Goal: Task Accomplishment & Management: Complete application form

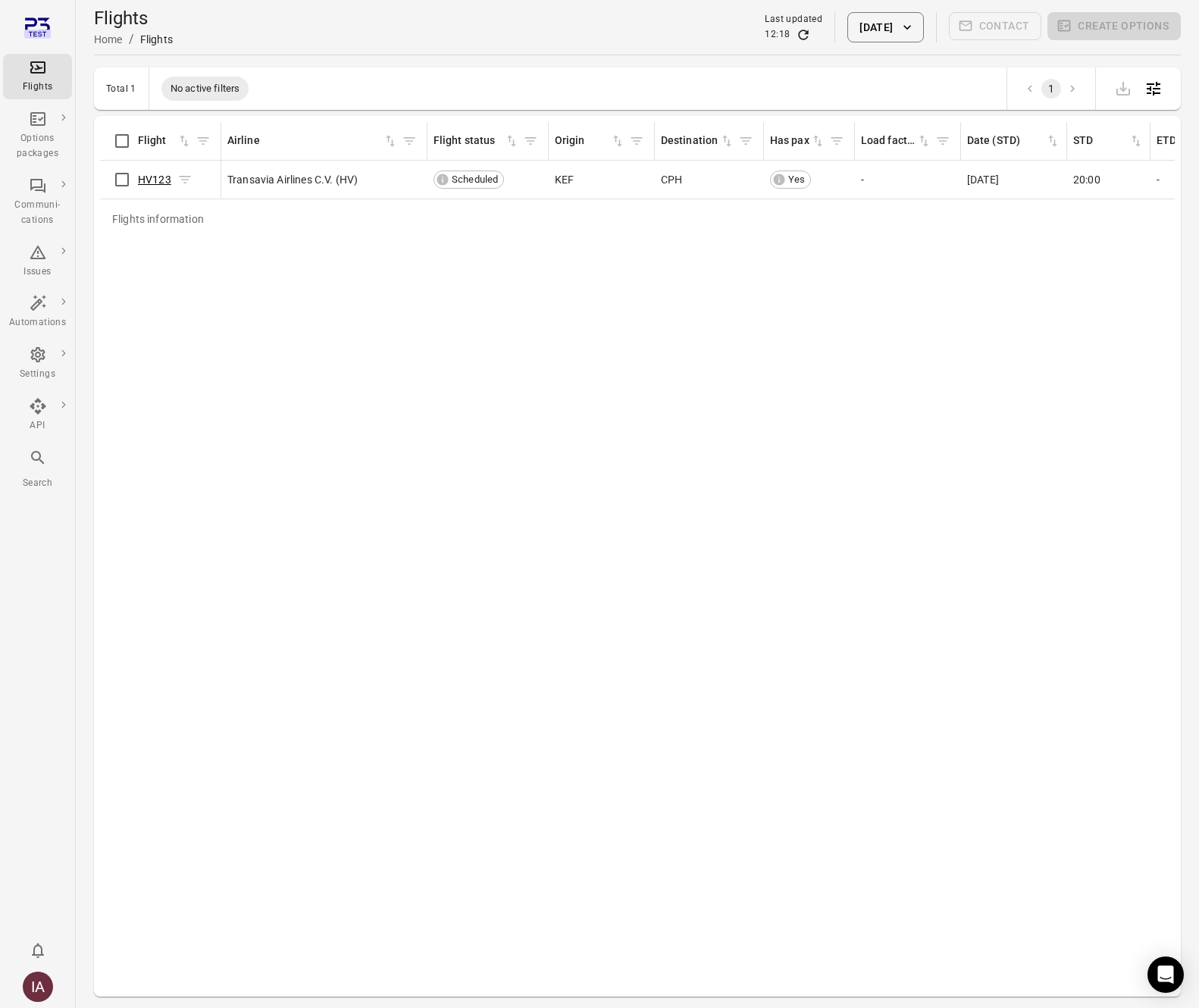
click at [168, 180] on link "HV123" at bounding box center [154, 179] width 33 height 12
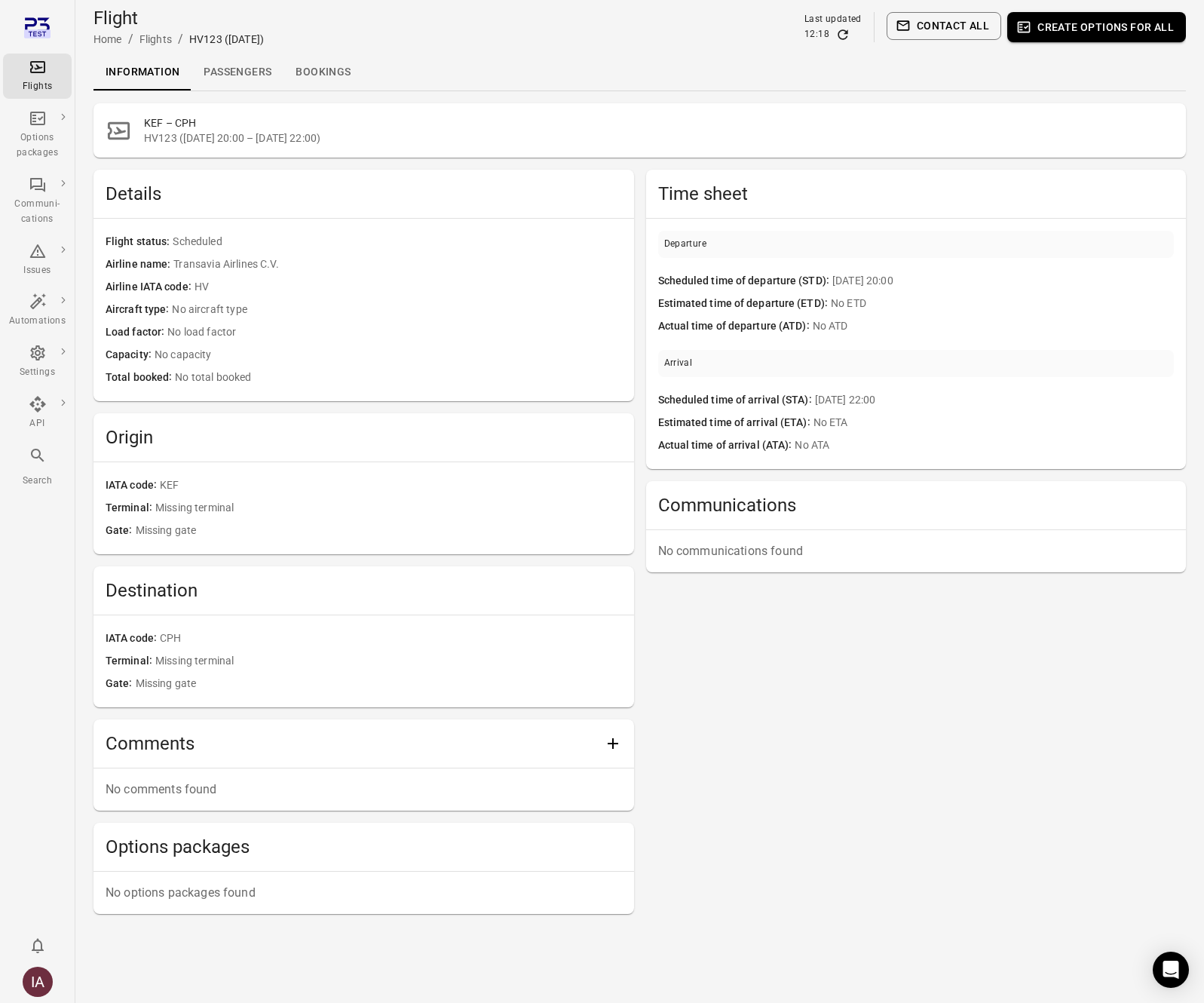
click at [256, 74] on link "Passengers" at bounding box center [237, 72] width 92 height 36
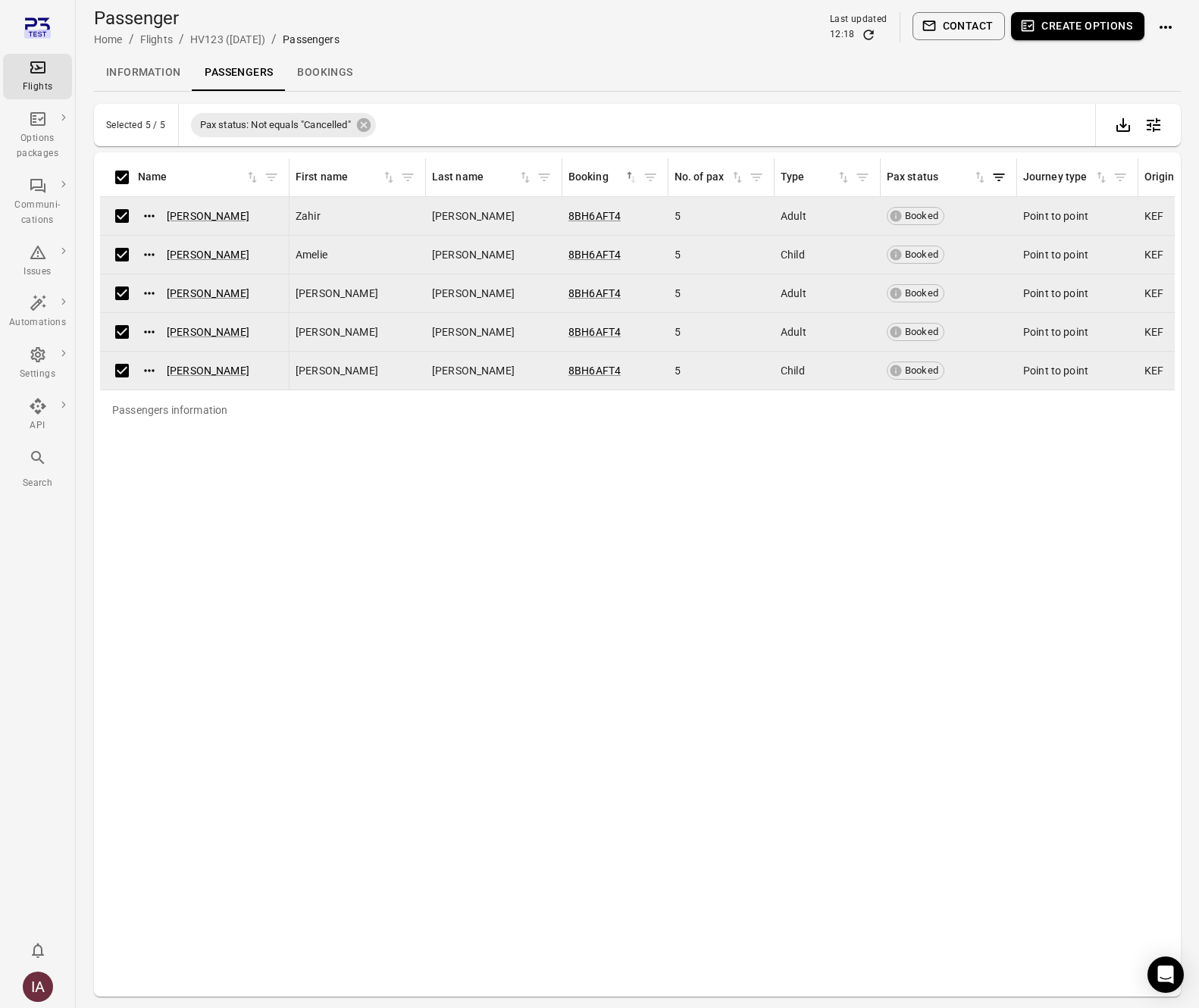
click at [1093, 24] on button "Create options" at bounding box center [1077, 25] width 133 height 28
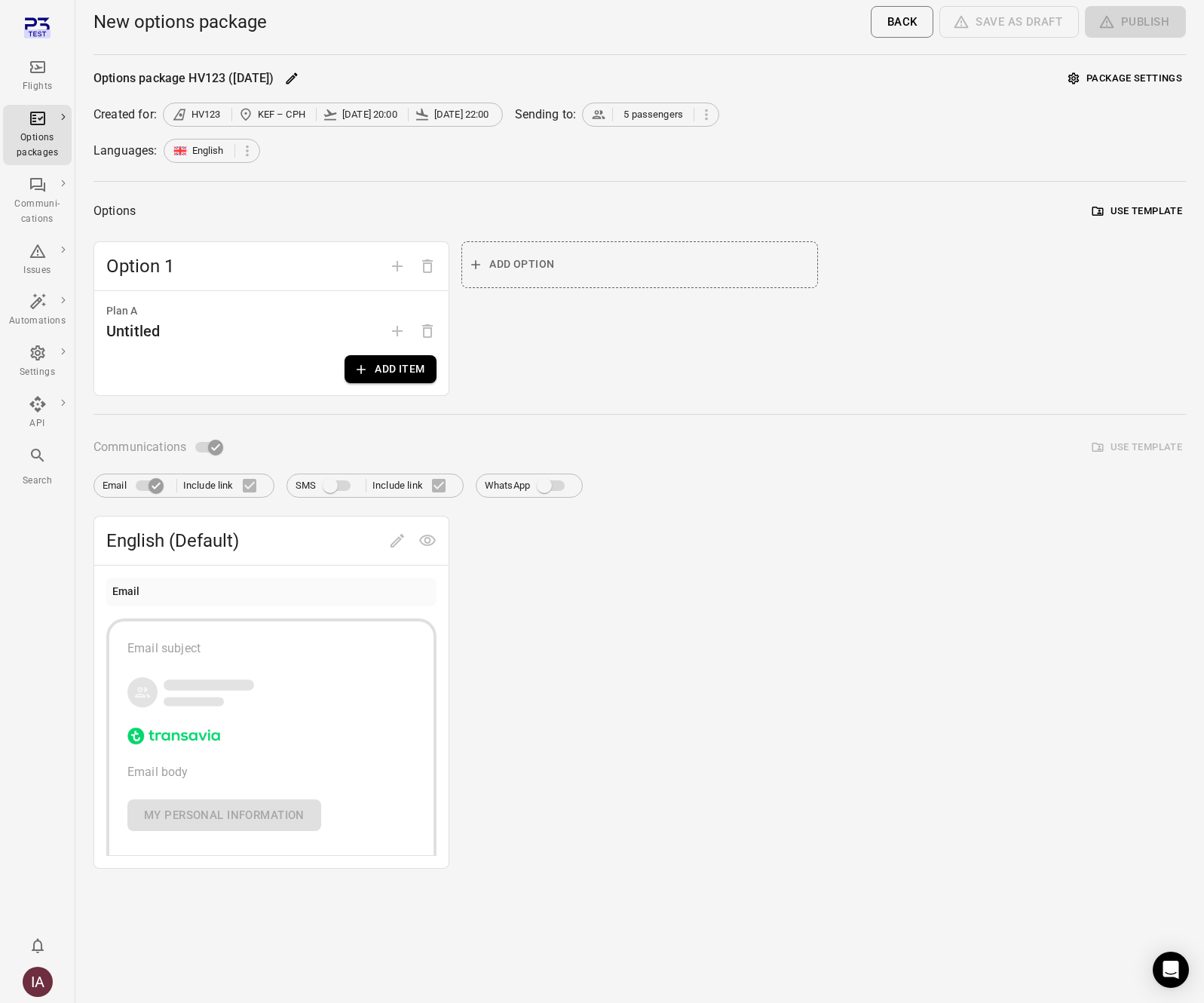
click at [406, 364] on button "Add item" at bounding box center [390, 369] width 92 height 28
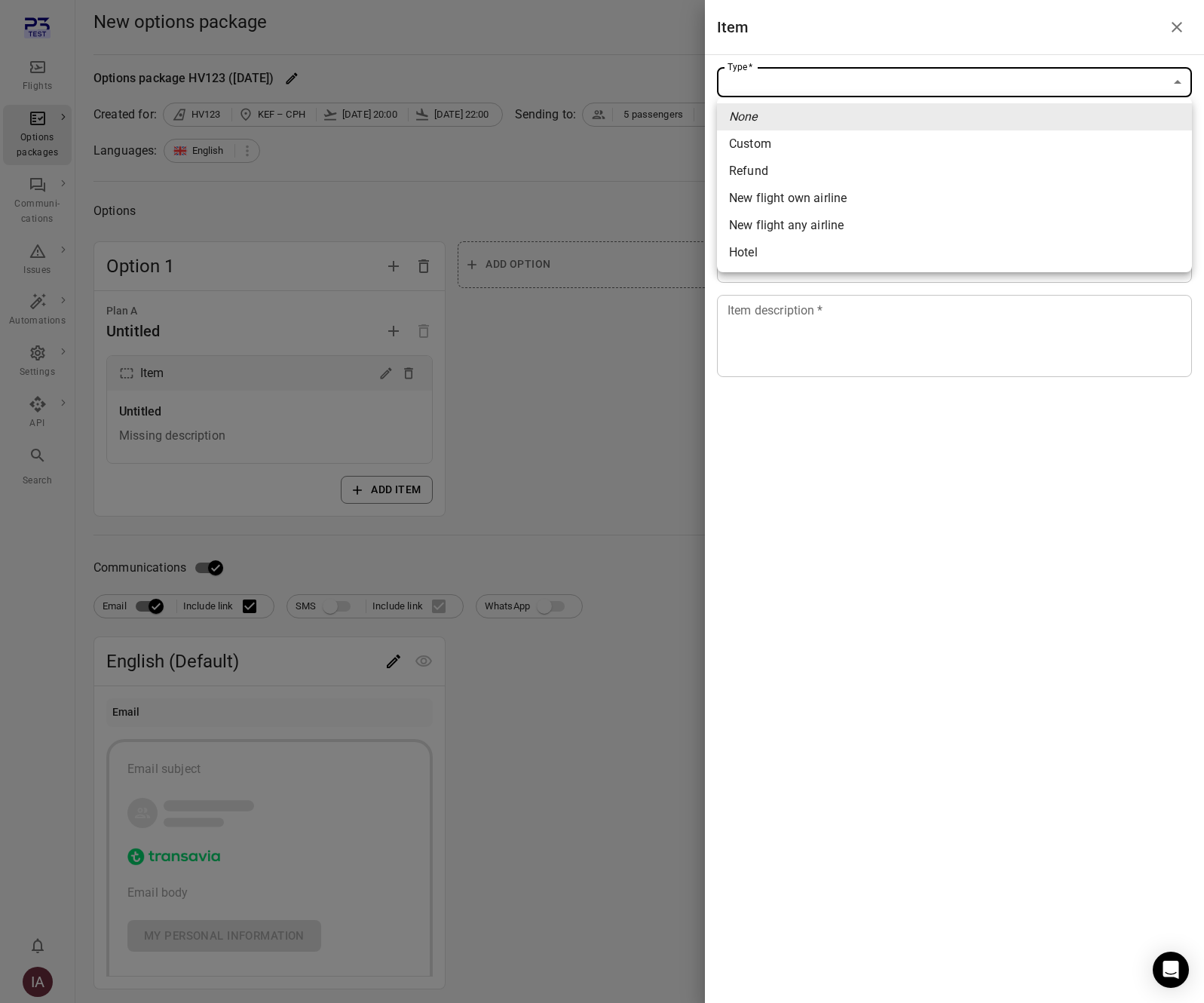
click at [912, 91] on body "Flights Options packages Communi-cations Issues Automations Settings API Search…" at bounding box center [602, 524] width 1204 height 1049
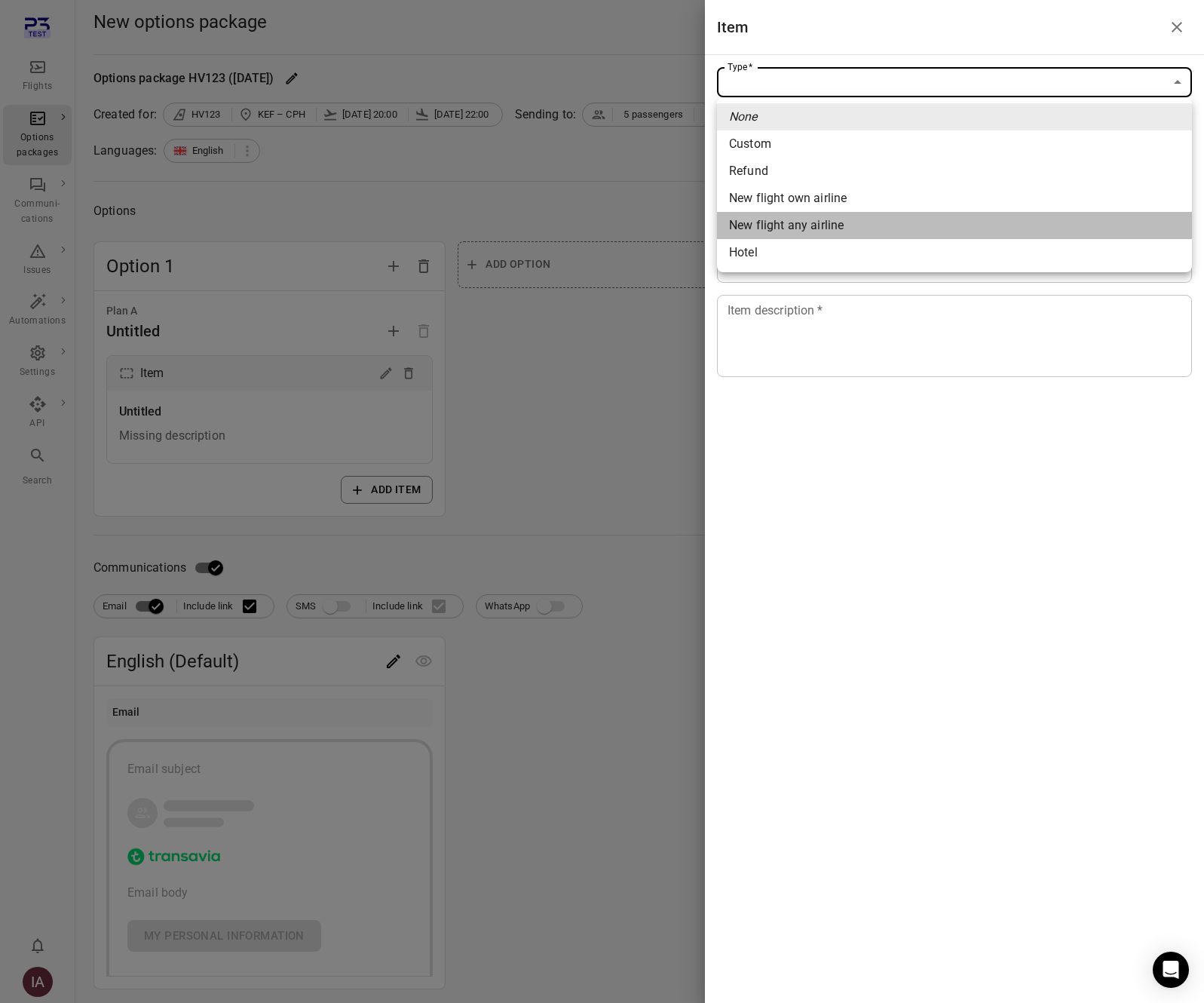
click at [871, 227] on span "New flight any airline" at bounding box center [954, 225] width 451 height 18
type input "**********"
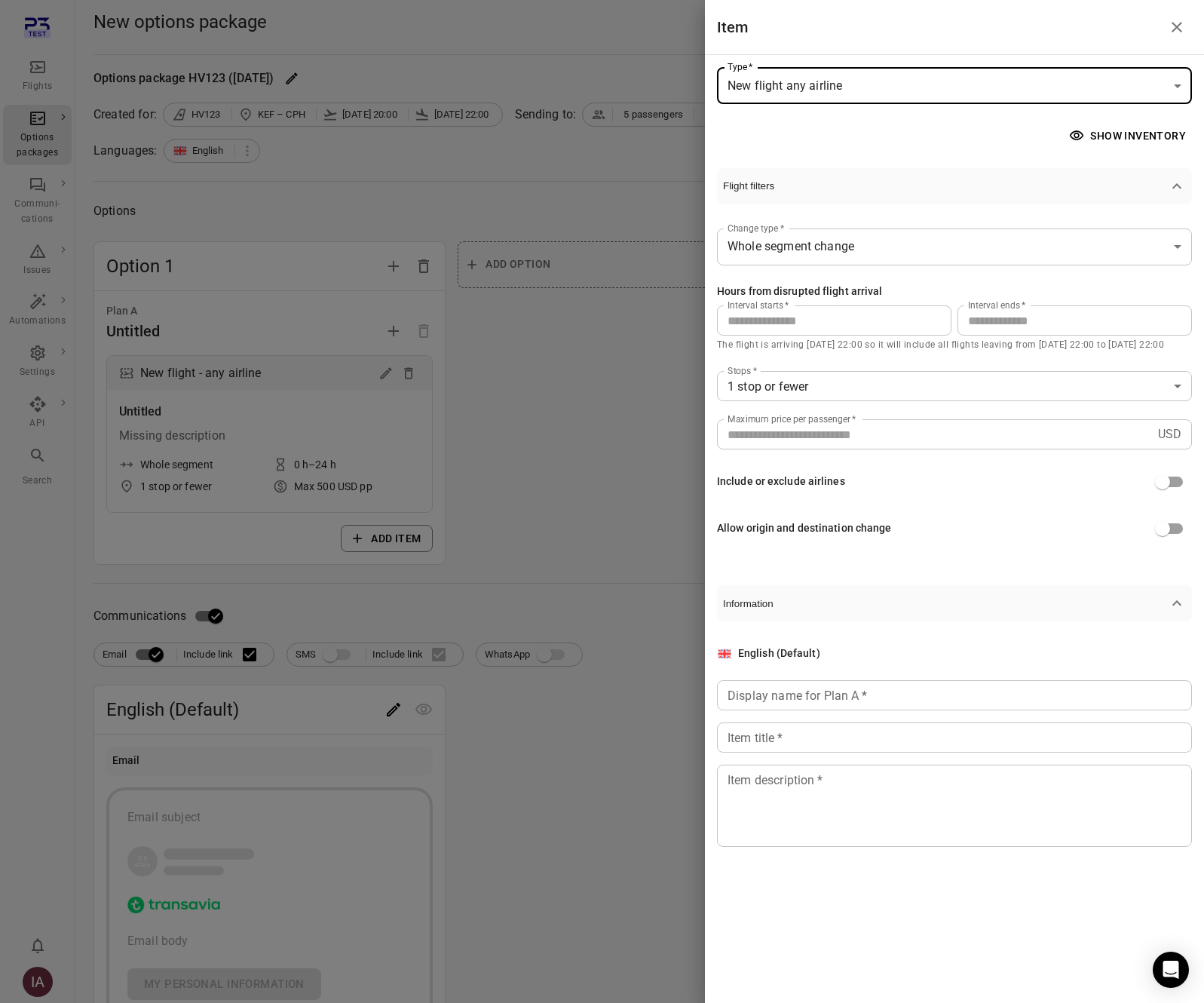
click at [1005, 323] on input "**" at bounding box center [1075, 321] width 235 height 30
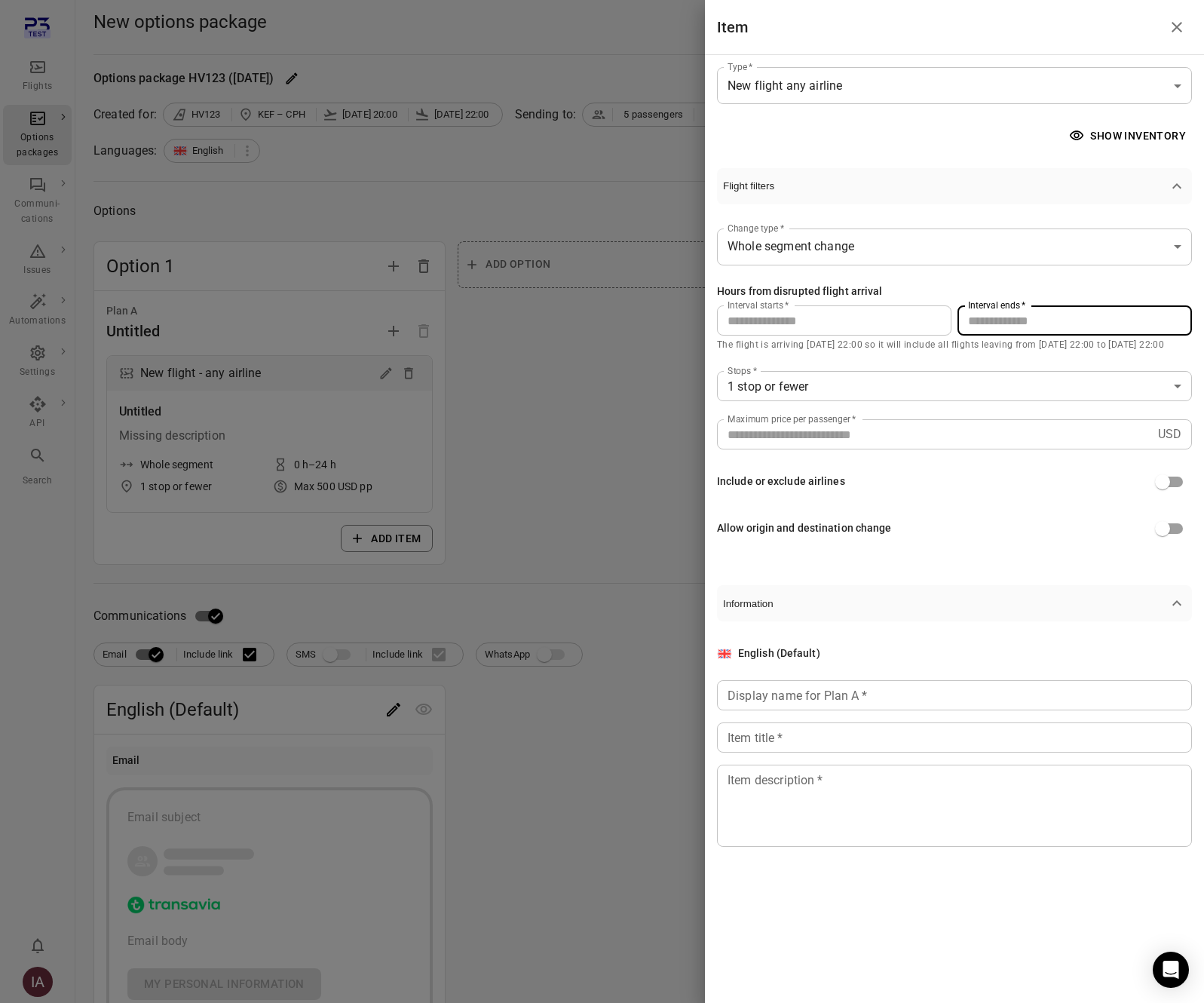
click at [1005, 323] on input "**" at bounding box center [1075, 321] width 235 height 30
type input "**"
click at [811, 689] on div "Display name for Plan A   * Display name for Plan A   *" at bounding box center [954, 695] width 475 height 30
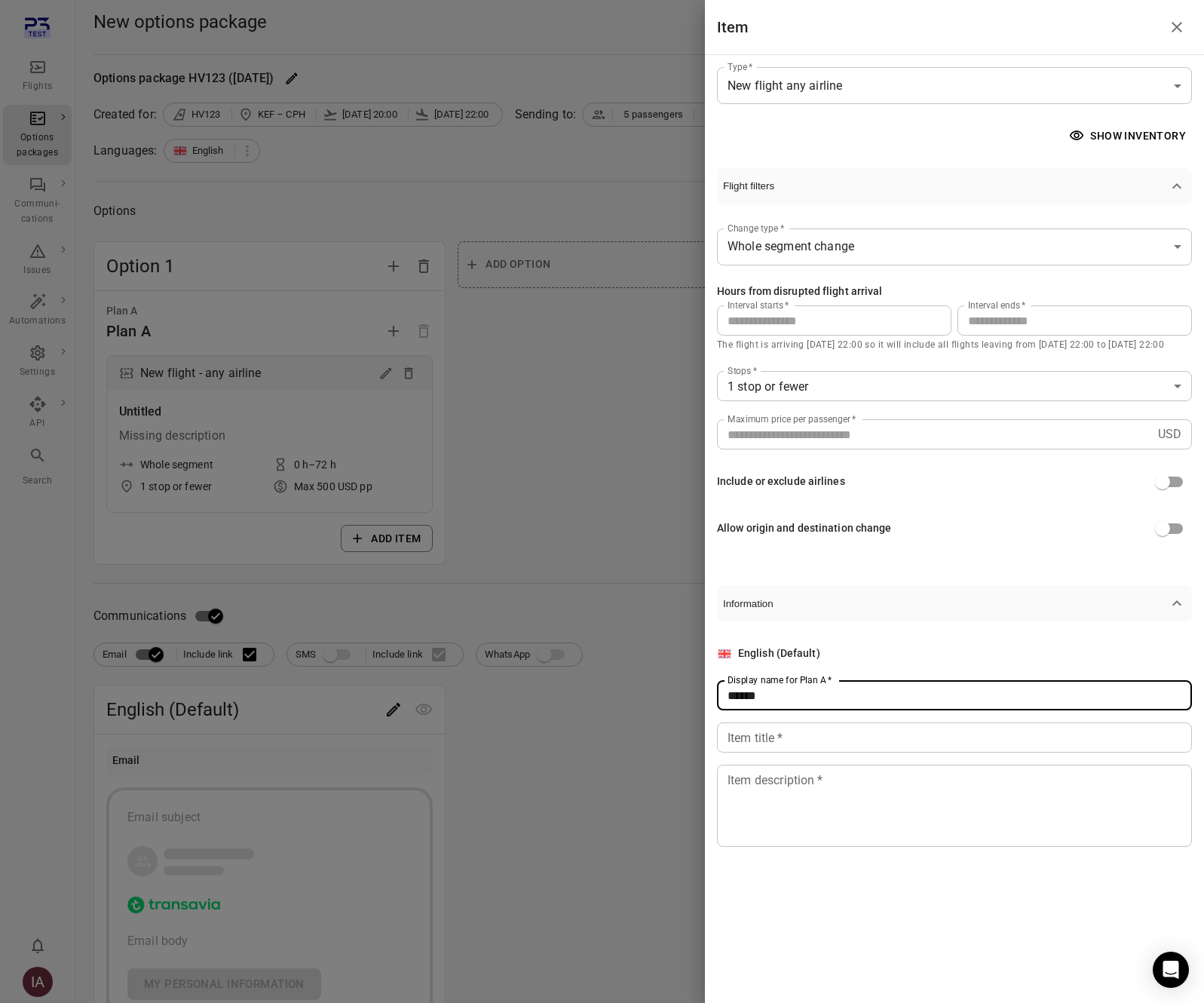
type input "******"
click at [793, 729] on input "Item title   *" at bounding box center [954, 737] width 475 height 30
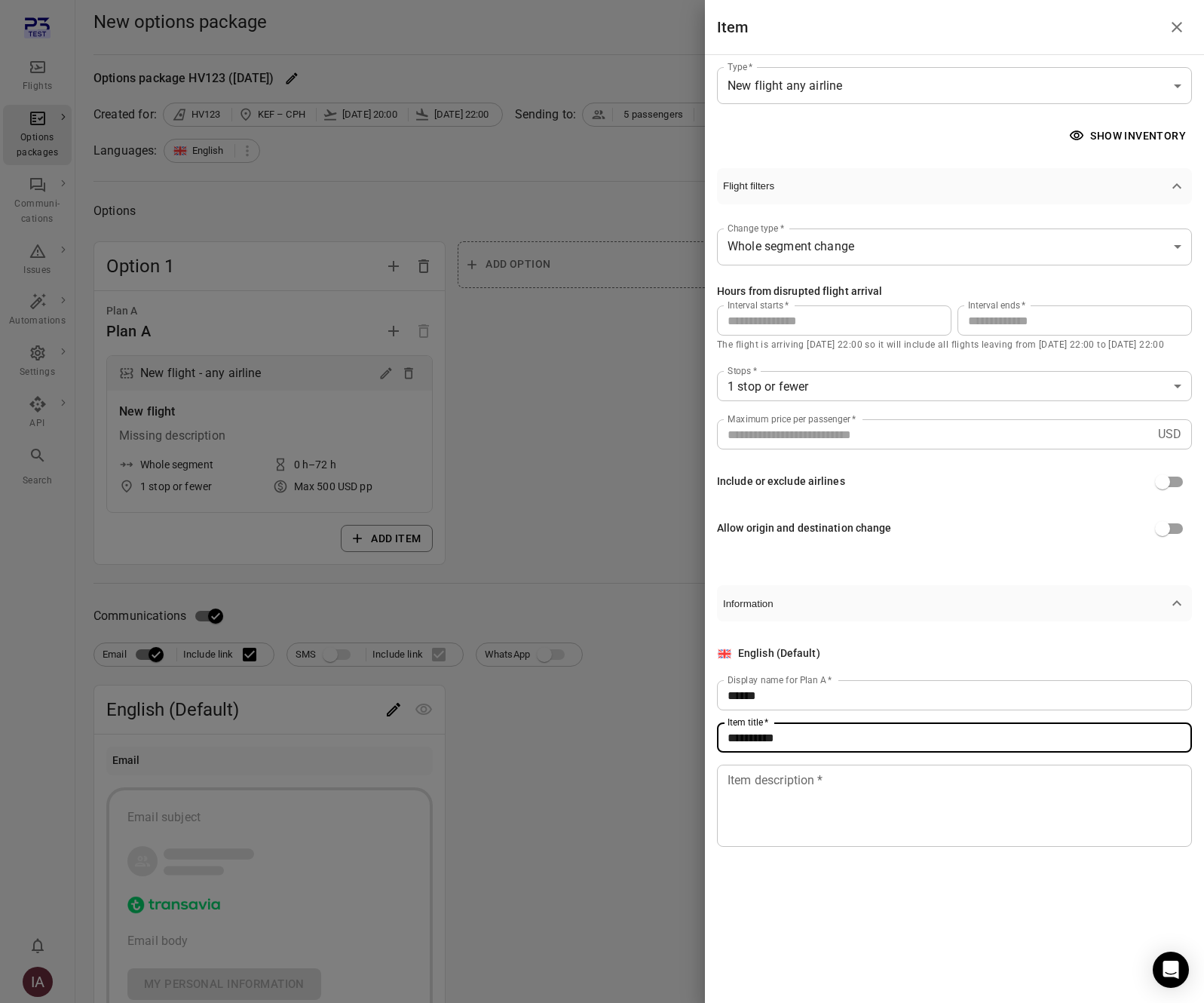
type input "**********"
click at [783, 830] on textarea "Item description   *" at bounding box center [955, 805] width 454 height 69
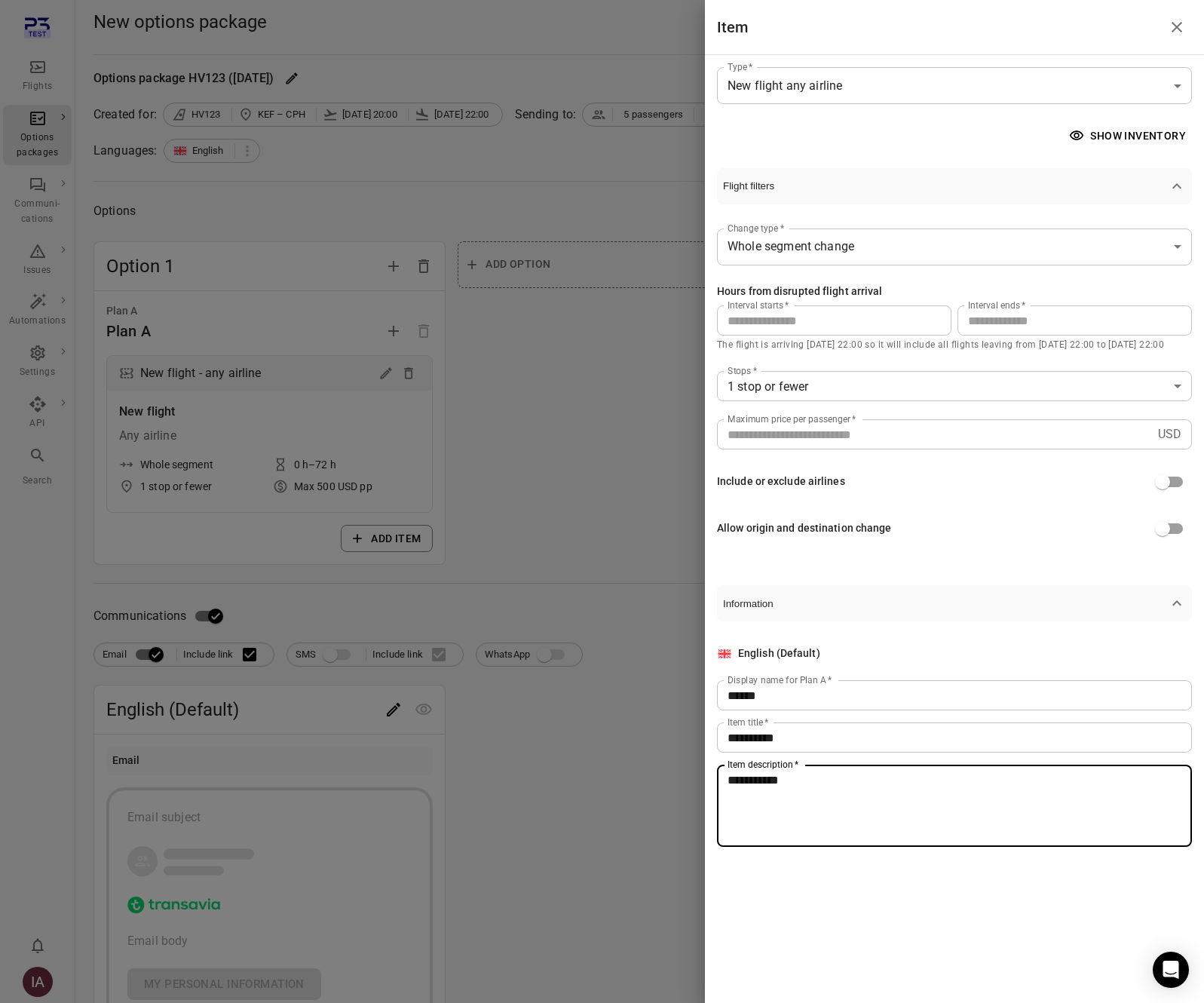
type textarea "**********"
click at [437, 616] on div at bounding box center [602, 502] width 1204 height 1003
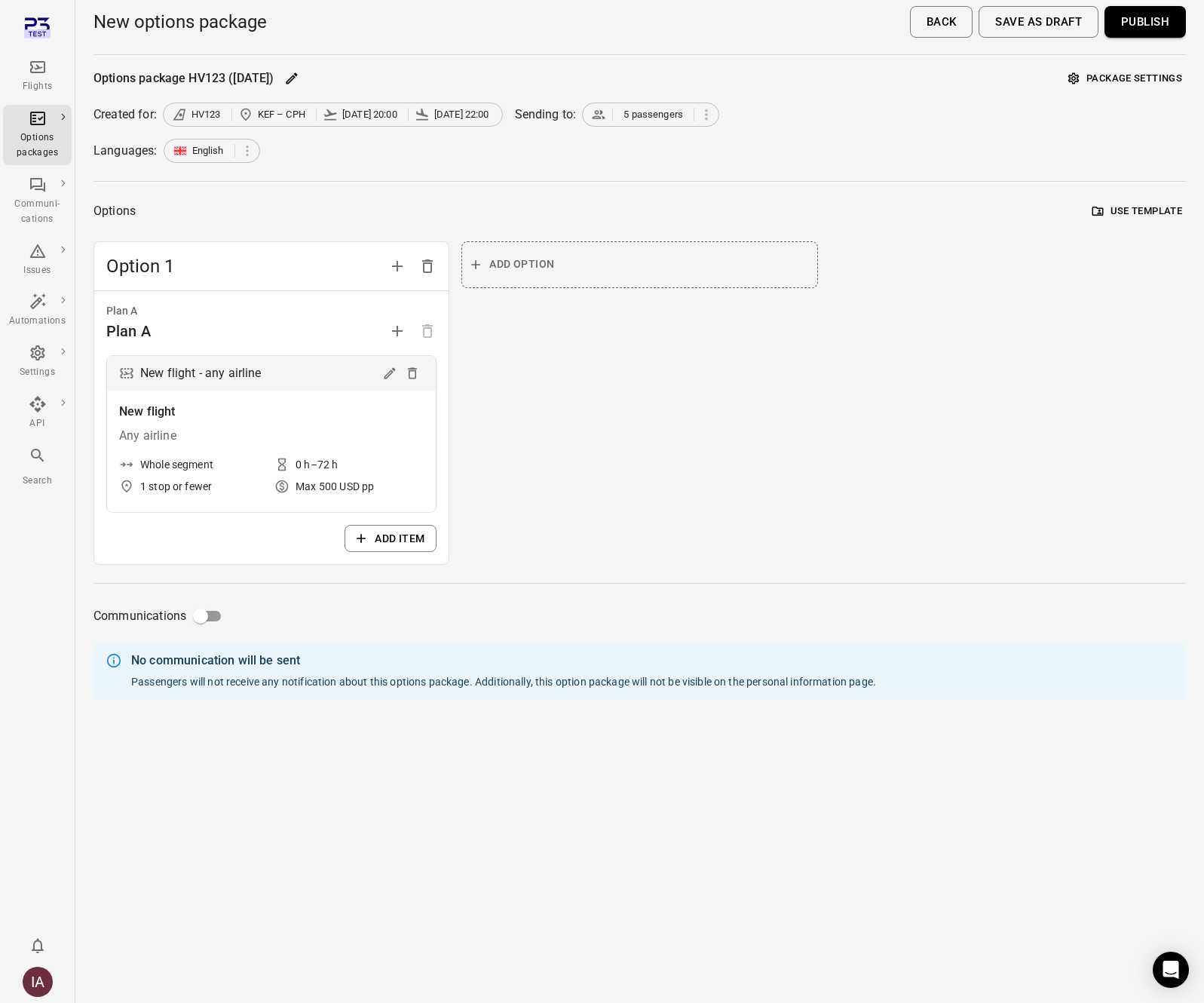
click at [1135, 29] on button "Publish" at bounding box center [1145, 22] width 81 height 32
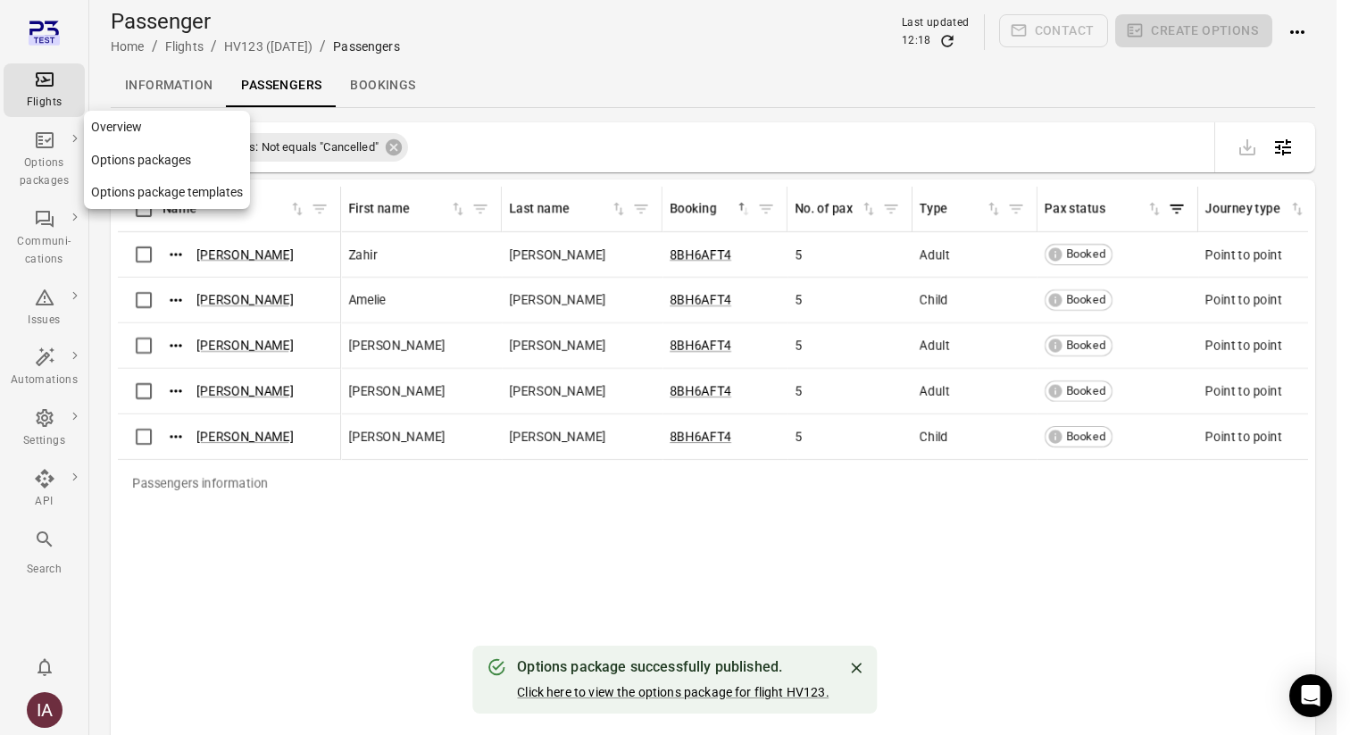
click at [46, 160] on div "Options packages" at bounding box center [44, 172] width 67 height 36
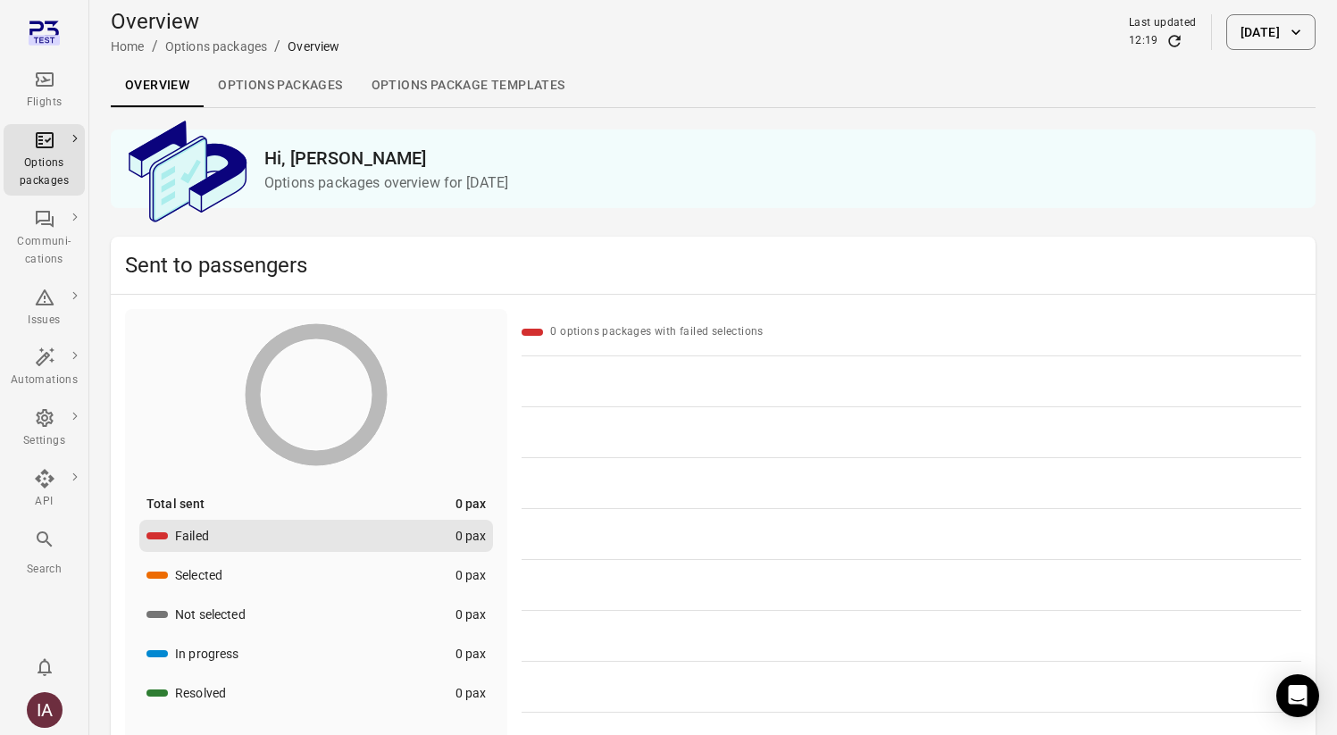
click at [270, 71] on link "Options packages" at bounding box center [280, 85] width 153 height 43
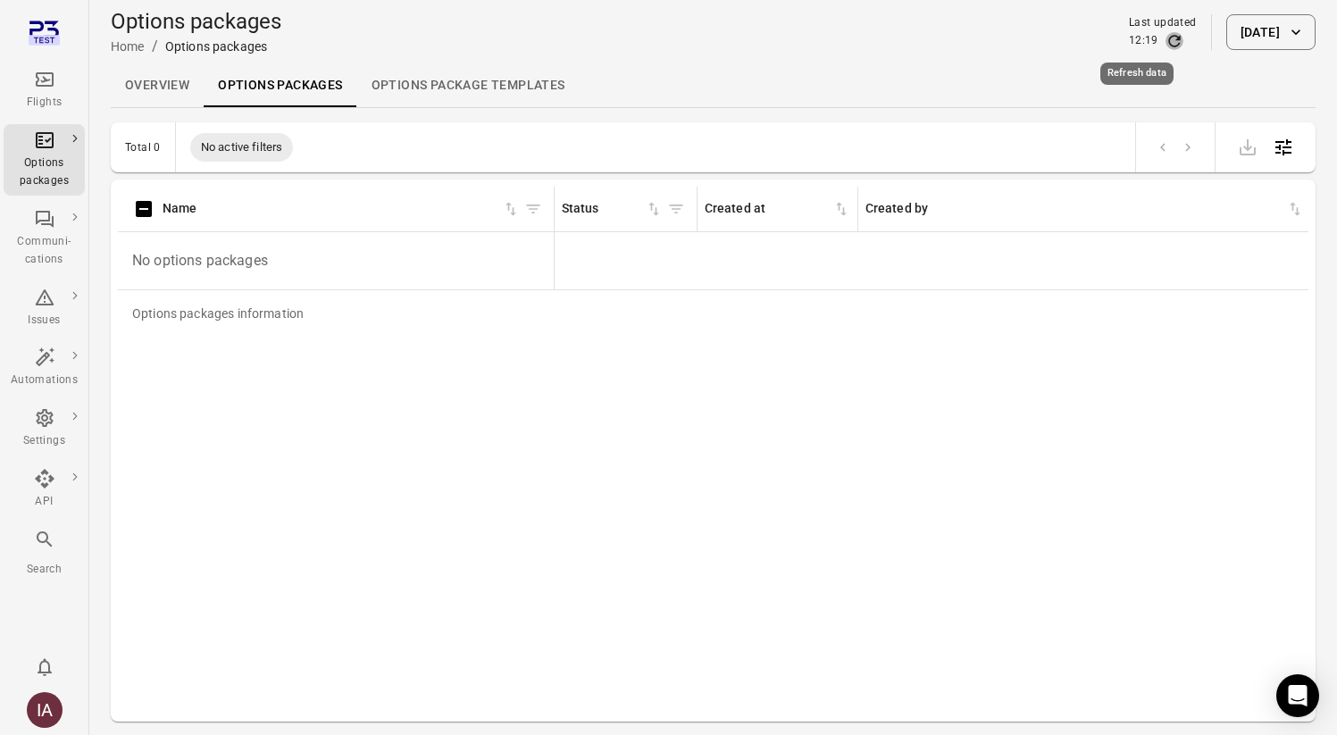
click at [1165, 42] on icon "Refresh data" at bounding box center [1174, 41] width 18 height 18
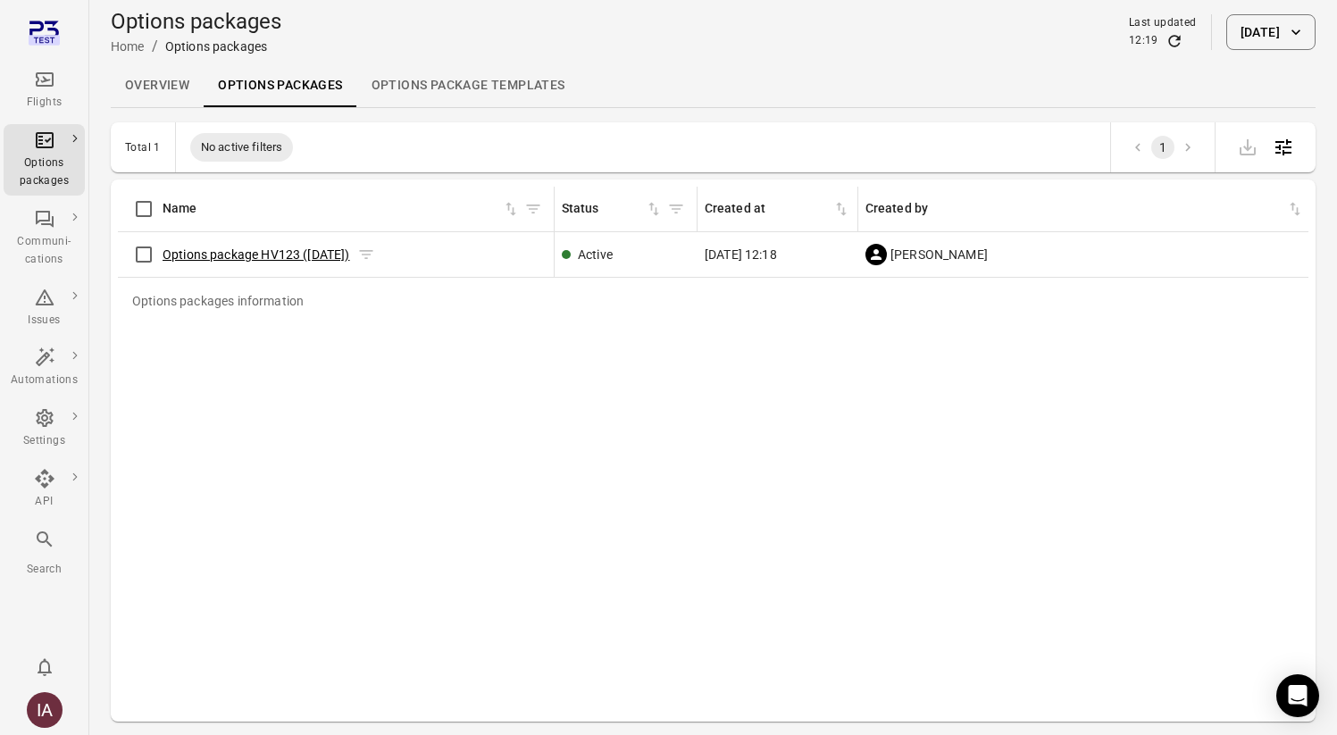
click at [200, 250] on link "Options package HV123 (25 Aug)" at bounding box center [257, 254] width 188 height 14
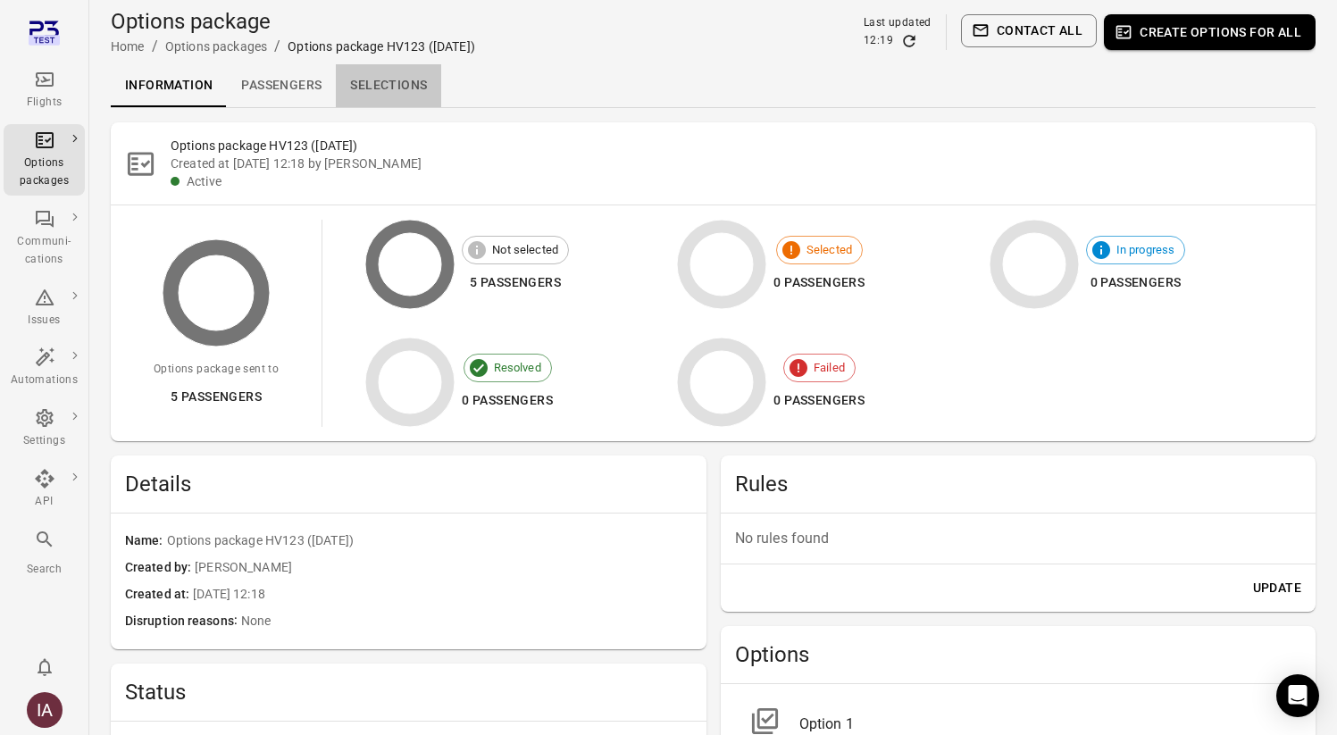
click at [413, 79] on link "Selections" at bounding box center [388, 85] width 105 height 43
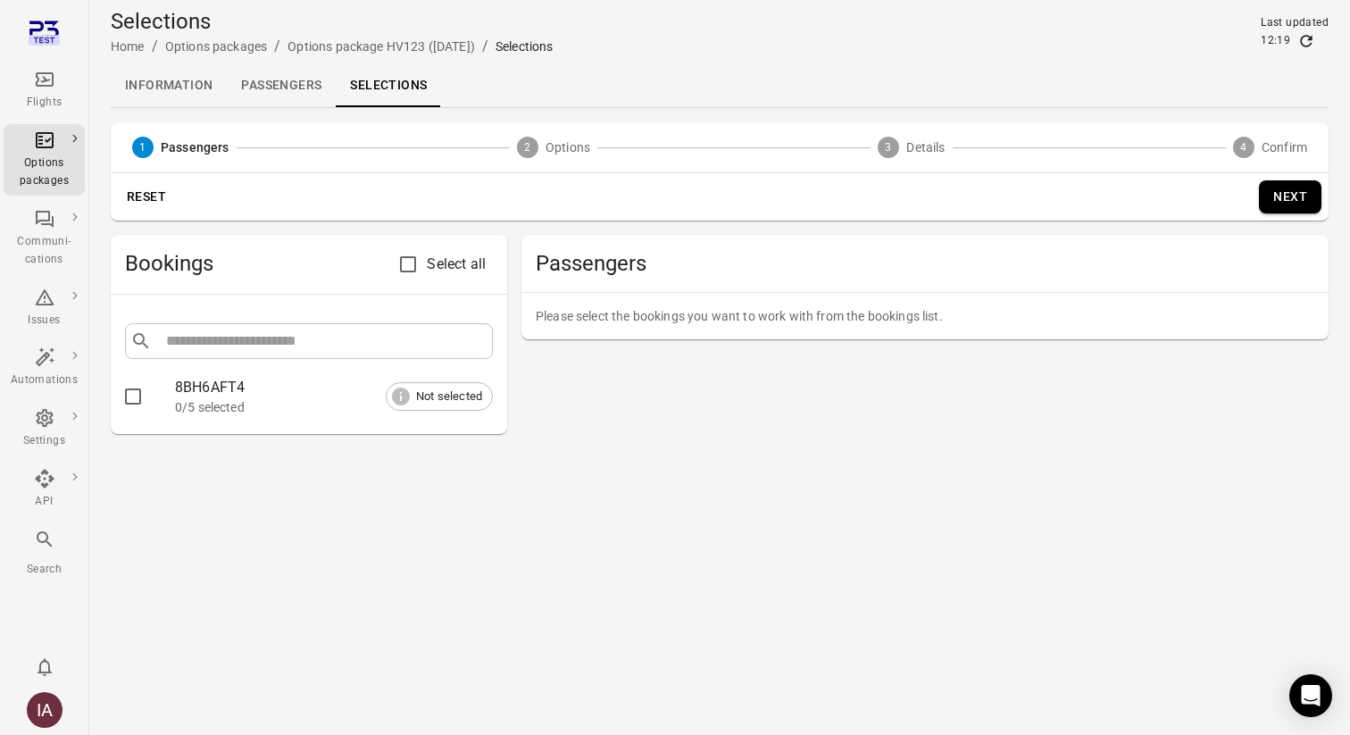
click at [112, 396] on div "​ ​ 8BH6AFT4 0/5 selected Not selected" at bounding box center [309, 364] width 396 height 139
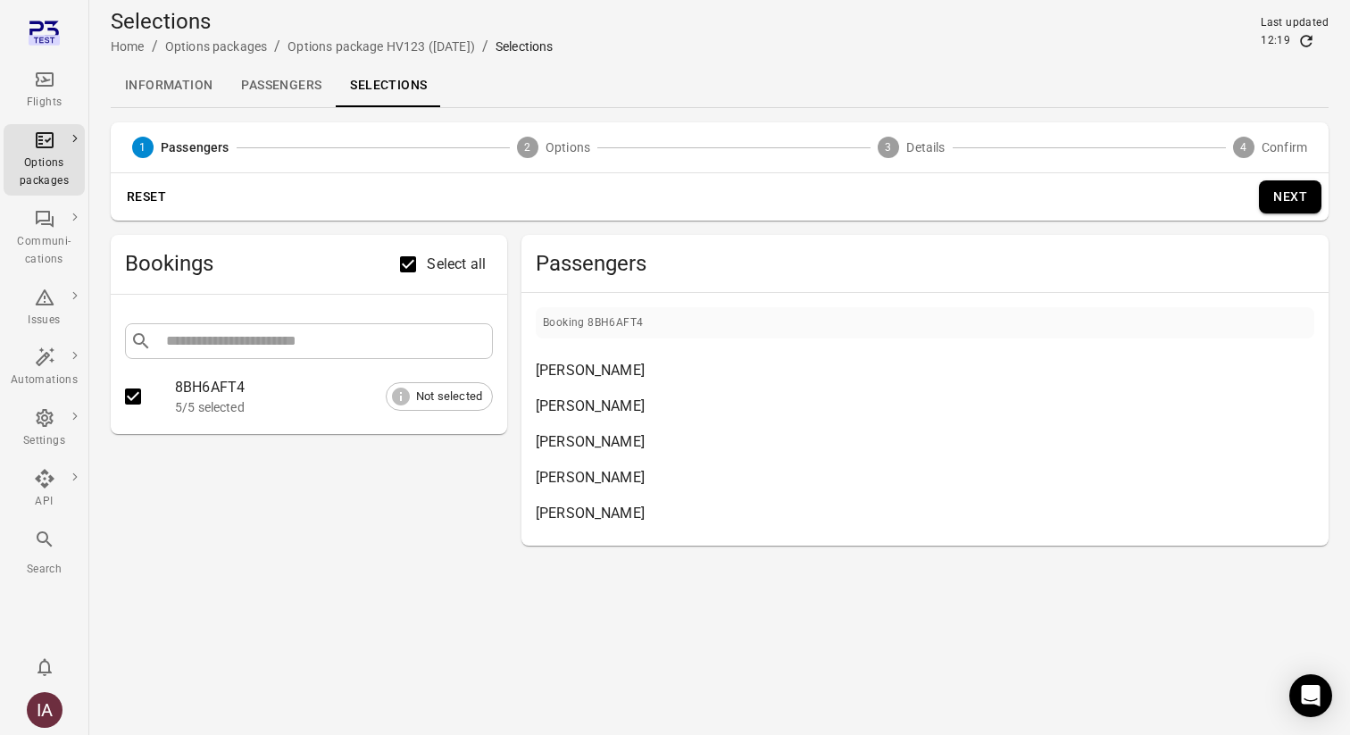
click at [1296, 196] on button "Next" at bounding box center [1290, 196] width 63 height 33
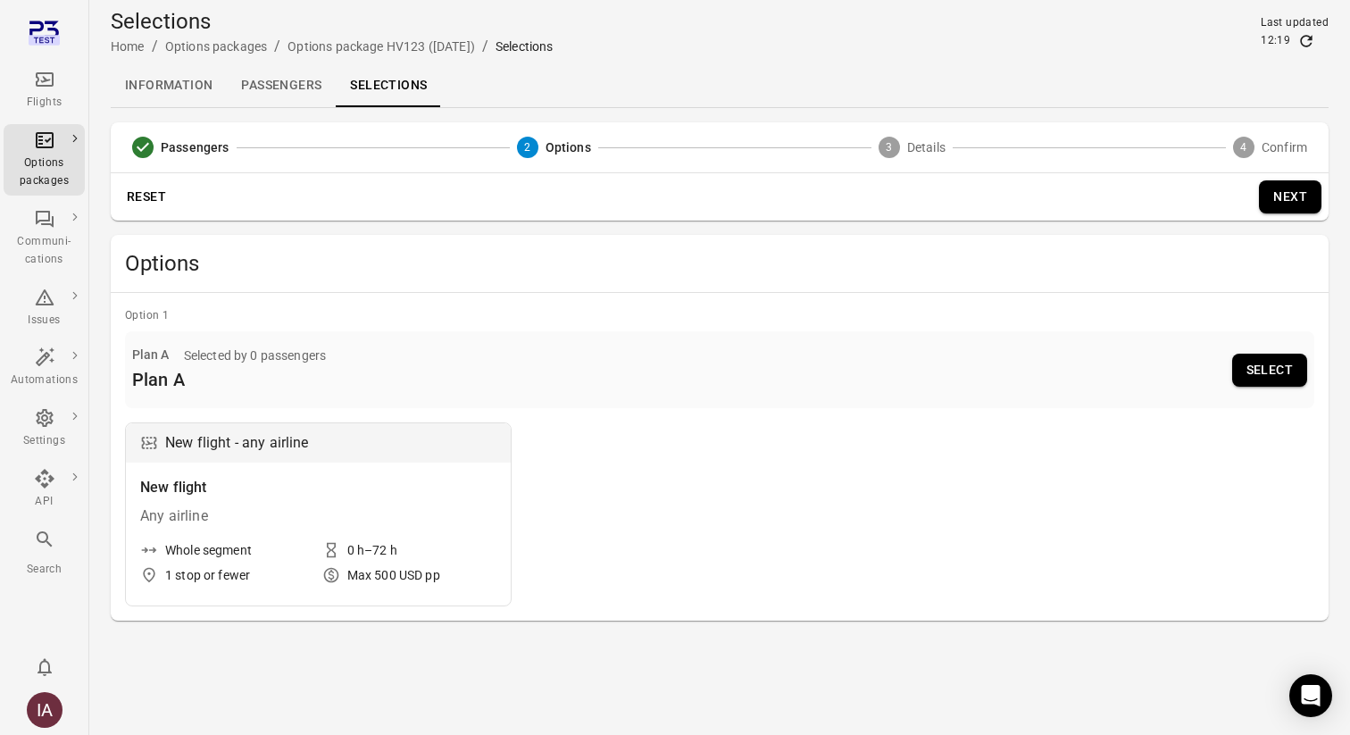
click at [1272, 367] on button "Select" at bounding box center [1269, 370] width 75 height 33
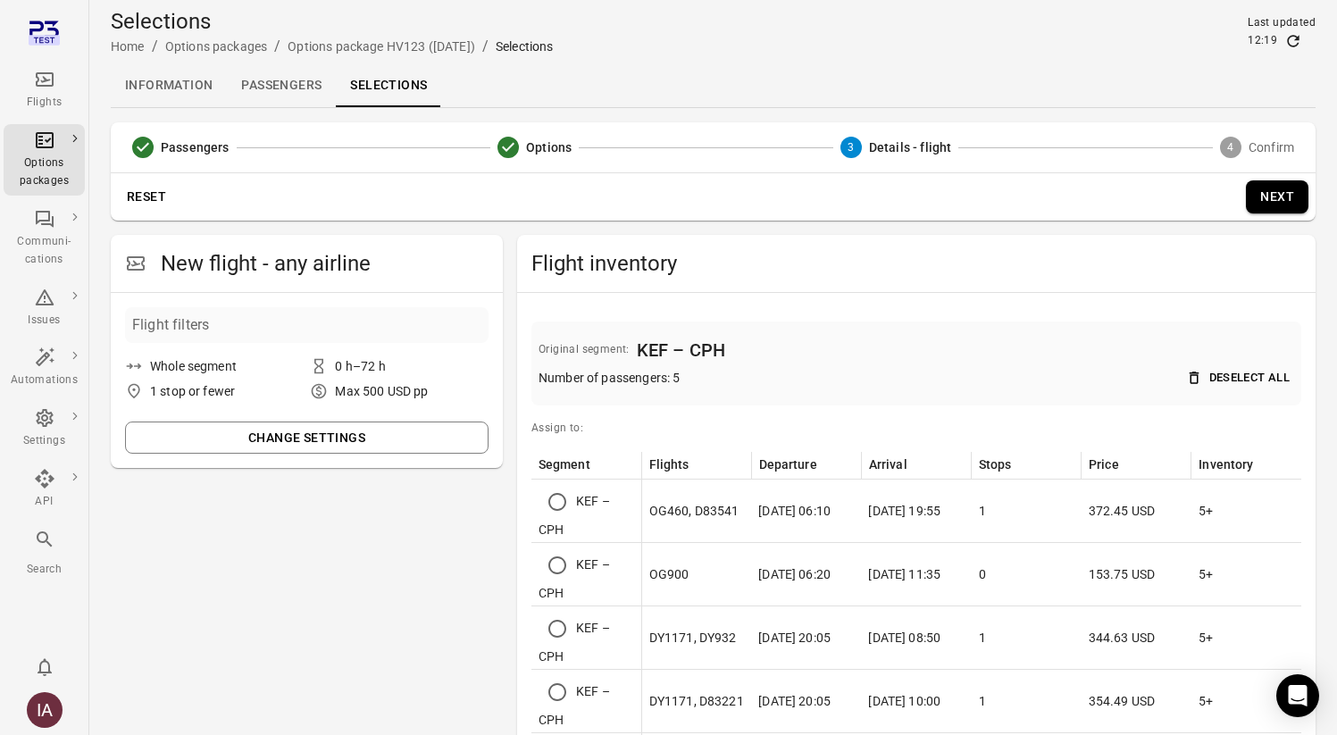
click at [160, 561] on div "New flight - any airline Flight filters Whole segment 0 h–72 h 1 stop or fewer …" at bounding box center [307, 745] width 392 height 1021
click at [1288, 198] on button "Next" at bounding box center [1277, 196] width 63 height 33
click at [1280, 196] on button "Next" at bounding box center [1277, 196] width 63 height 33
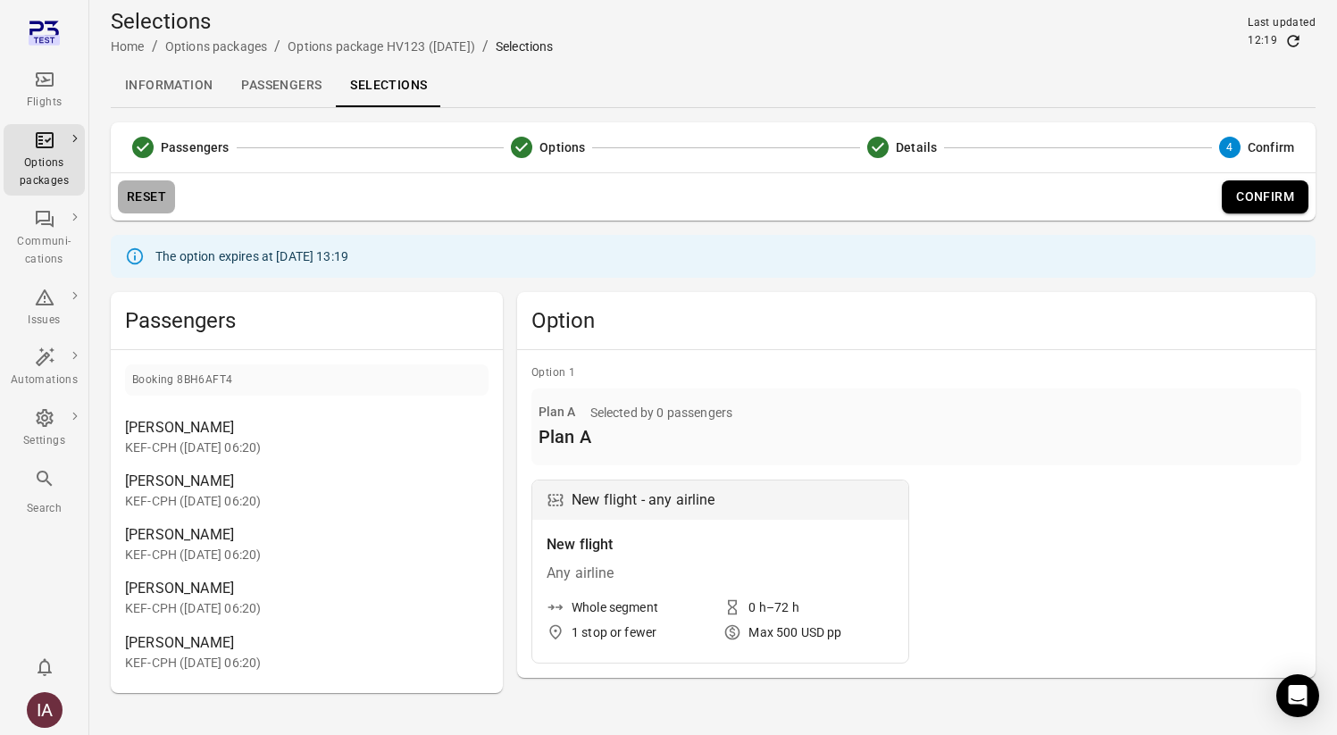
click at [131, 204] on button "Reset" at bounding box center [146, 196] width 57 height 33
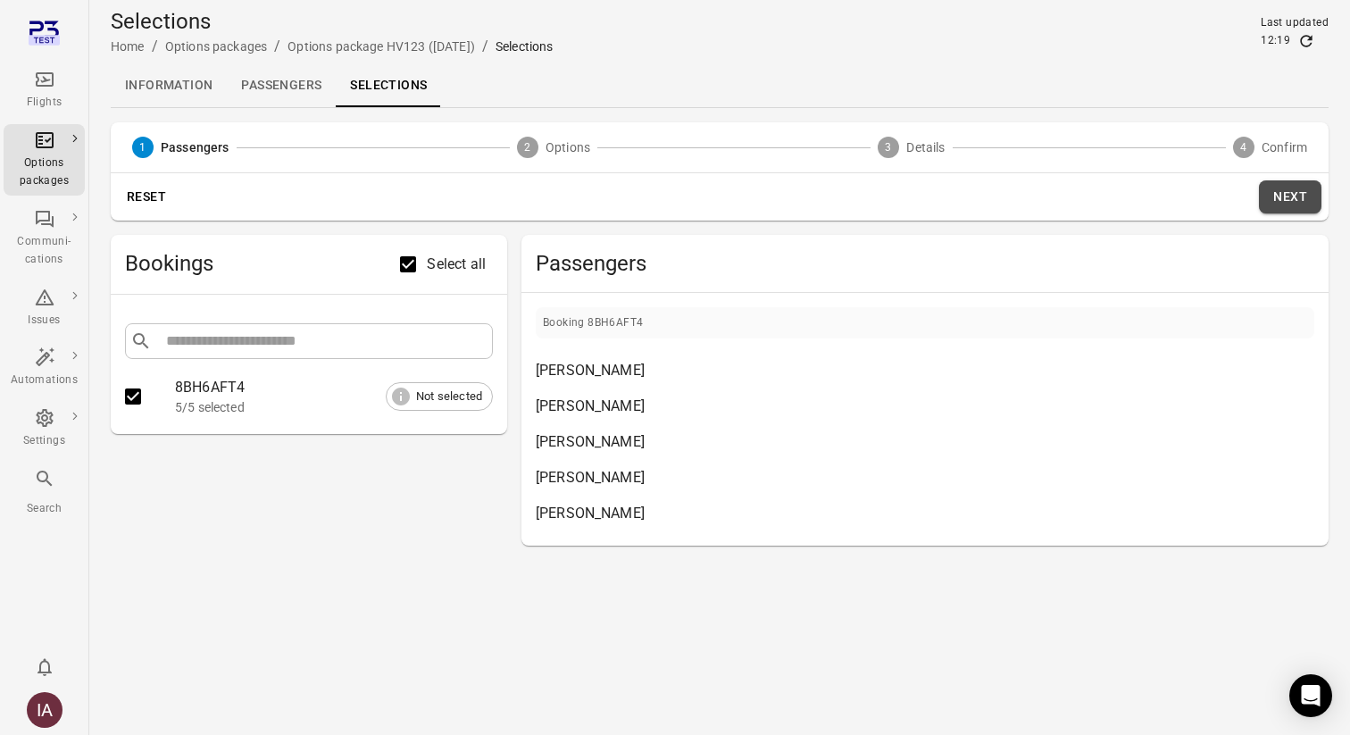
click at [1281, 197] on button "Next" at bounding box center [1290, 196] width 63 height 33
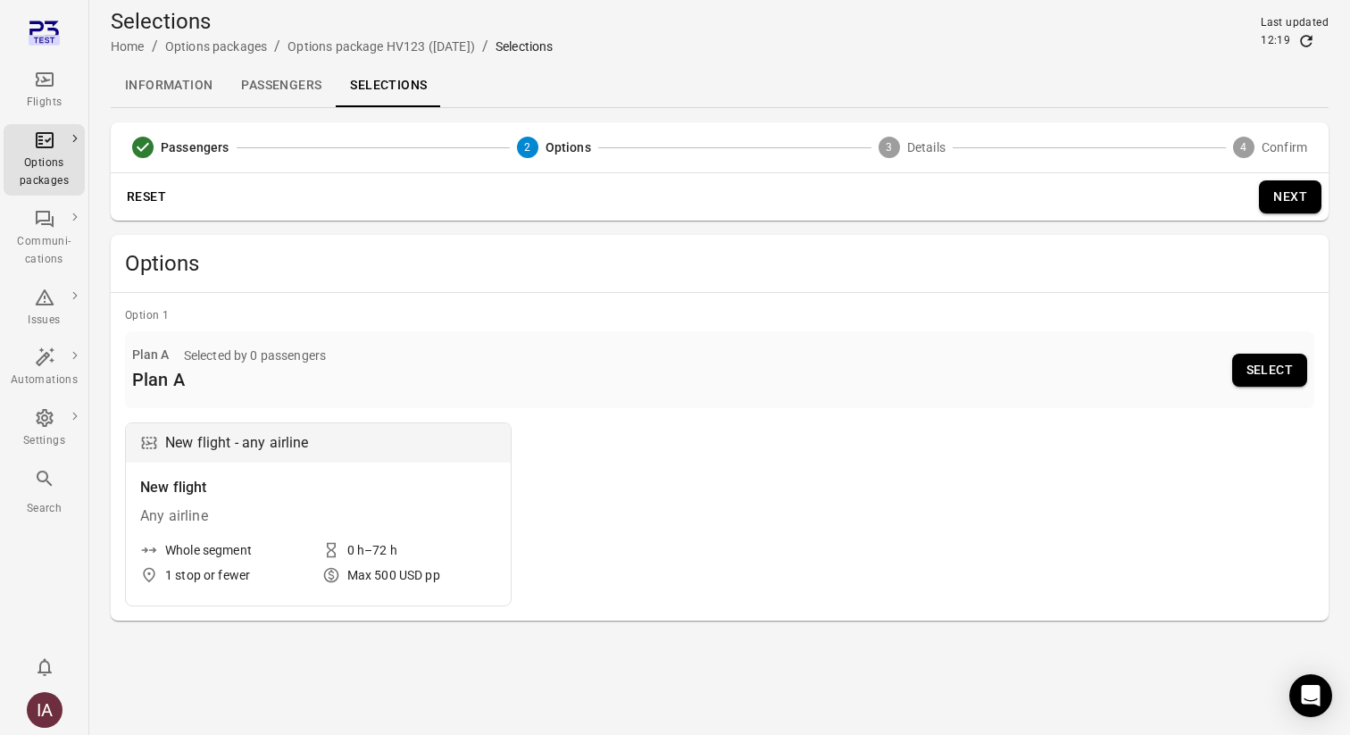
click at [1248, 371] on button "Select" at bounding box center [1269, 370] width 75 height 33
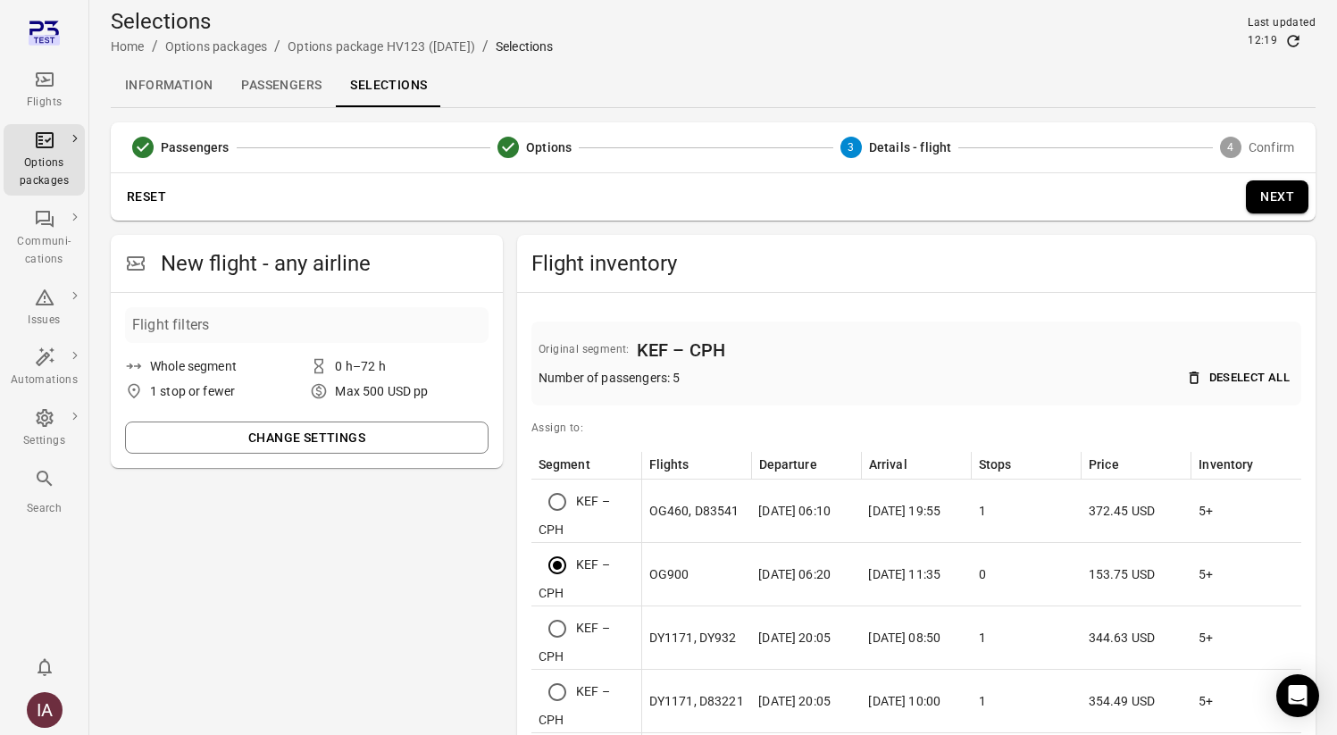
click at [1287, 184] on button "Next" at bounding box center [1277, 196] width 63 height 33
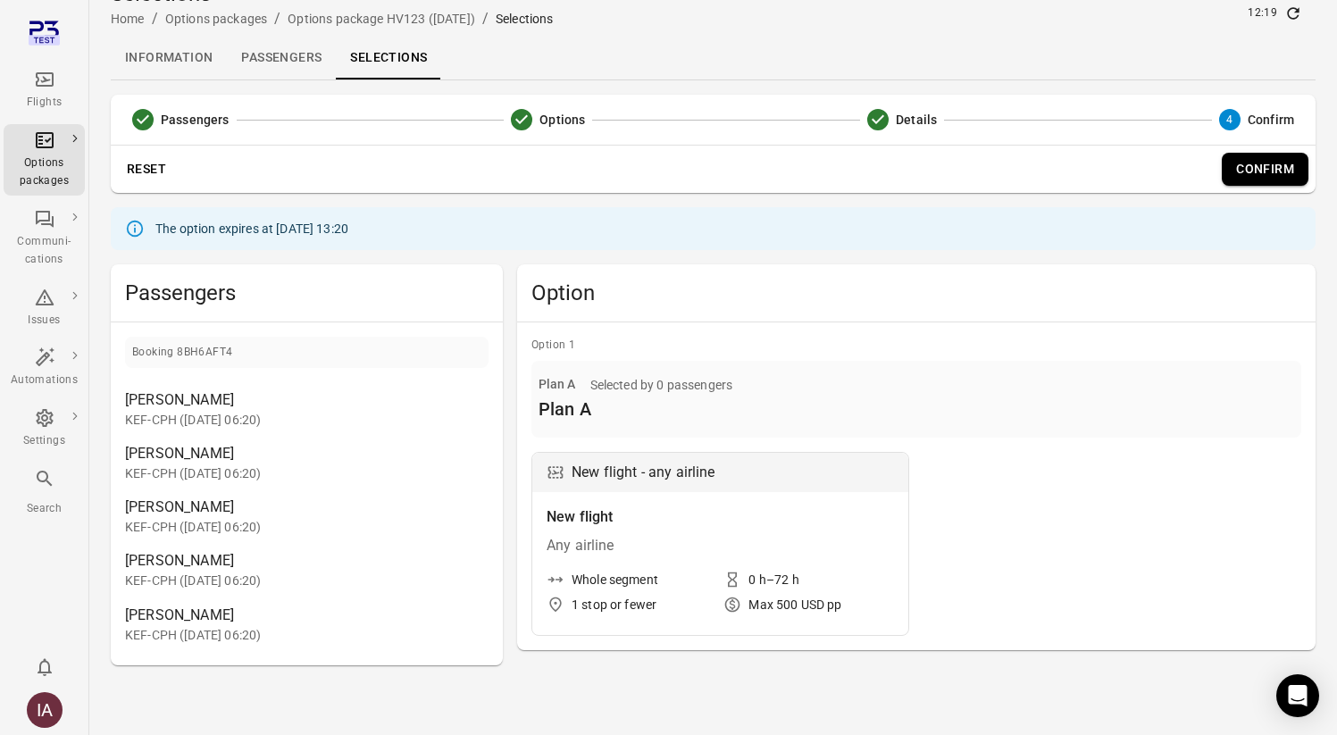
scroll to position [29, 0]
click at [50, 714] on div "IA" at bounding box center [45, 710] width 36 height 36
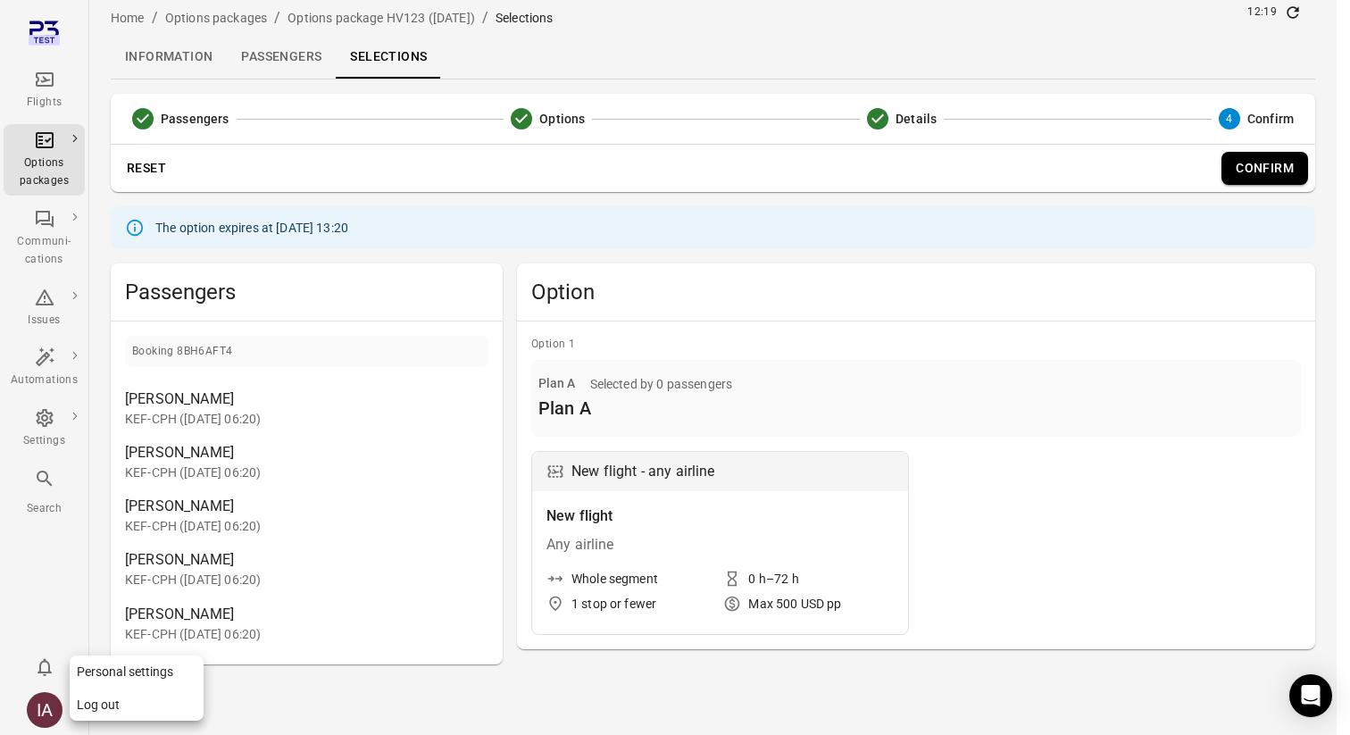
click at [93, 706] on button "Log out" at bounding box center [137, 704] width 134 height 33
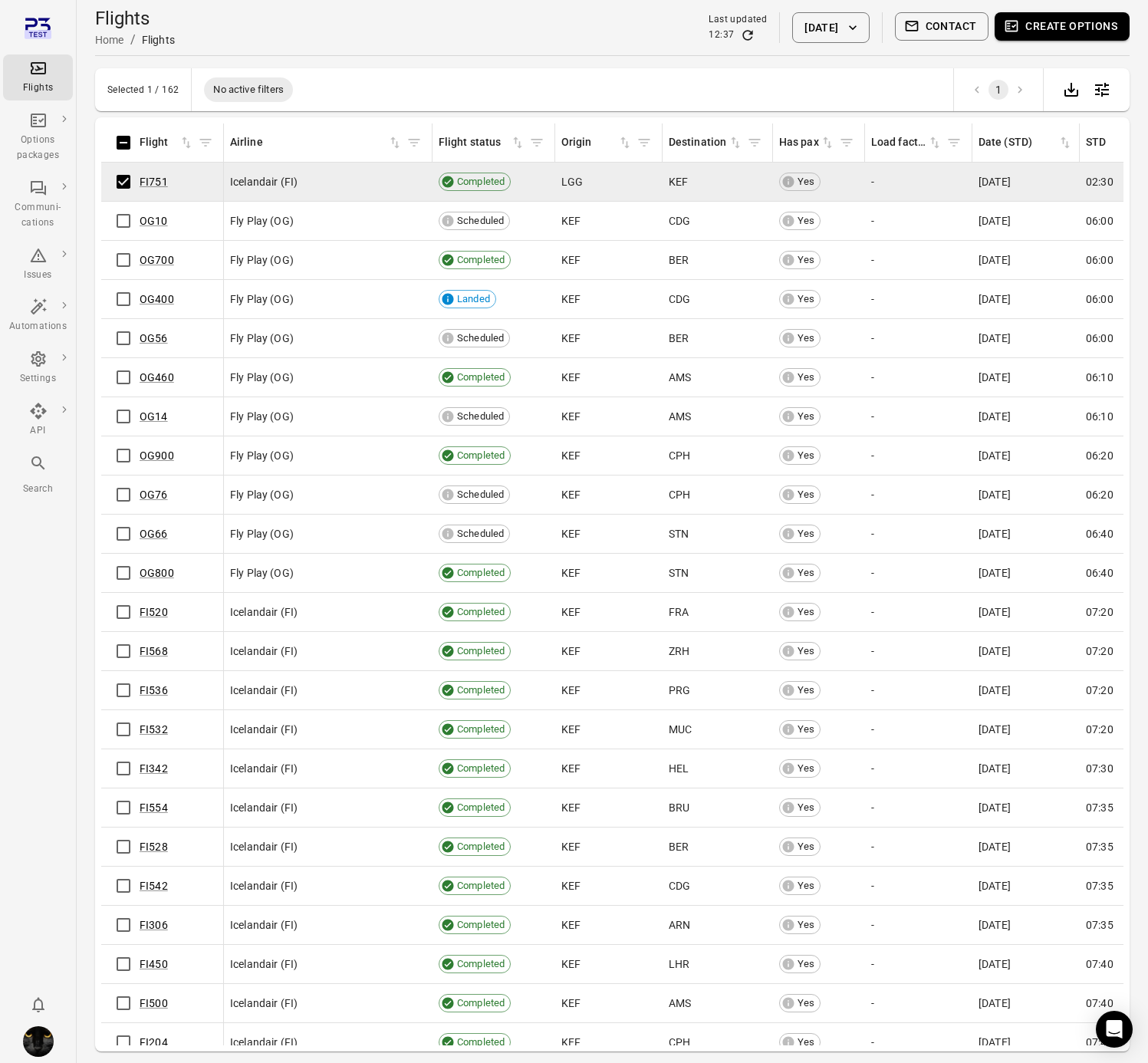
click at [1088, 22] on button "Create options" at bounding box center [1061, 26] width 135 height 28
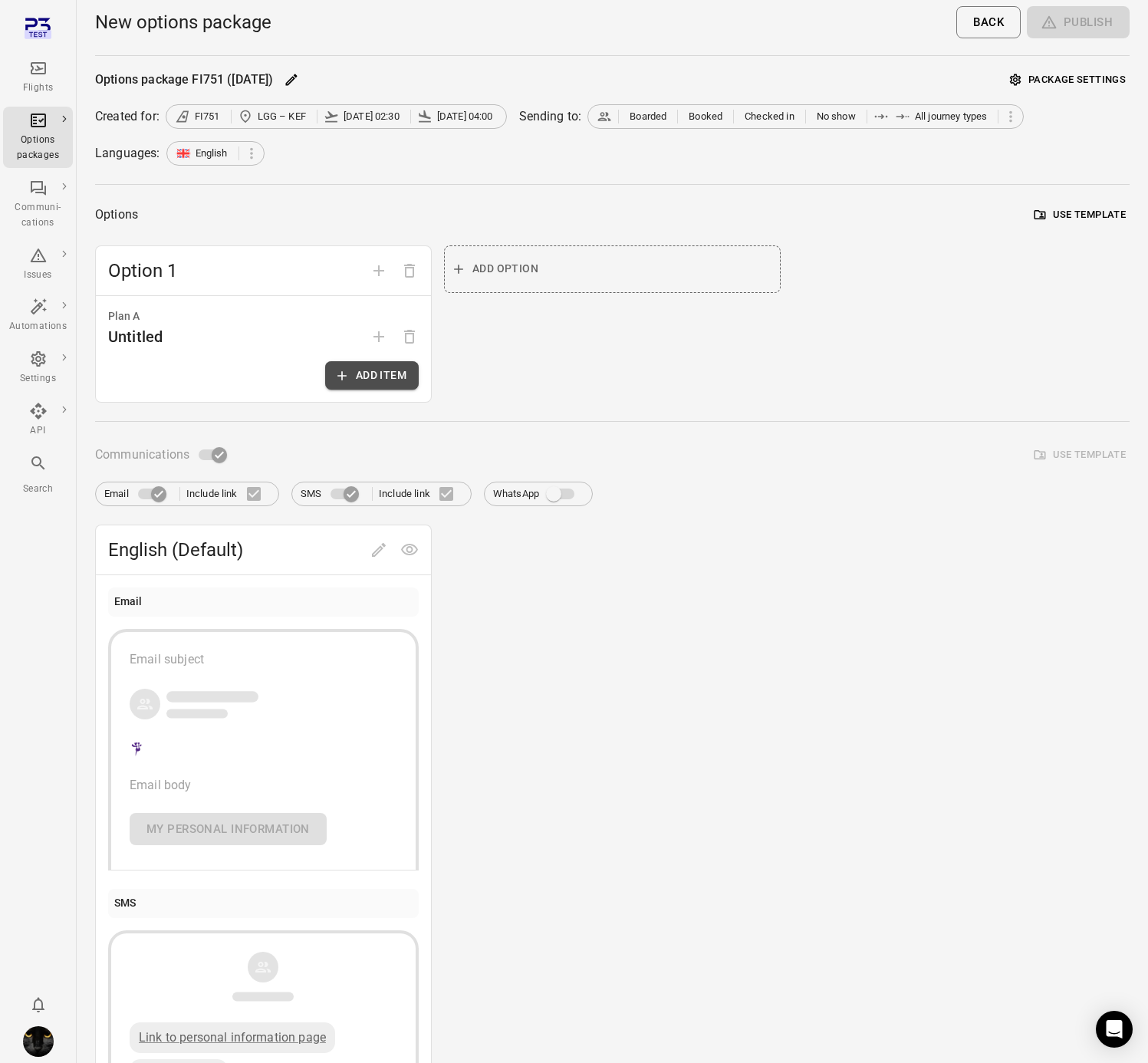
click at [365, 371] on button "Add item" at bounding box center [372, 375] width 94 height 28
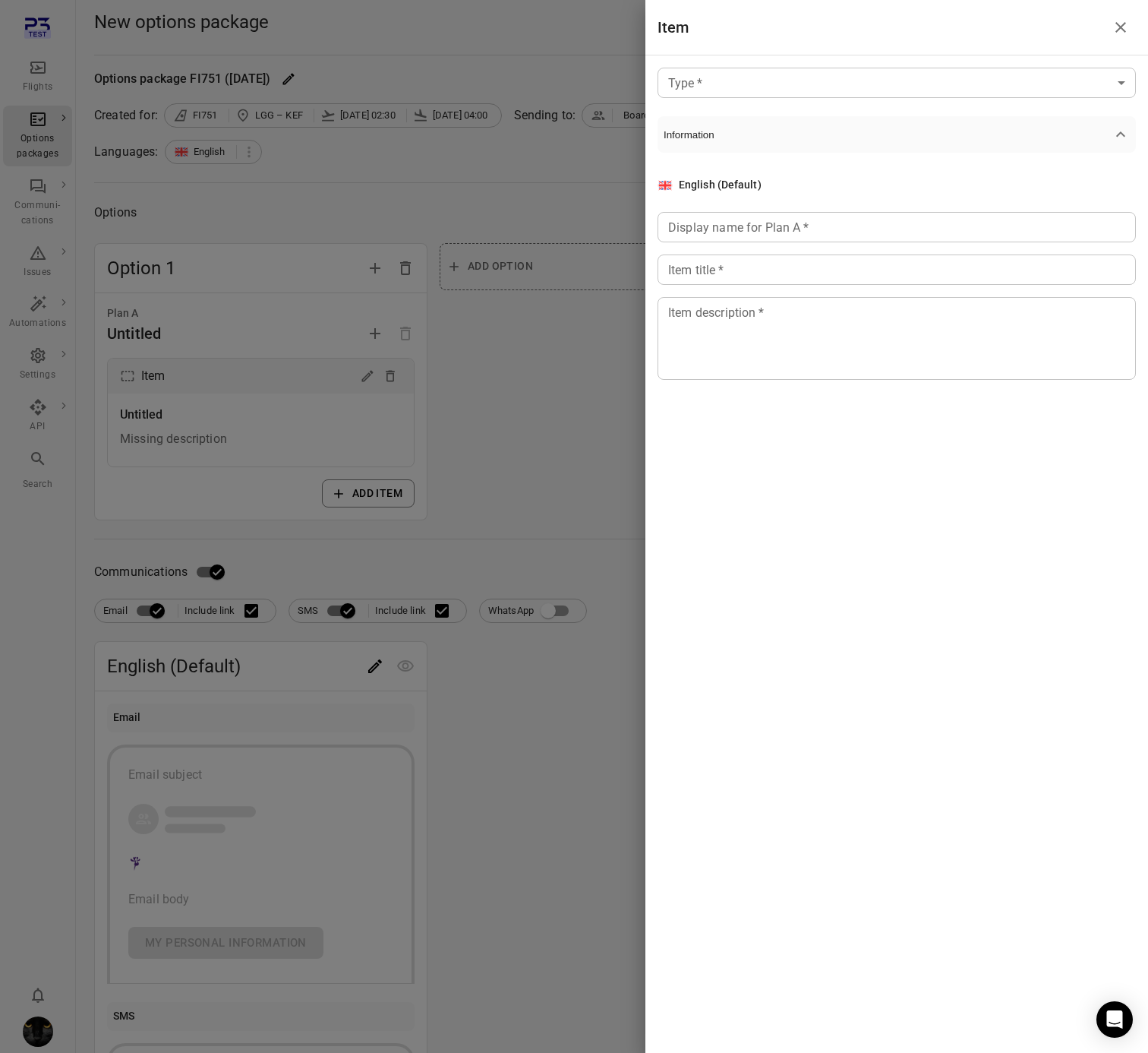
click at [869, 82] on body "Flights Options packages Communi-cations Issues Automations Settings API Search…" at bounding box center [574, 650] width 1148 height 1300
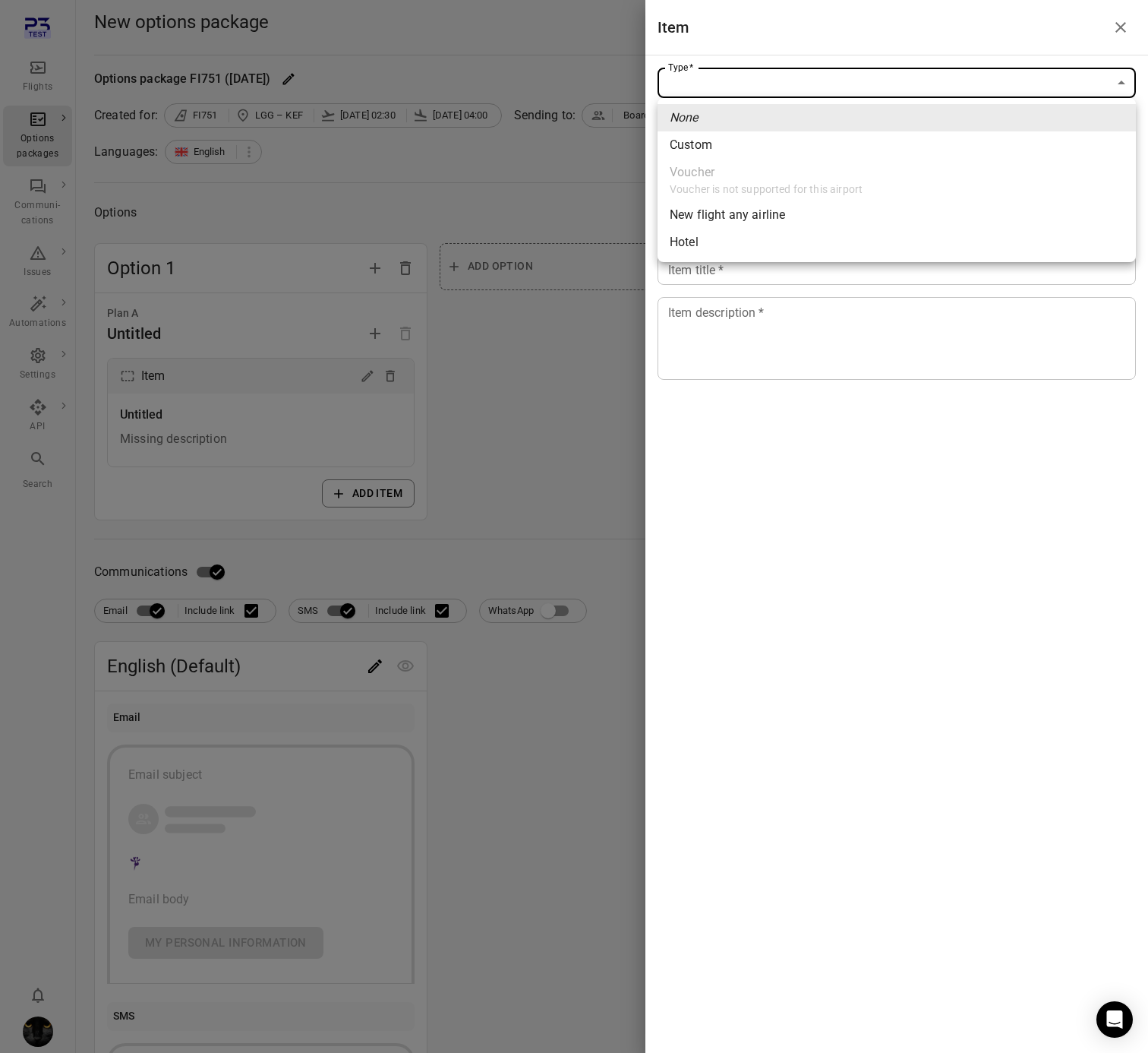
click at [817, 232] on li "Hotel" at bounding box center [896, 242] width 479 height 27
type input "*****"
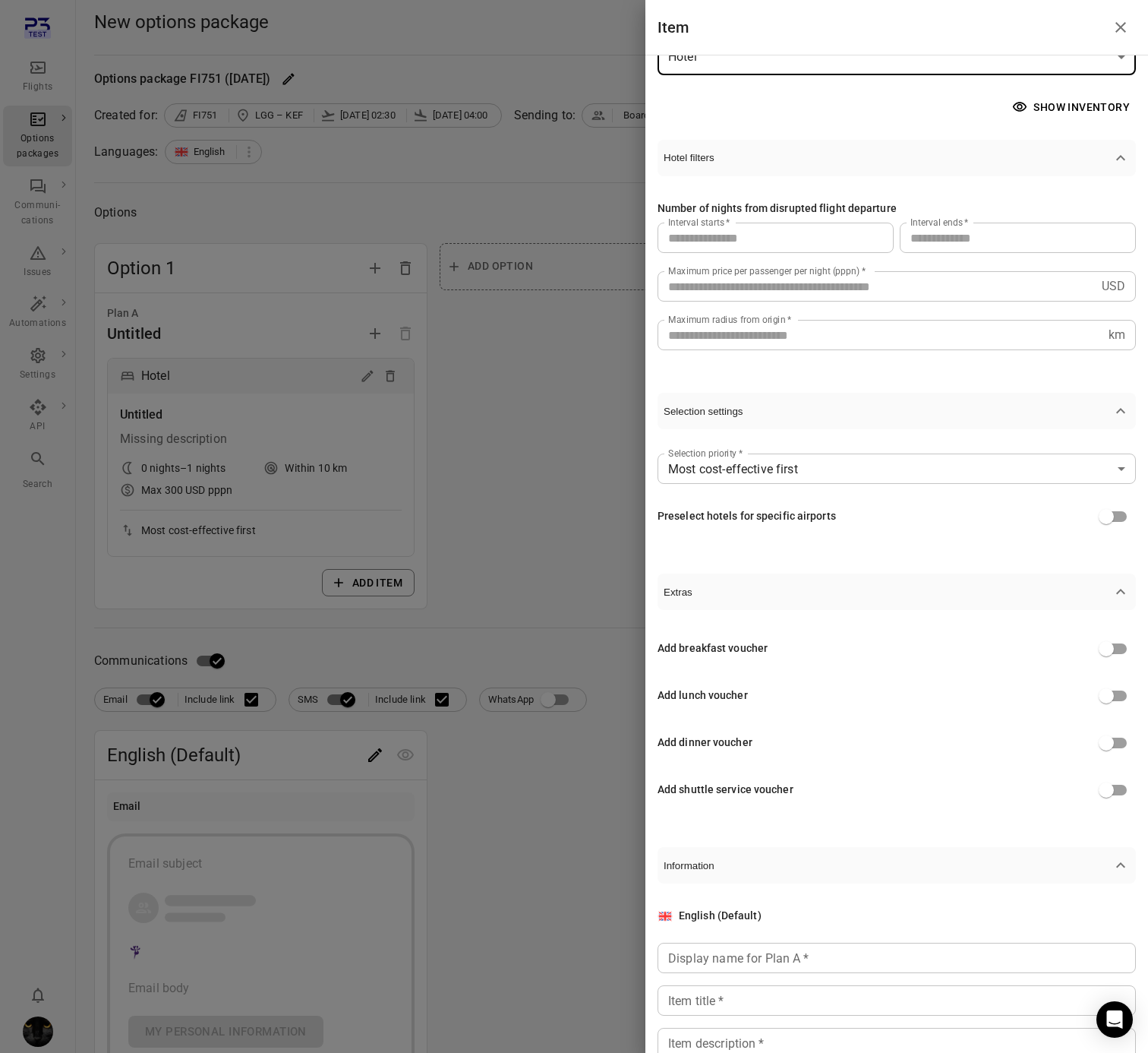
scroll to position [124, 0]
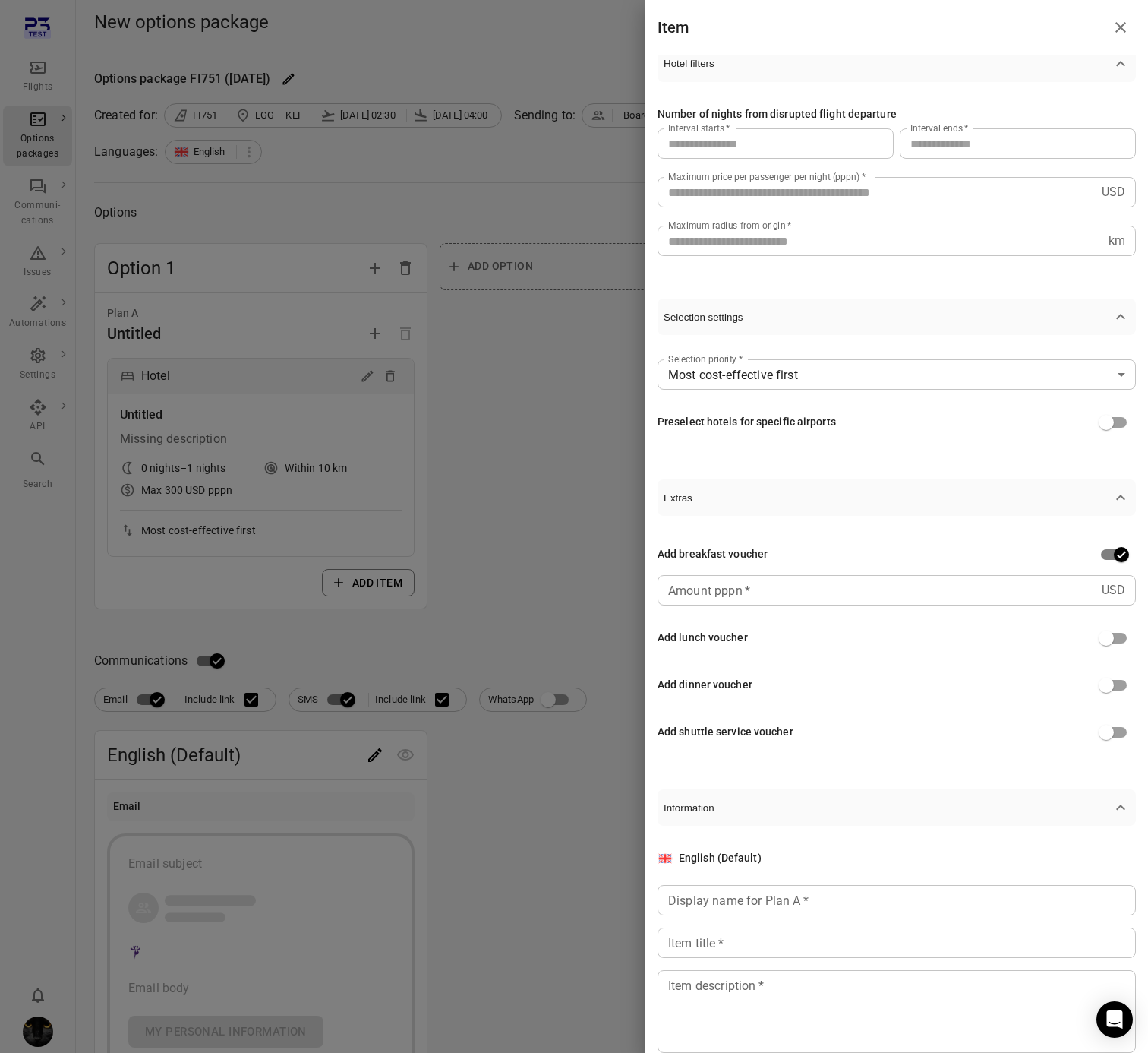
click at [464, 380] on div at bounding box center [574, 526] width 1148 height 1053
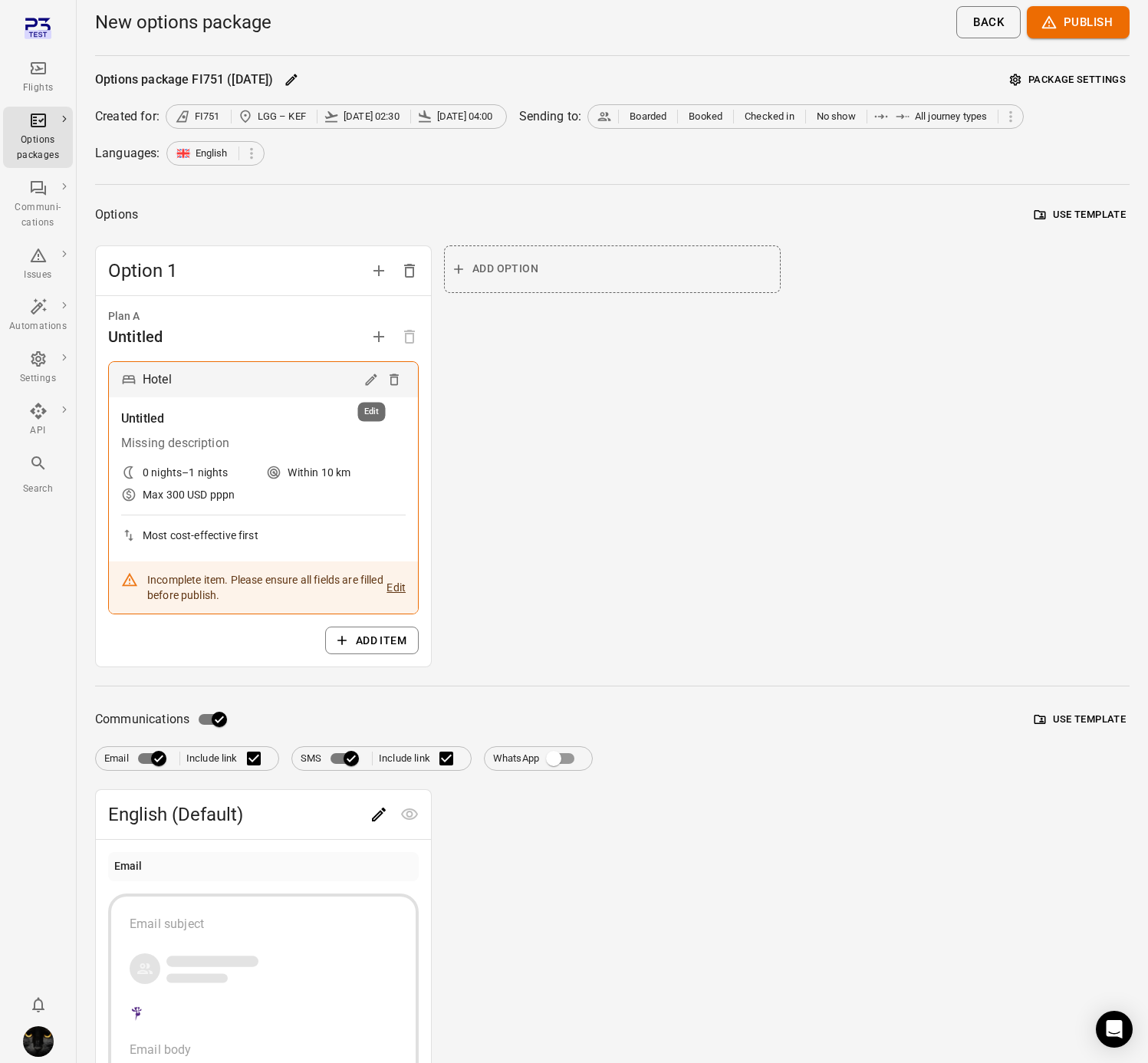
click at [368, 381] on icon "Edit" at bounding box center [370, 380] width 11 height 11
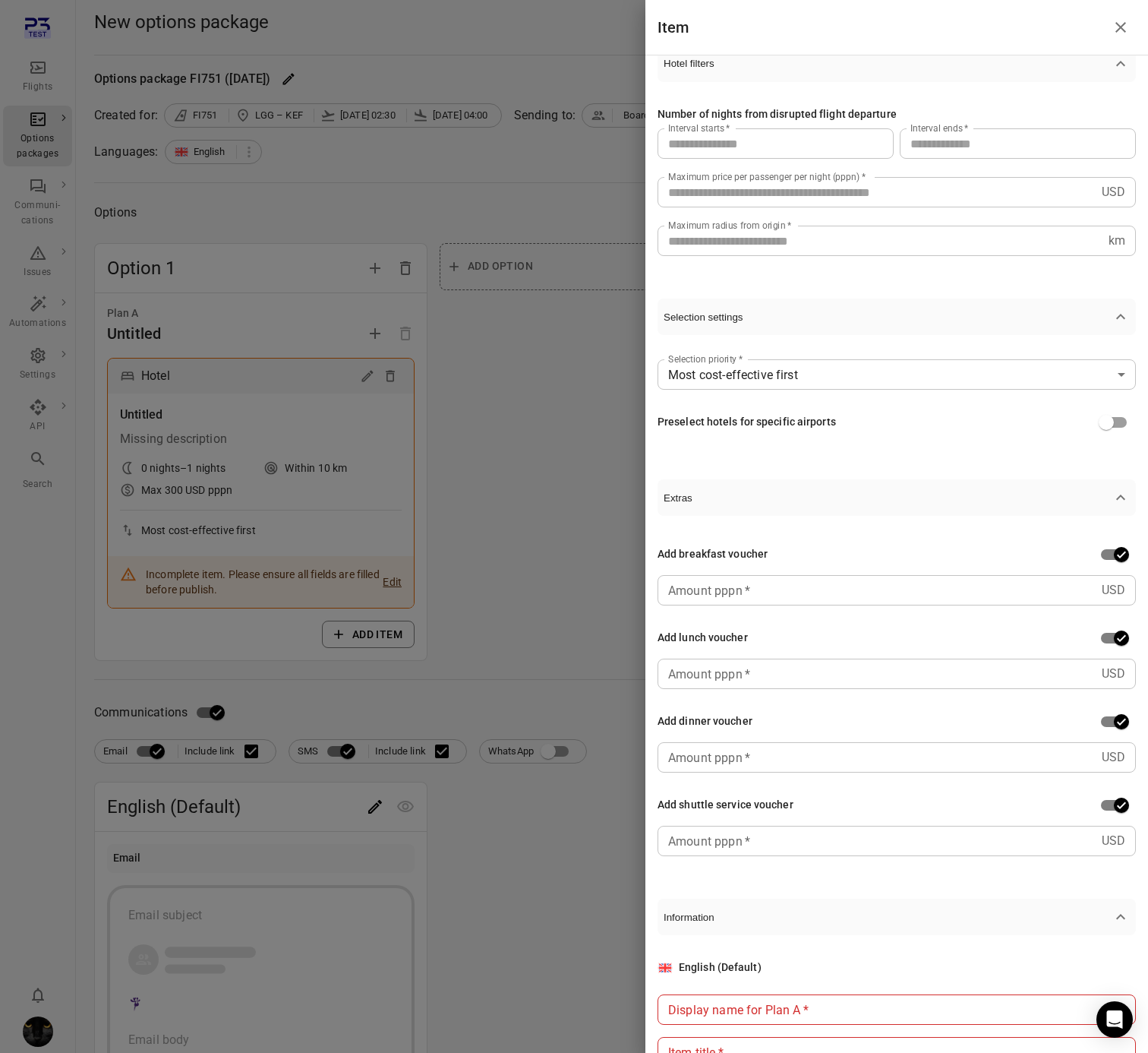
click at [821, 600] on input "Amount pppn   *" at bounding box center [876, 590] width 438 height 31
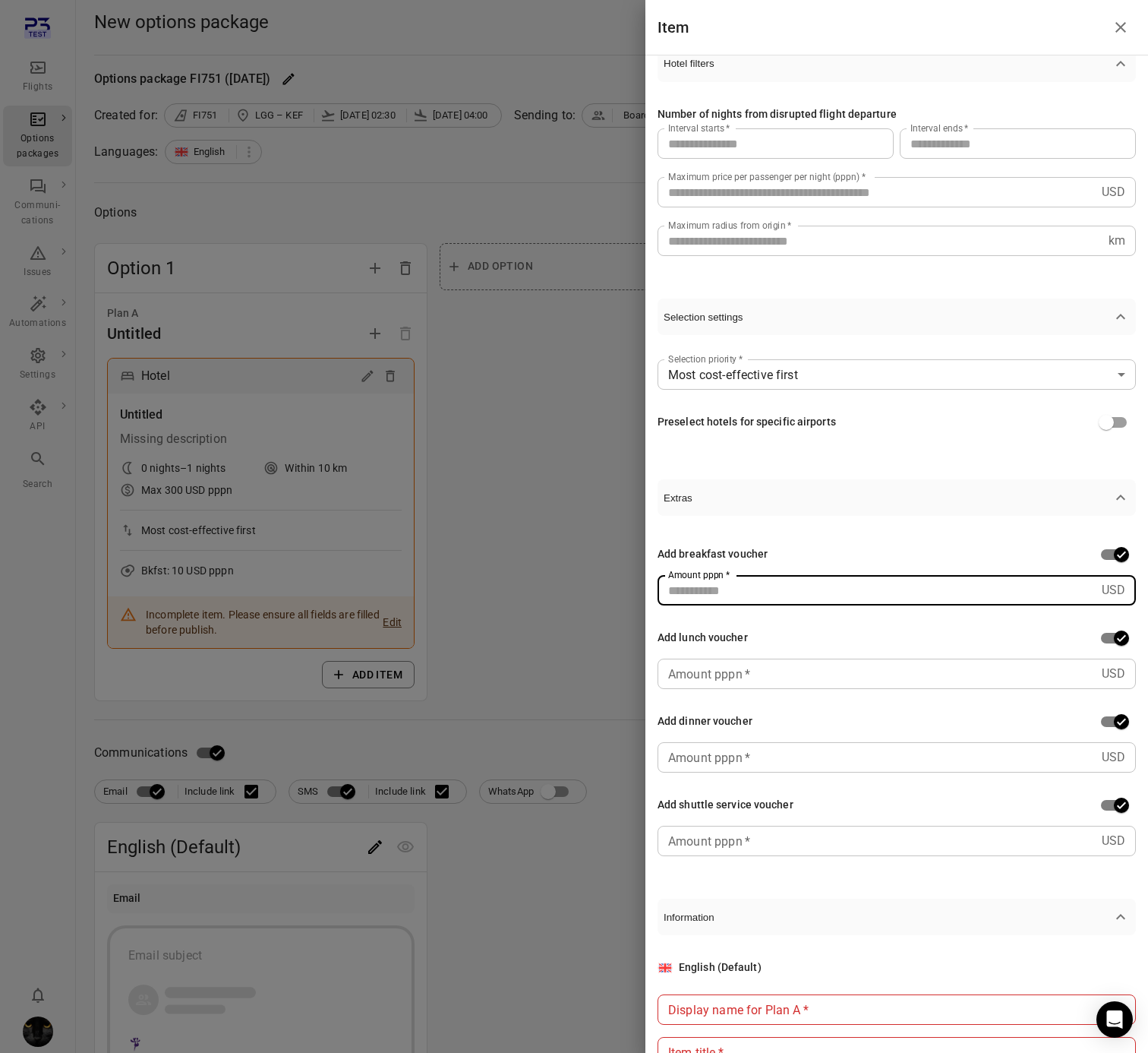
type input "**"
click at [789, 675] on input "Amount pppn   *" at bounding box center [876, 674] width 438 height 31
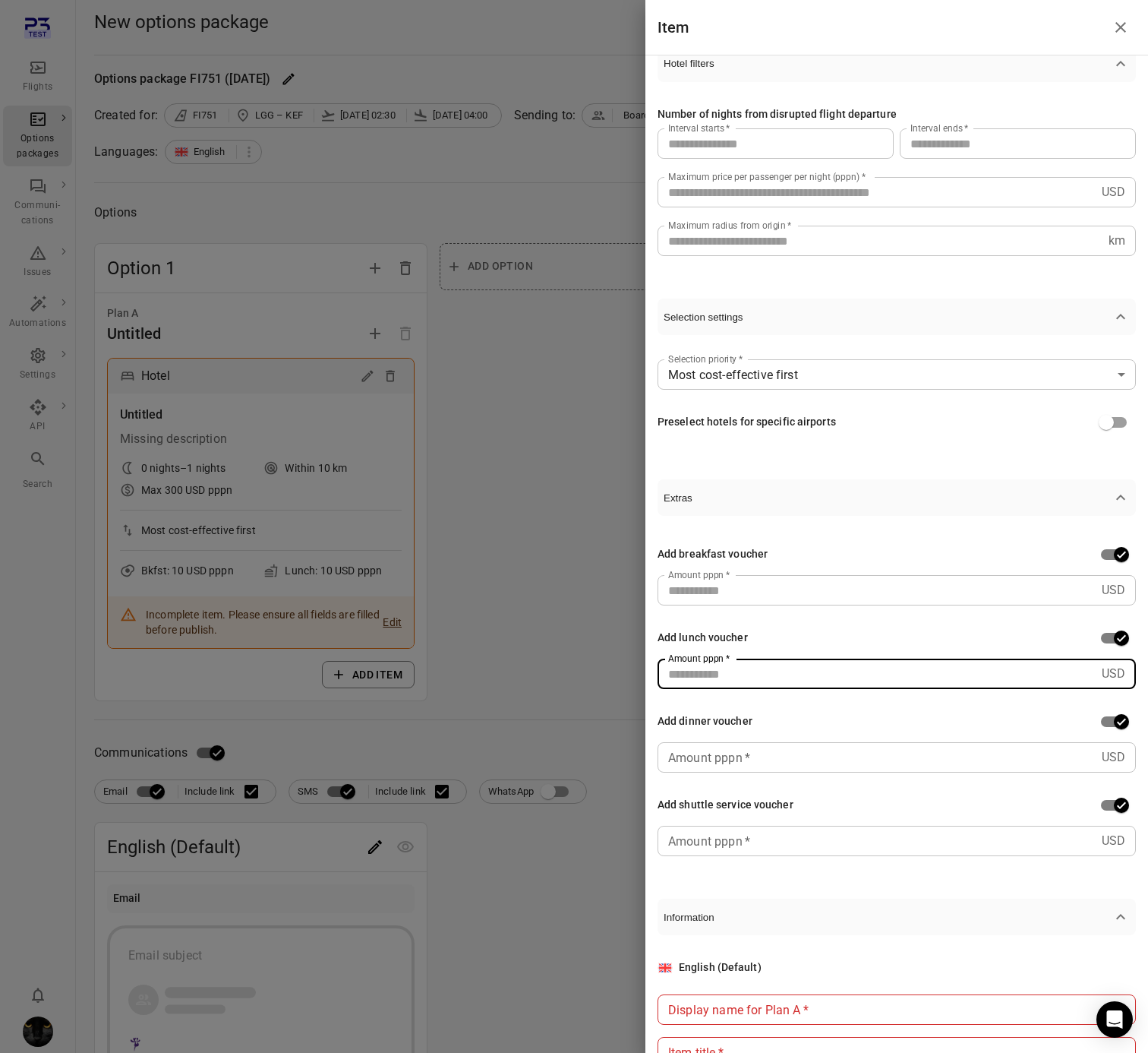
type input "**"
click at [744, 755] on div "Amount pppn   * USD Amount pppn   *" at bounding box center [896, 757] width 479 height 31
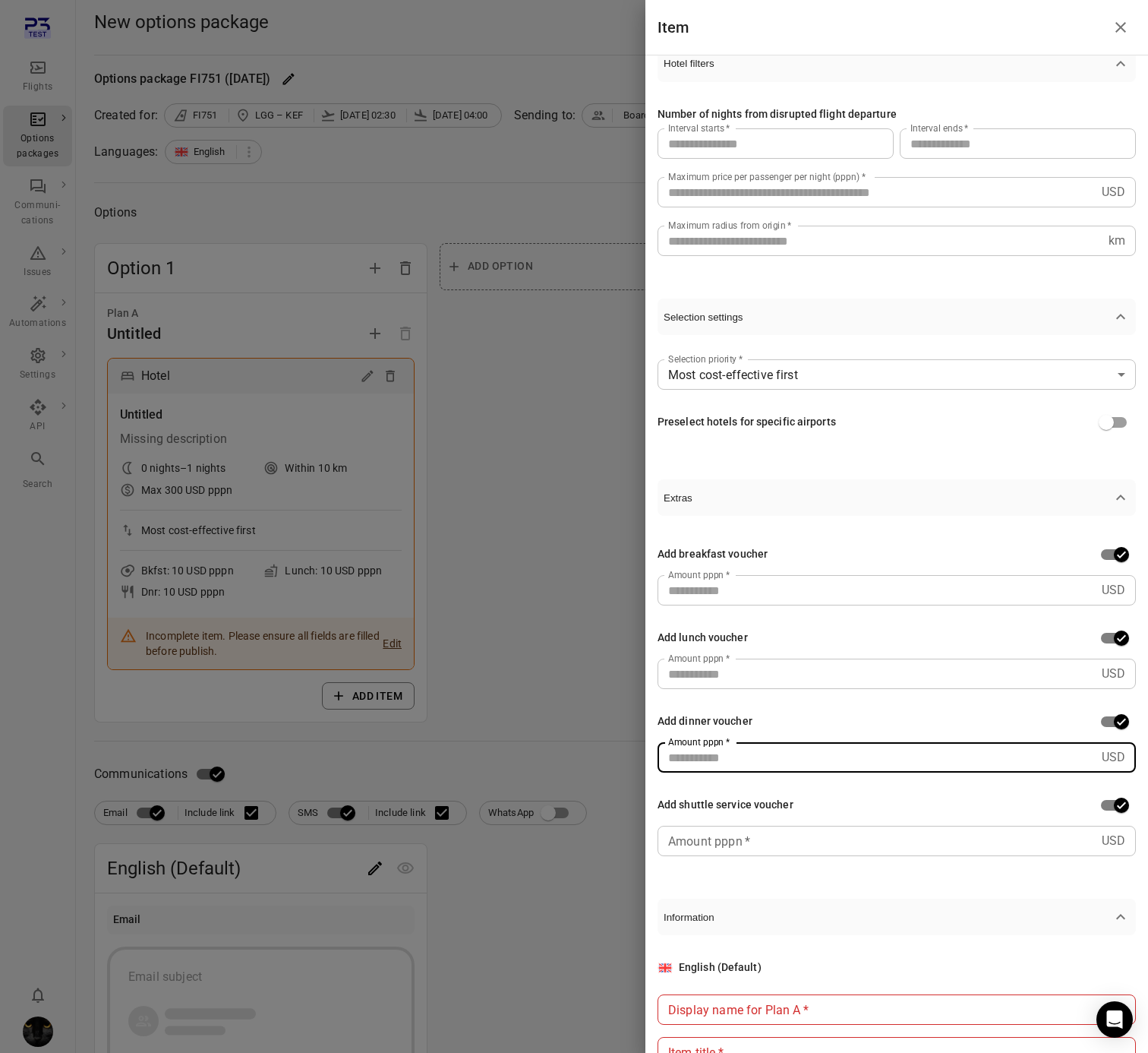
type input "**"
click at [723, 845] on div "Amount pppn   * USD Amount pppn   *" at bounding box center [896, 841] width 479 height 31
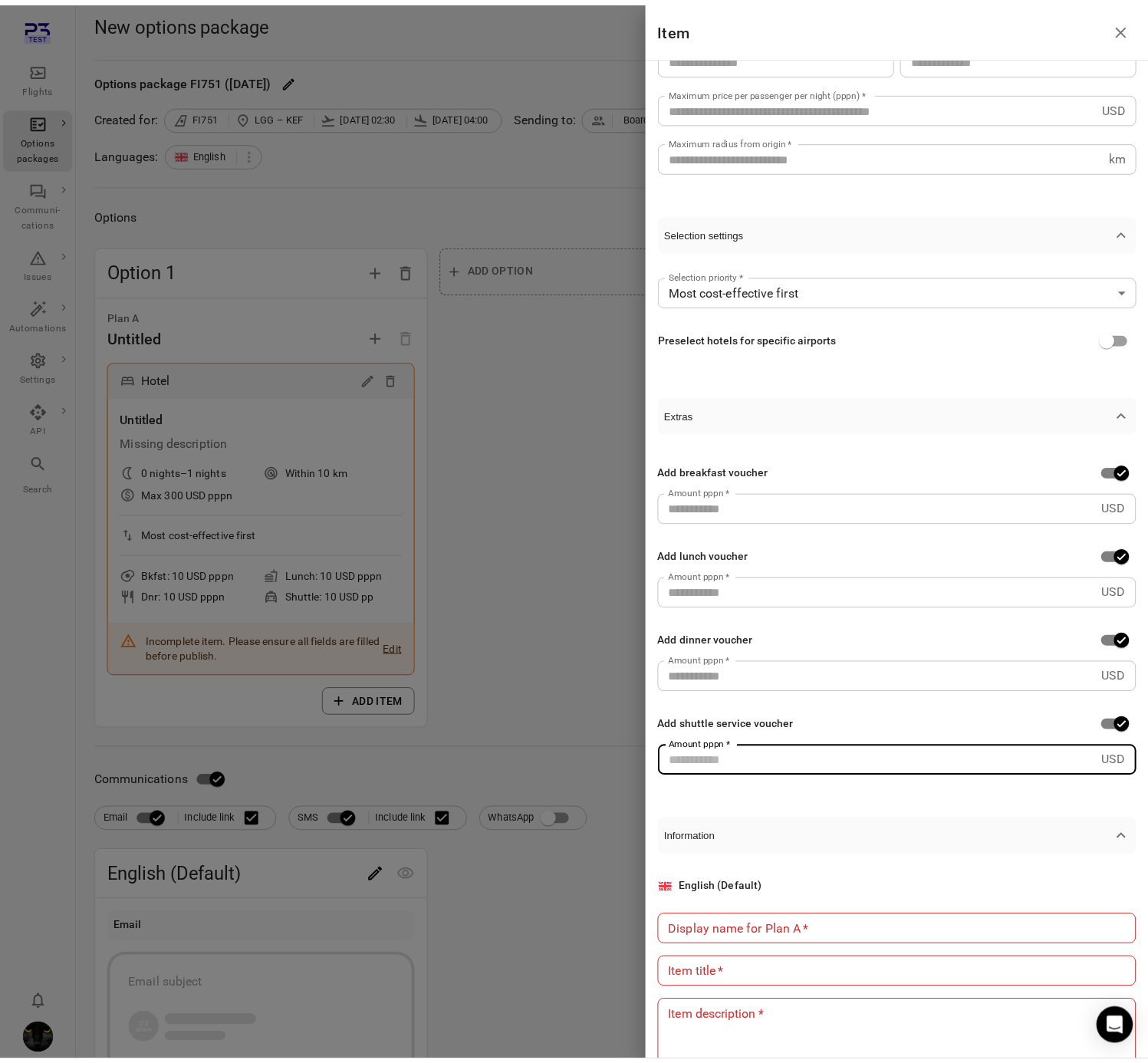
scroll to position [272, 0]
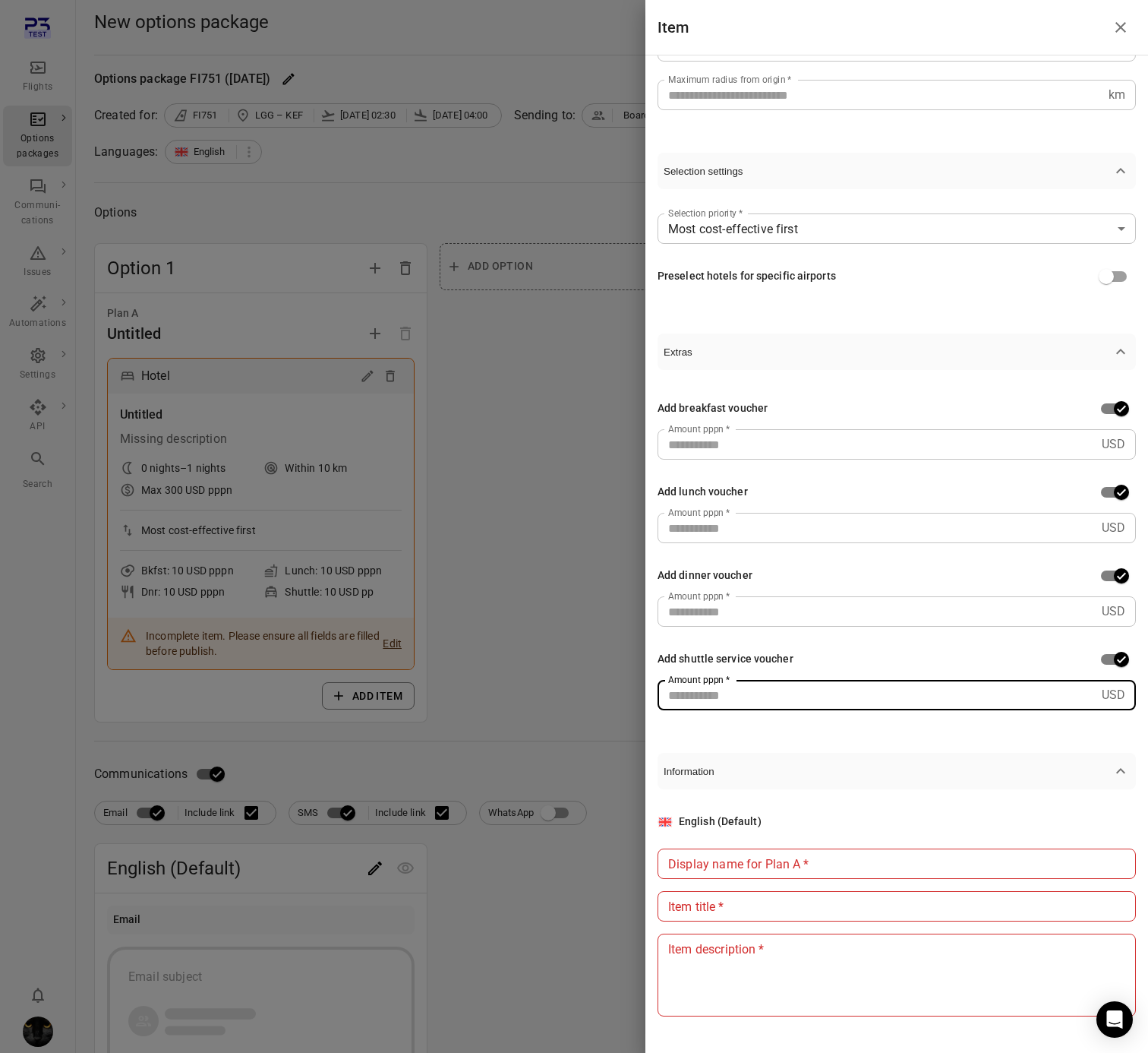
type input "**"
click at [758, 861] on div "Display name for Plan A   * Display name for Plan A   *" at bounding box center [896, 863] width 479 height 31
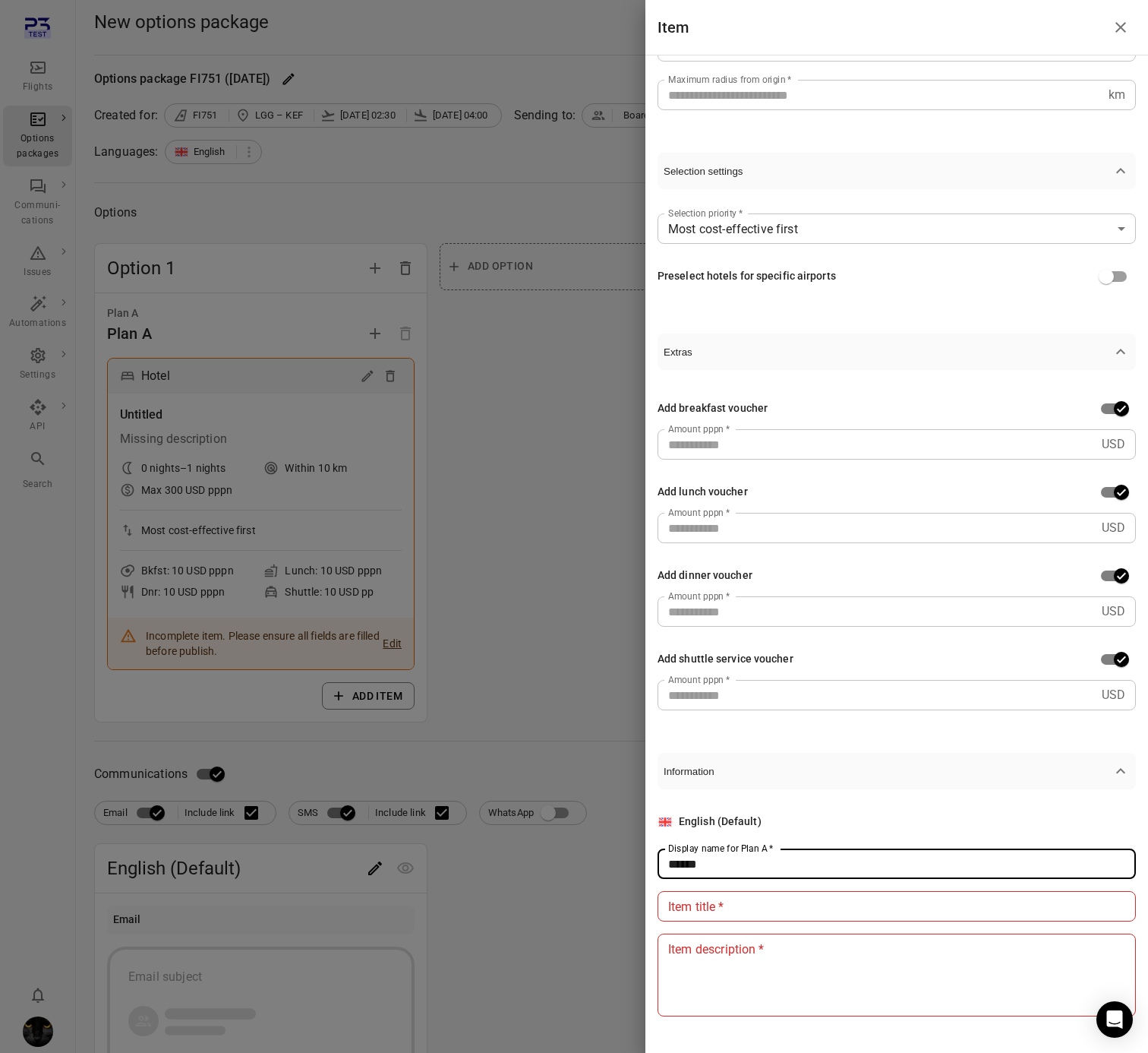
type input "******"
click at [743, 921] on div "English (Default) Display name for Plan A   * ****** Display name for Plan A   …" at bounding box center [896, 914] width 479 height 202
click at [745, 913] on input "Item title   *" at bounding box center [896, 906] width 479 height 31
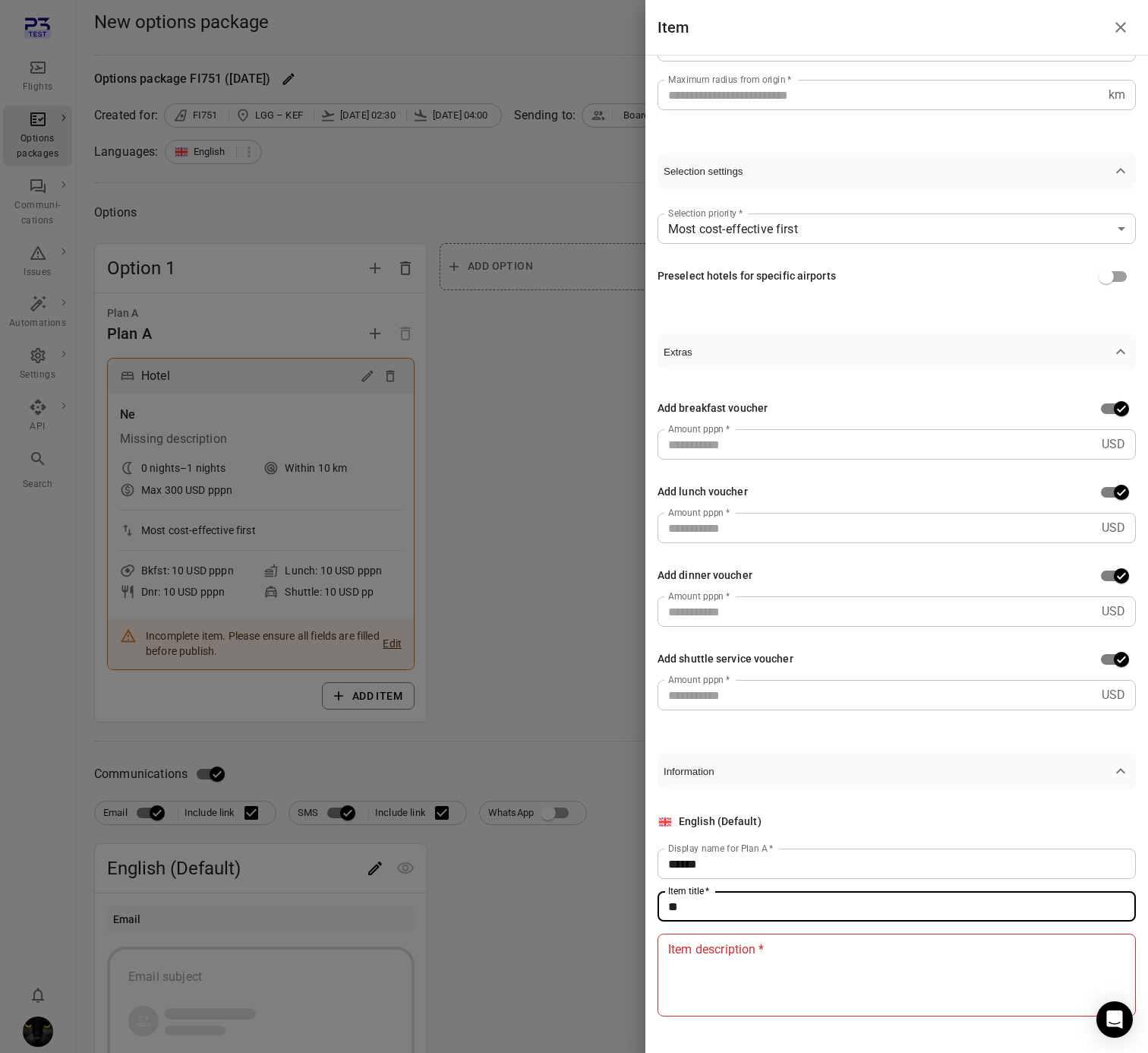
type input "*"
type input "*****"
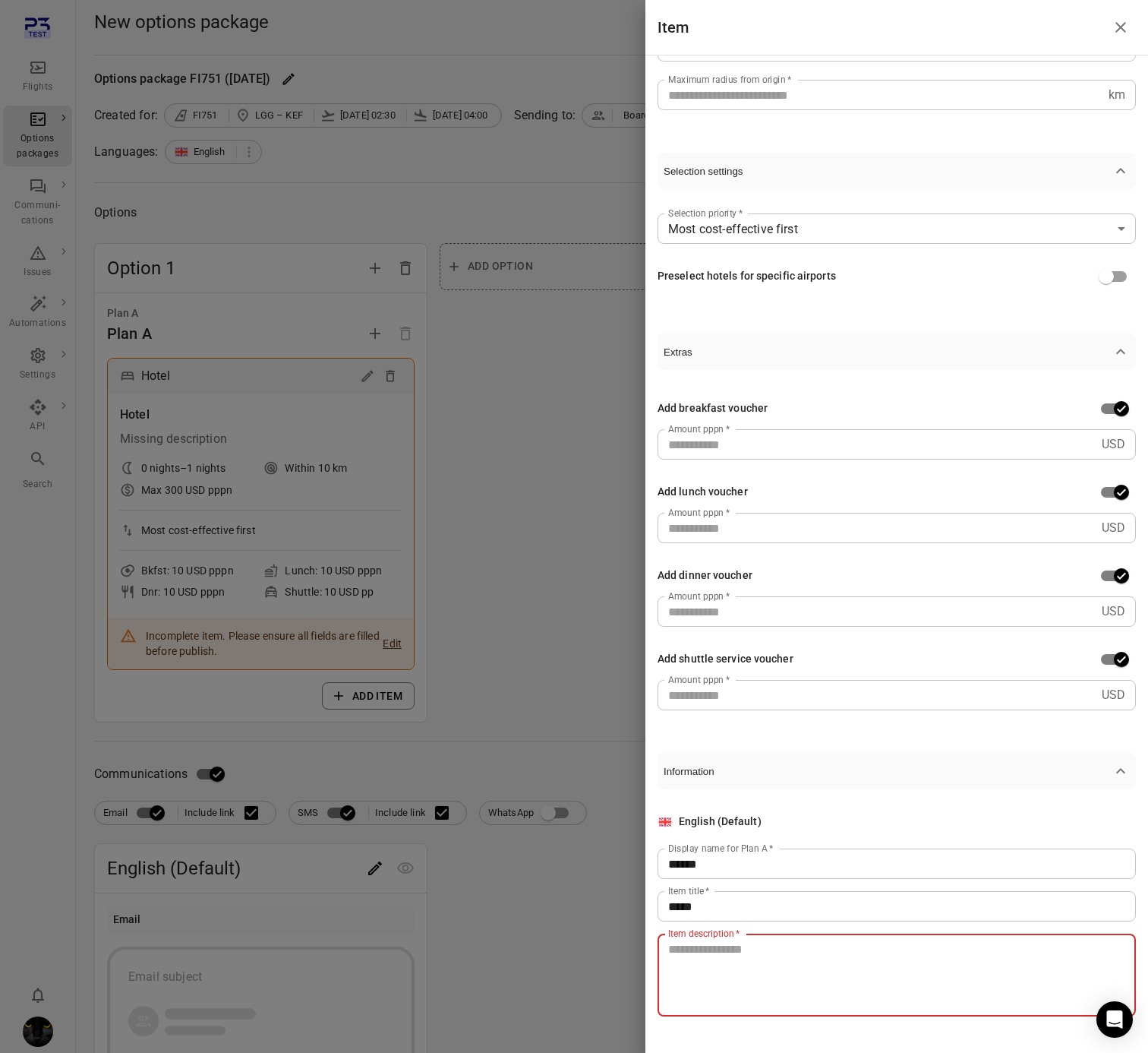
click at [744, 971] on textarea "Item description   *" at bounding box center [897, 975] width 457 height 70
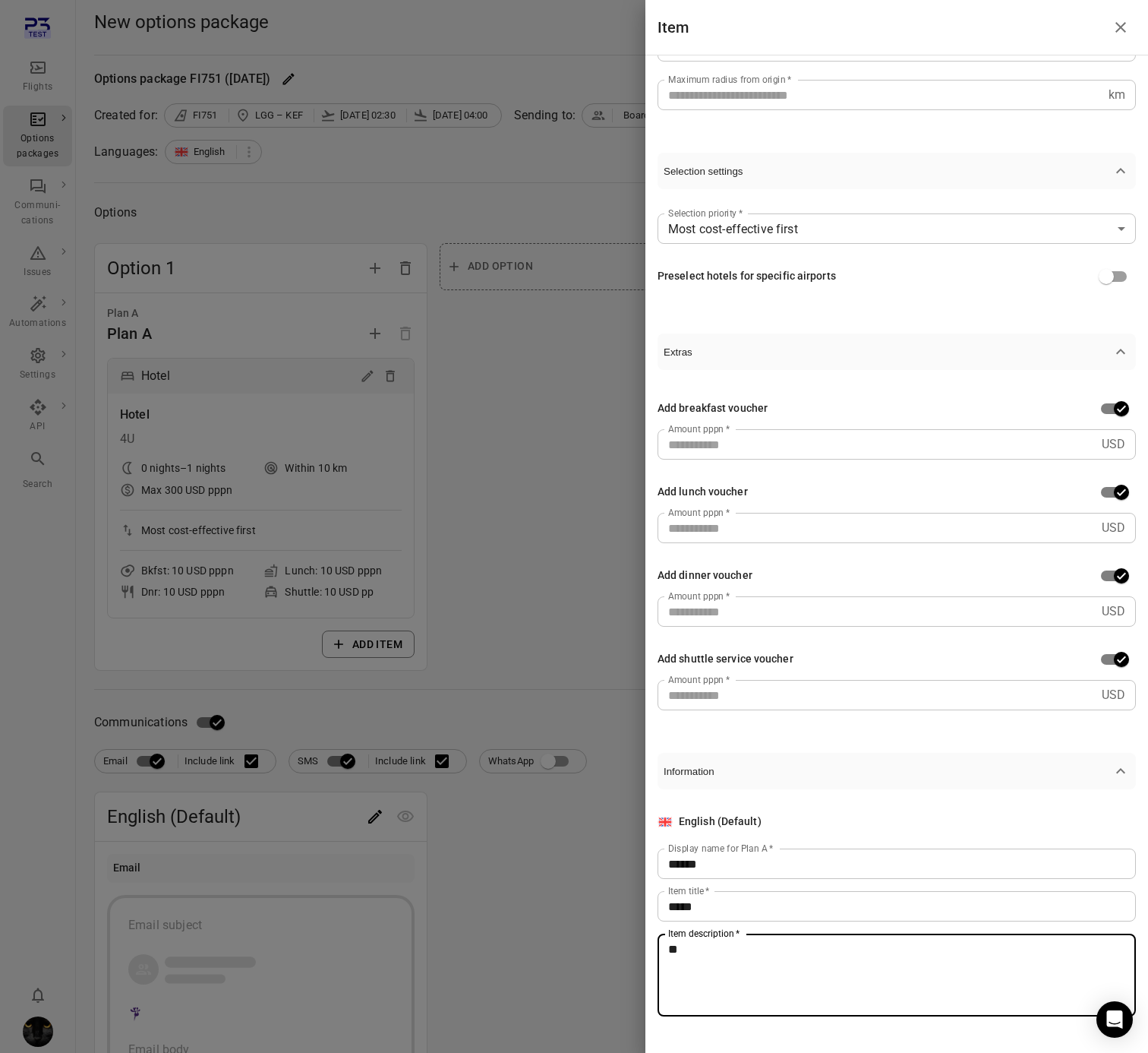
type textarea "**"
click at [553, 567] on div at bounding box center [574, 526] width 1148 height 1053
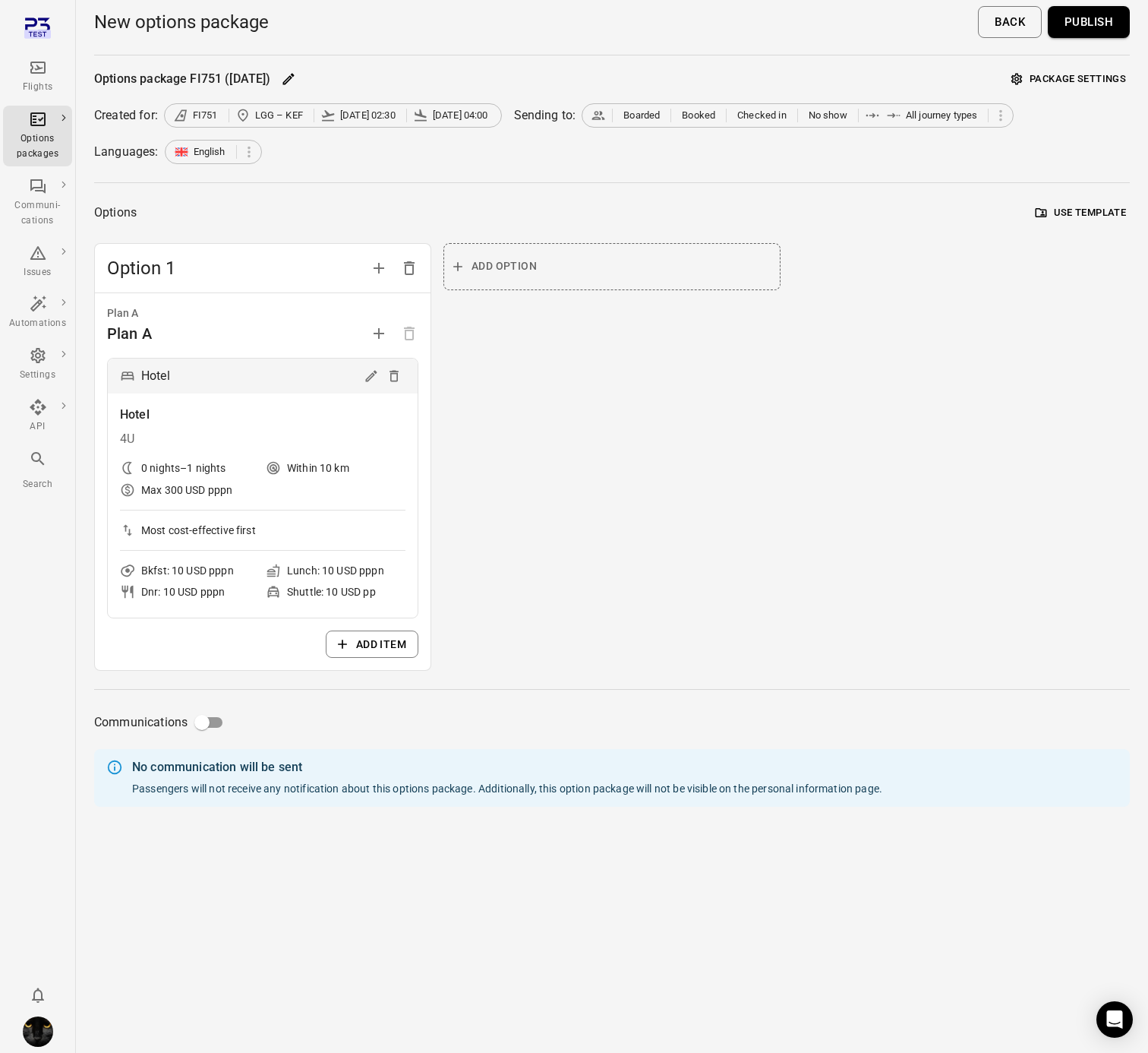
click at [1093, 18] on button "Publish" at bounding box center [1088, 22] width 82 height 32
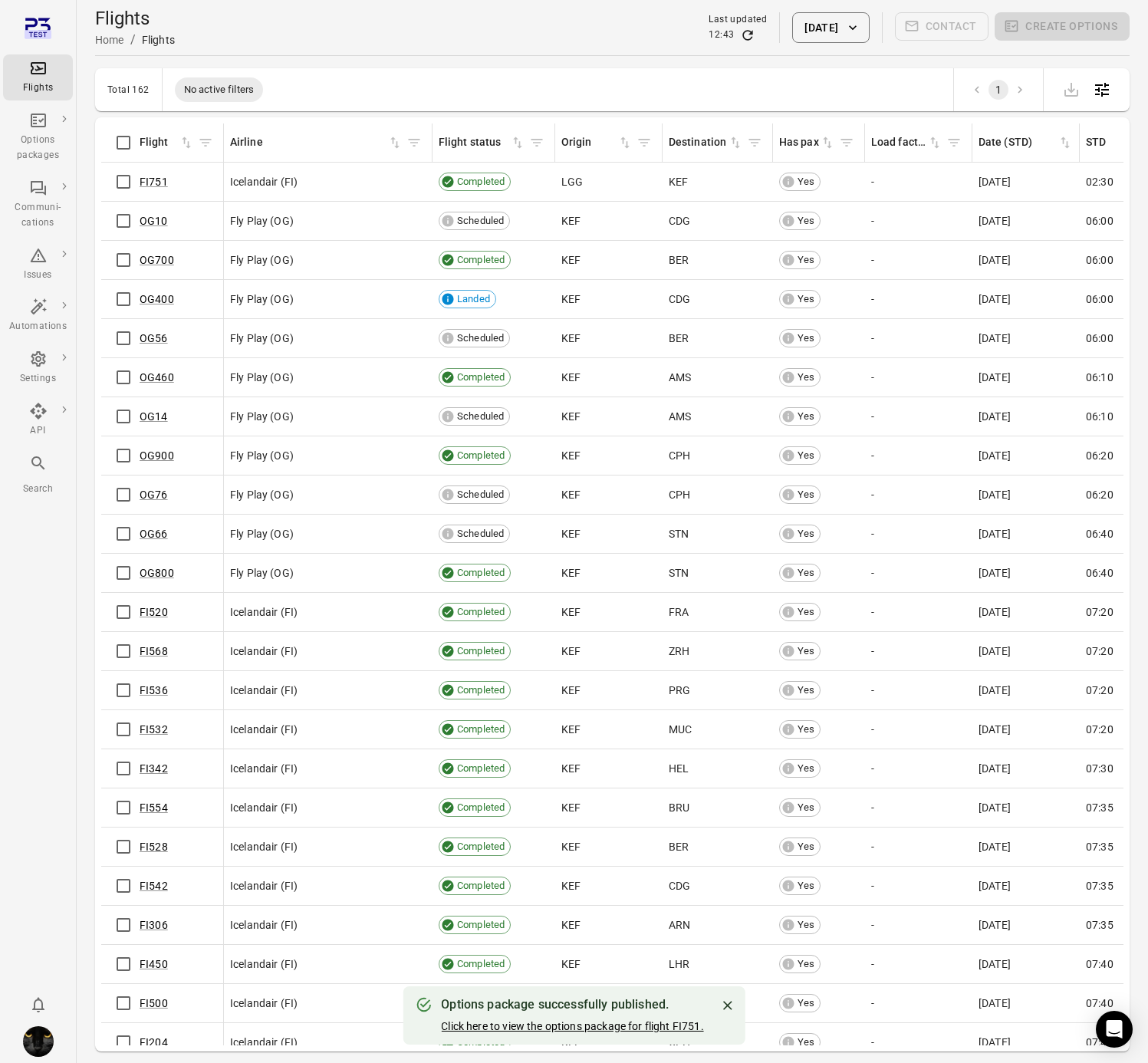
click at [597, 1029] on link "Click here to view the options package for flight FI751." at bounding box center [571, 1026] width 262 height 12
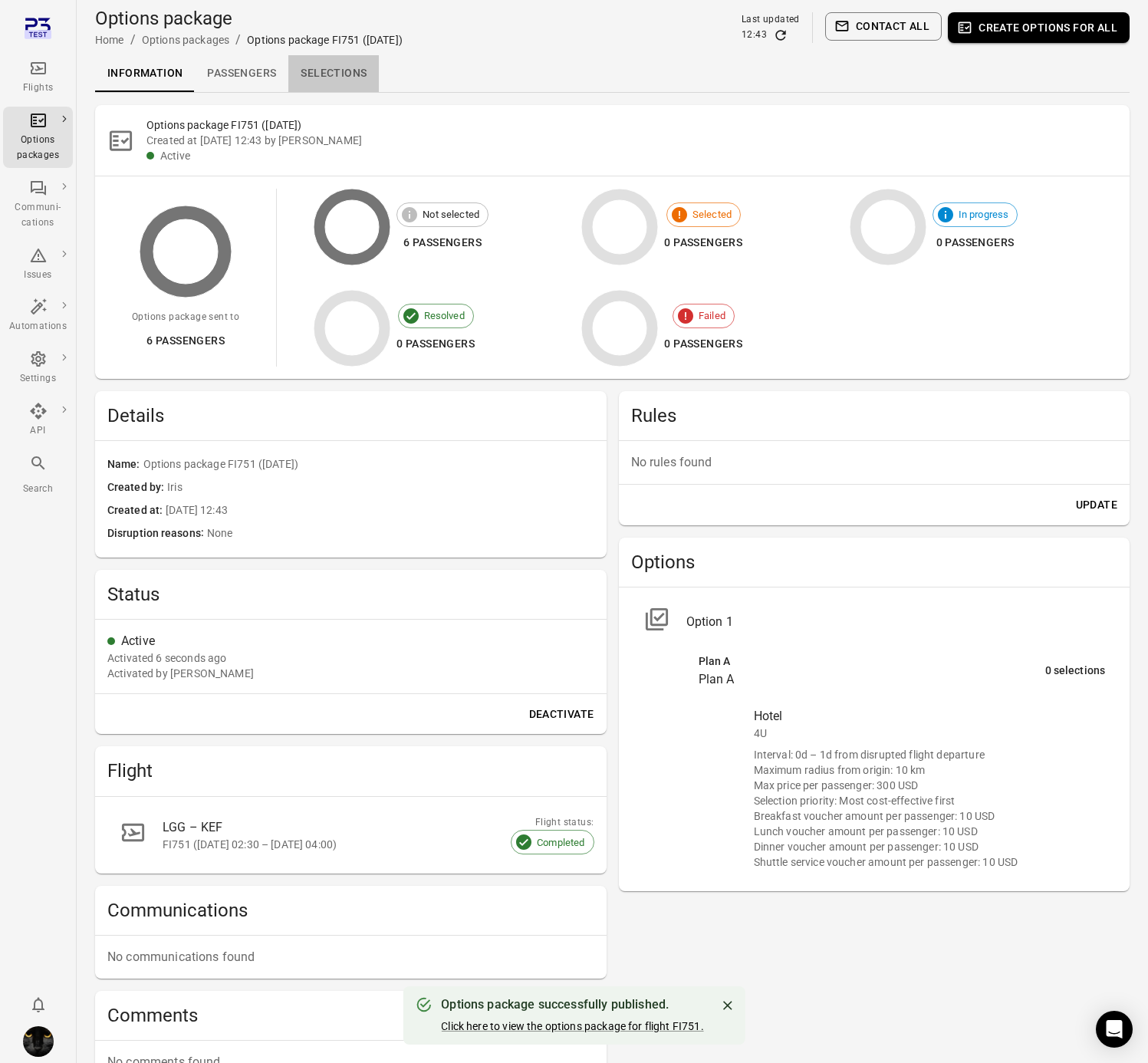
click at [338, 69] on link "Selections" at bounding box center [333, 73] width 90 height 37
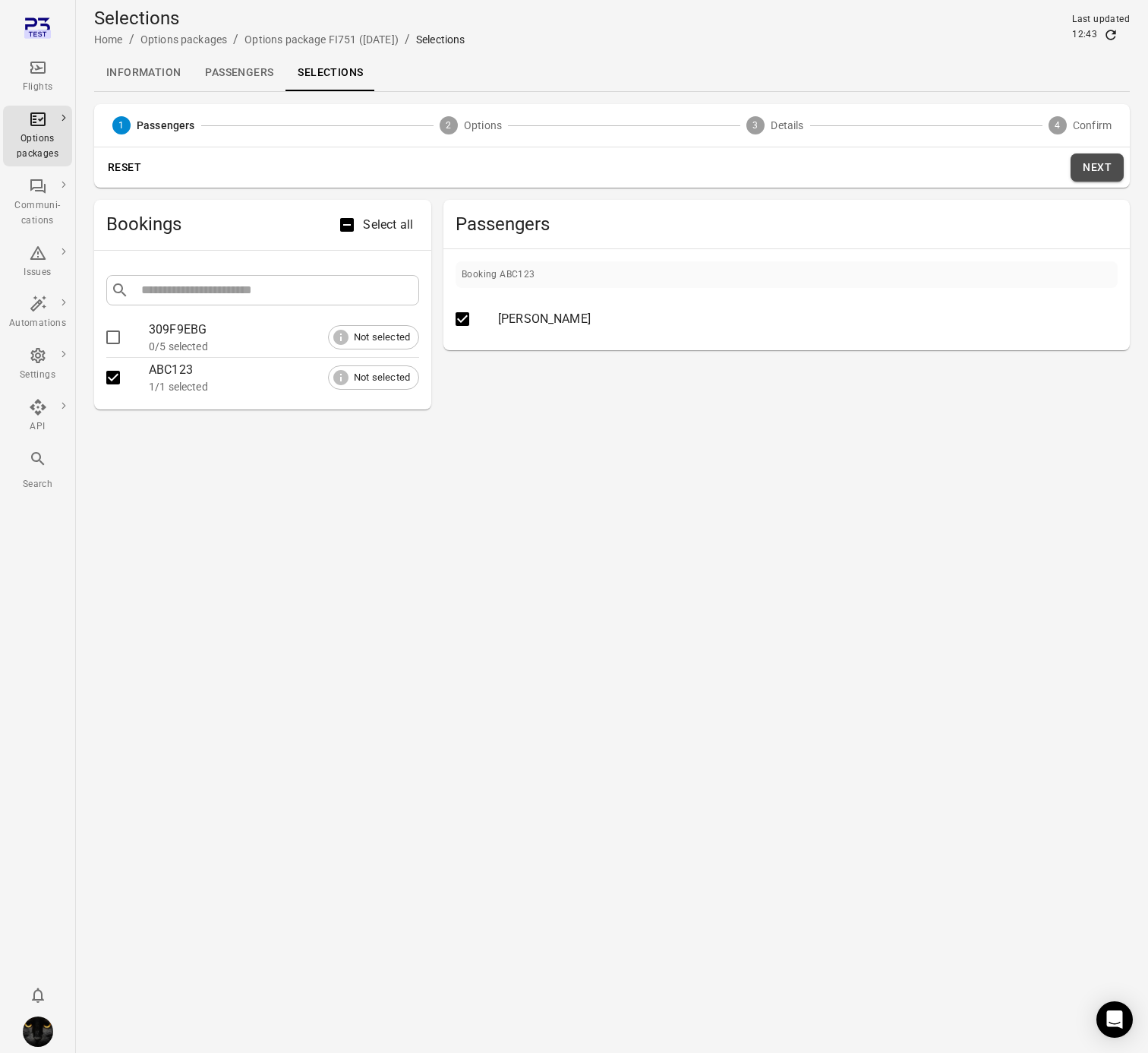
click at [1087, 174] on button "Next" at bounding box center [1097, 167] width 54 height 28
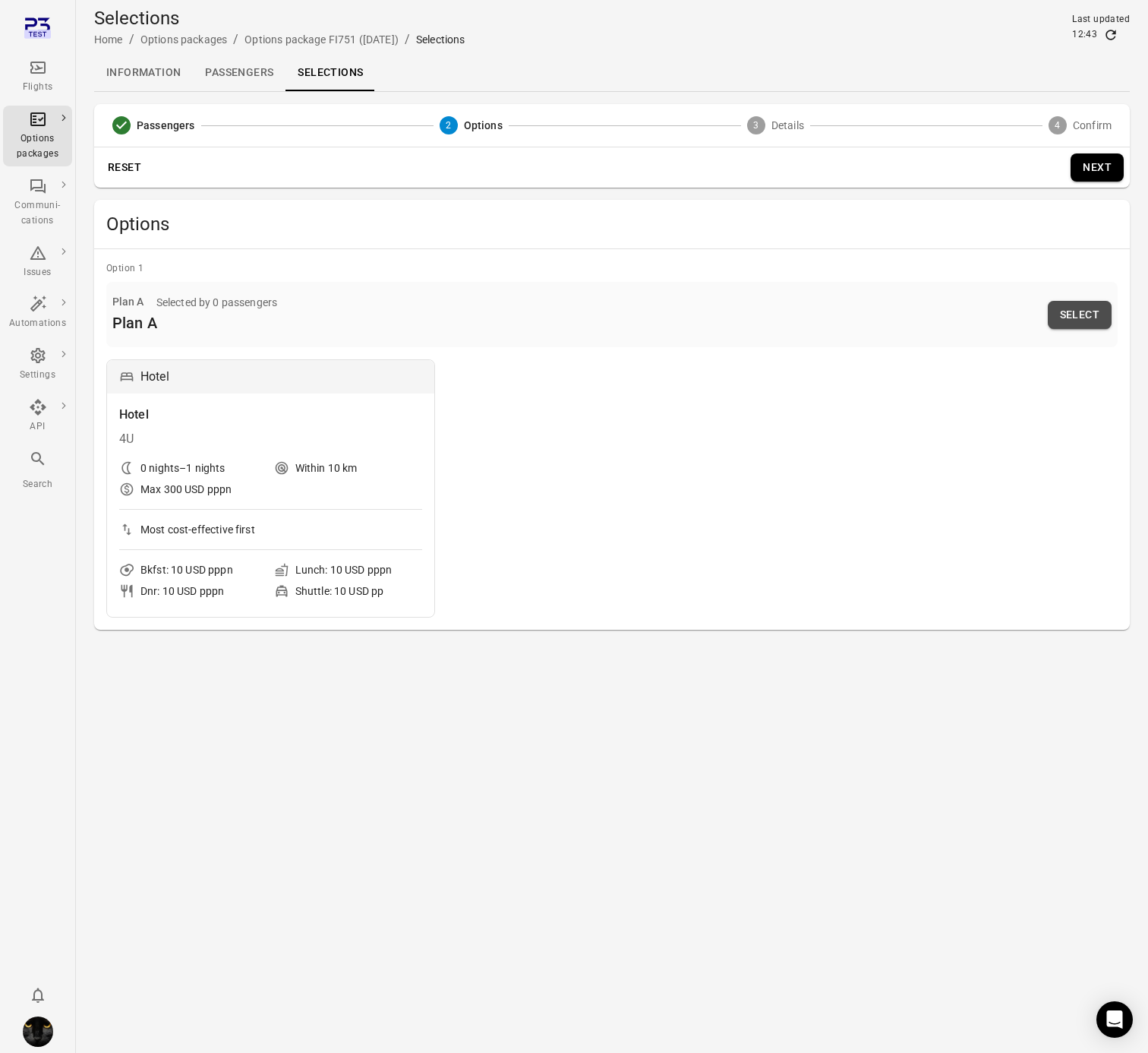
click at [1083, 310] on button "Select" at bounding box center [1079, 315] width 64 height 28
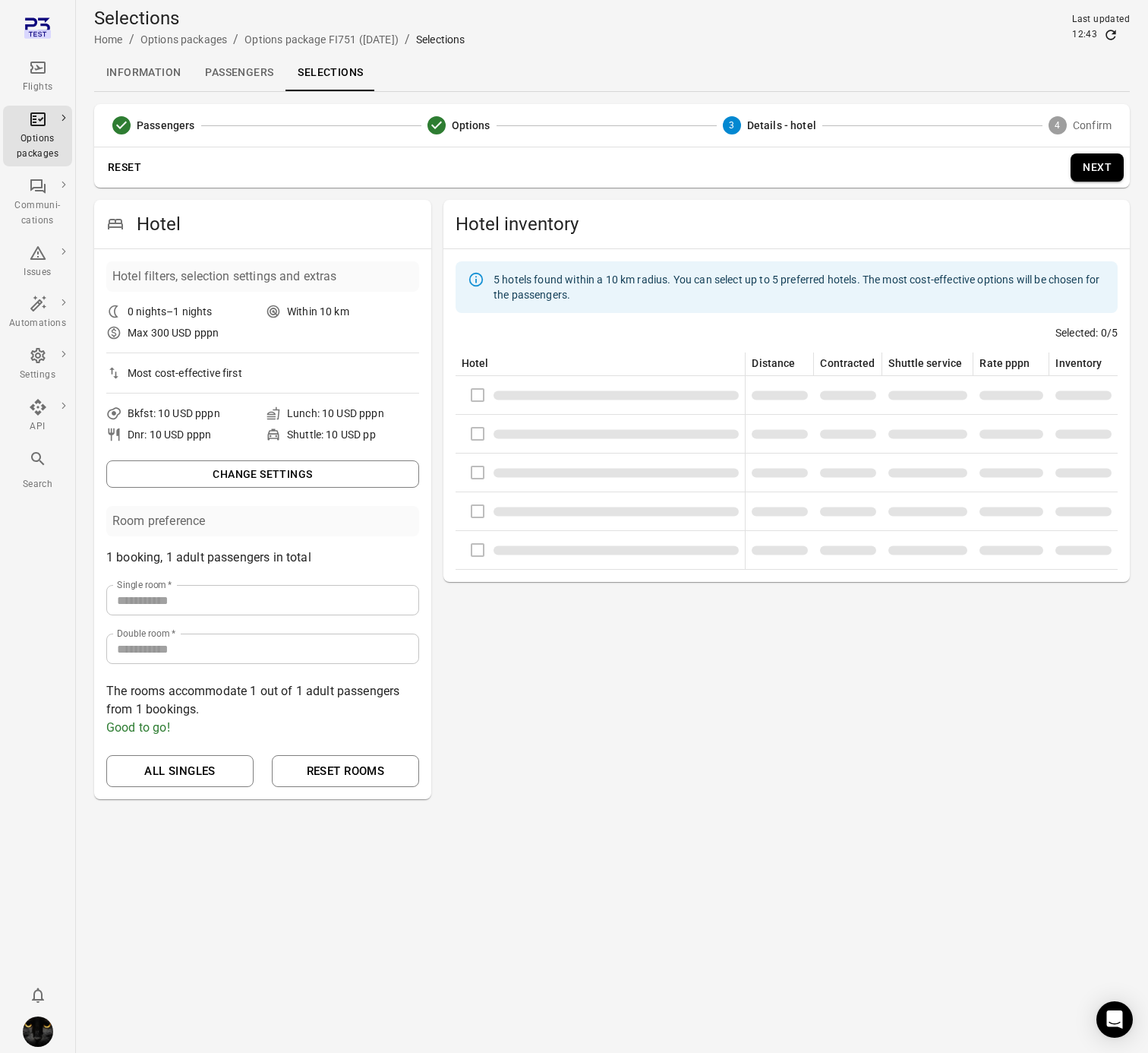
click at [585, 60] on div "Information Passengers Selections" at bounding box center [612, 72] width 1036 height 37
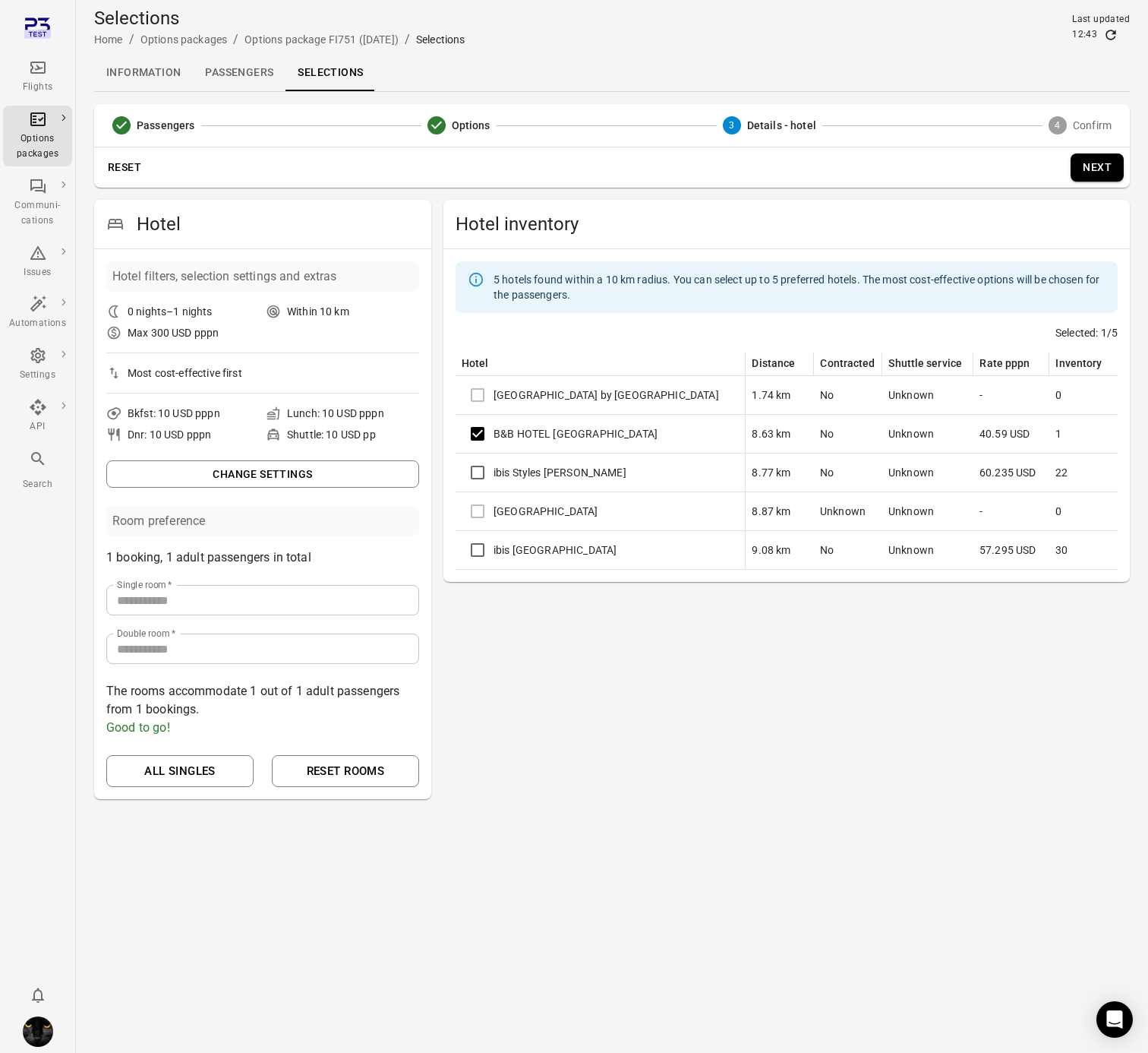
click at [1100, 166] on button "Next" at bounding box center [1097, 167] width 54 height 28
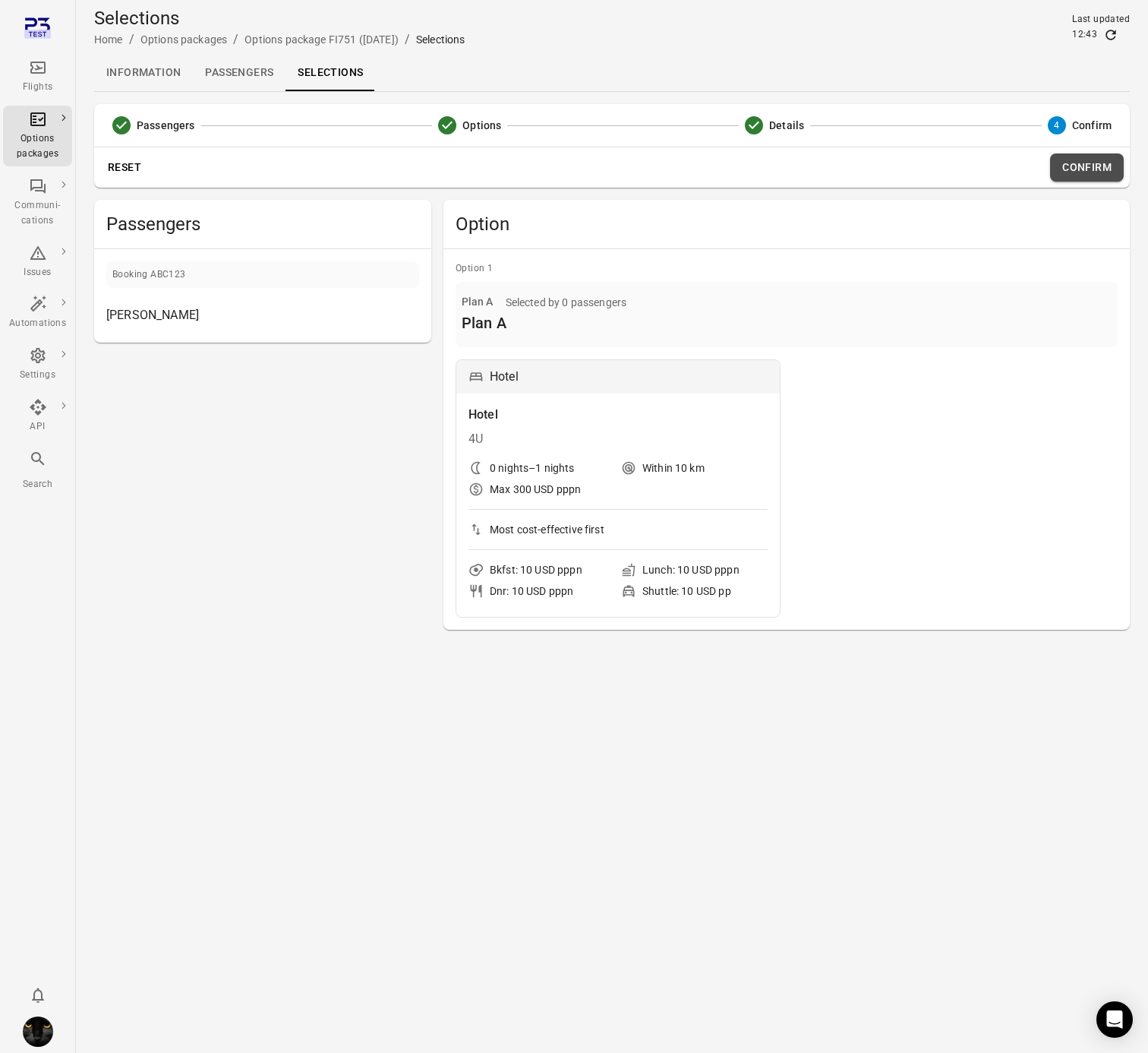
click at [1066, 165] on button "Confirm" at bounding box center [1087, 167] width 74 height 28
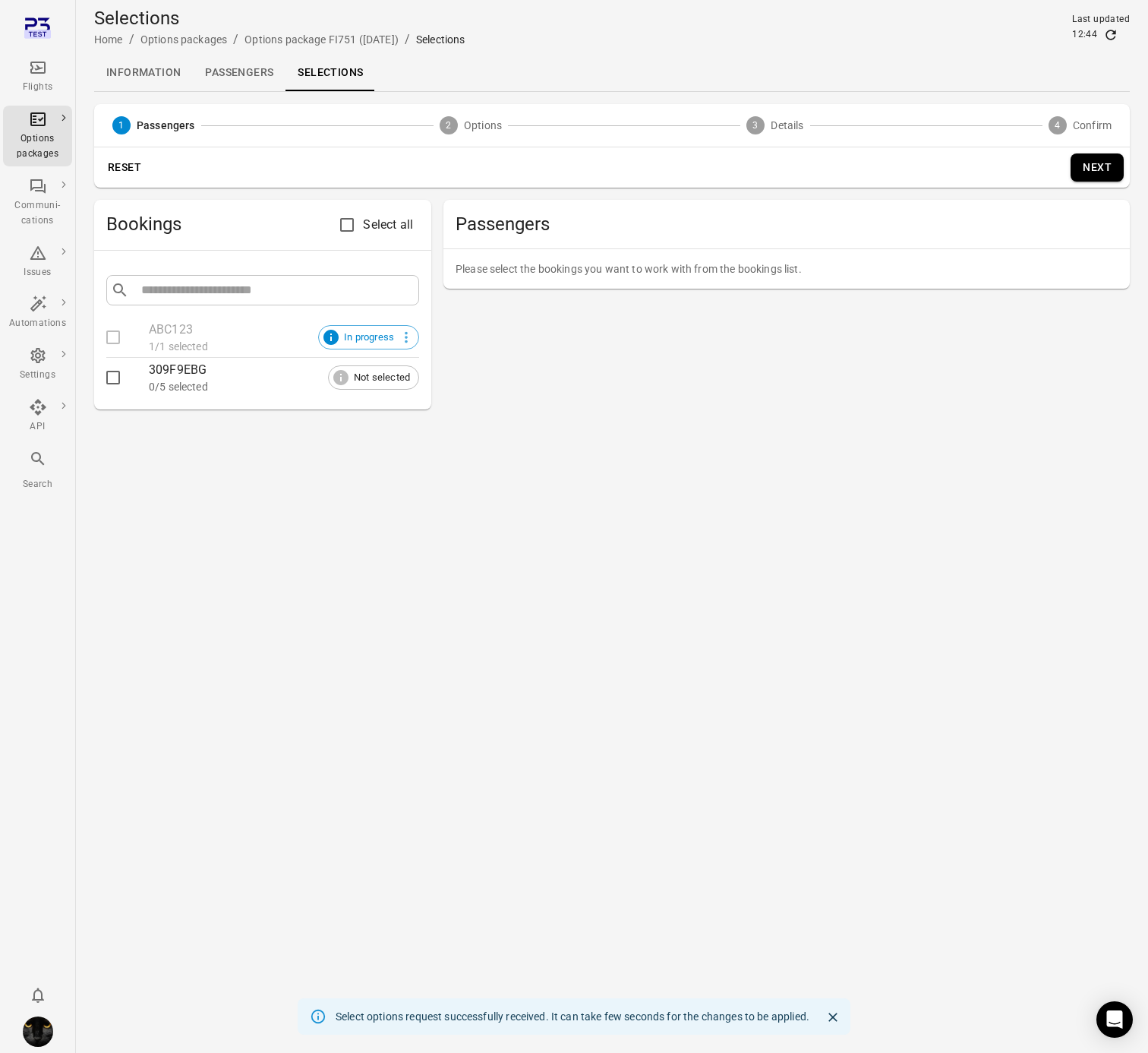
click at [246, 65] on link "Passengers" at bounding box center [239, 72] width 93 height 37
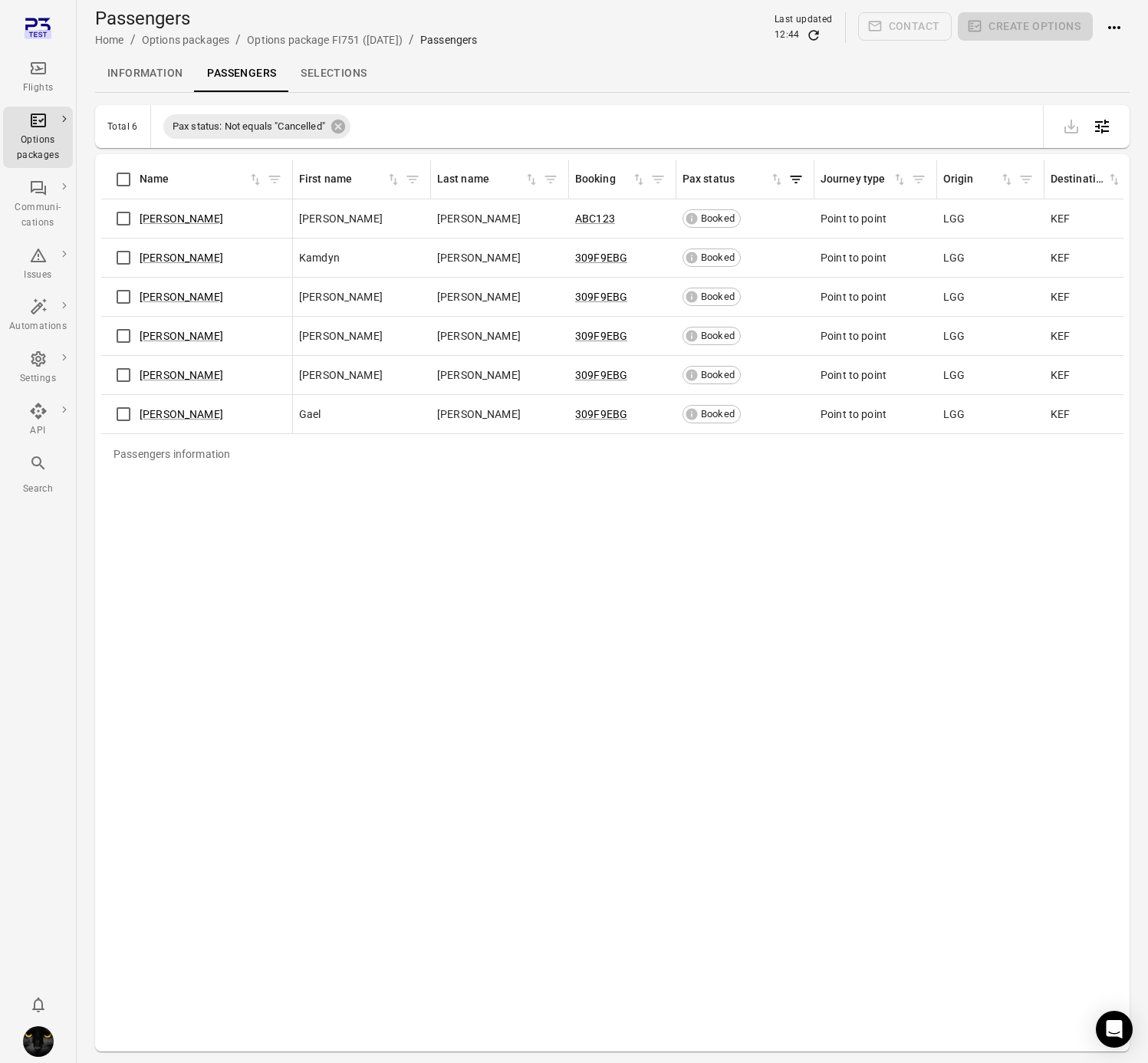
drag, startPoint x: 495, startPoint y: 1046, endPoint x: 539, endPoint y: 1048, distance: 44.0
click at [539, 1048] on div "Passengers information Name First name Last name Booking Pax status Journey typ…" at bounding box center [612, 602] width 1035 height 897
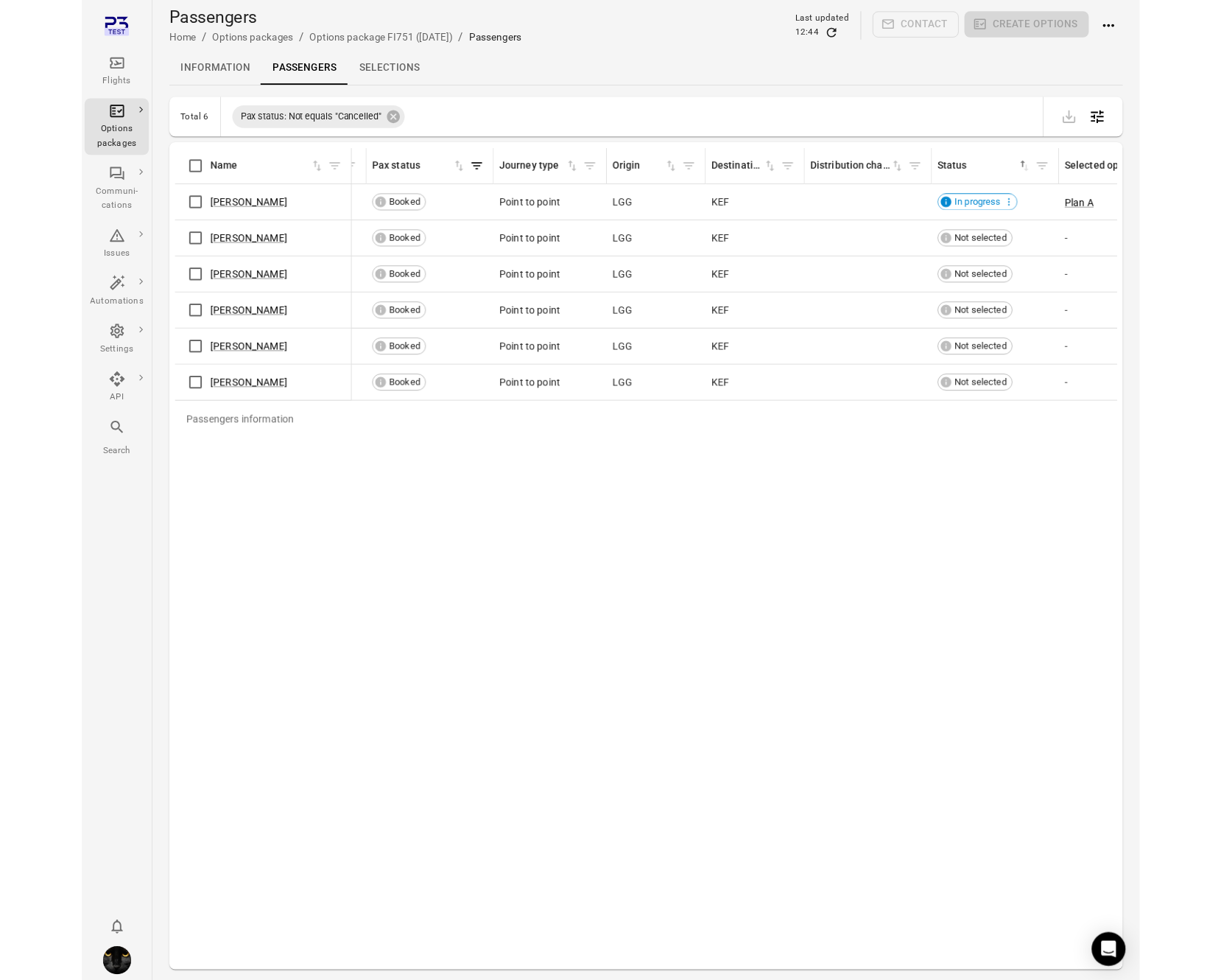
scroll to position [0, 373]
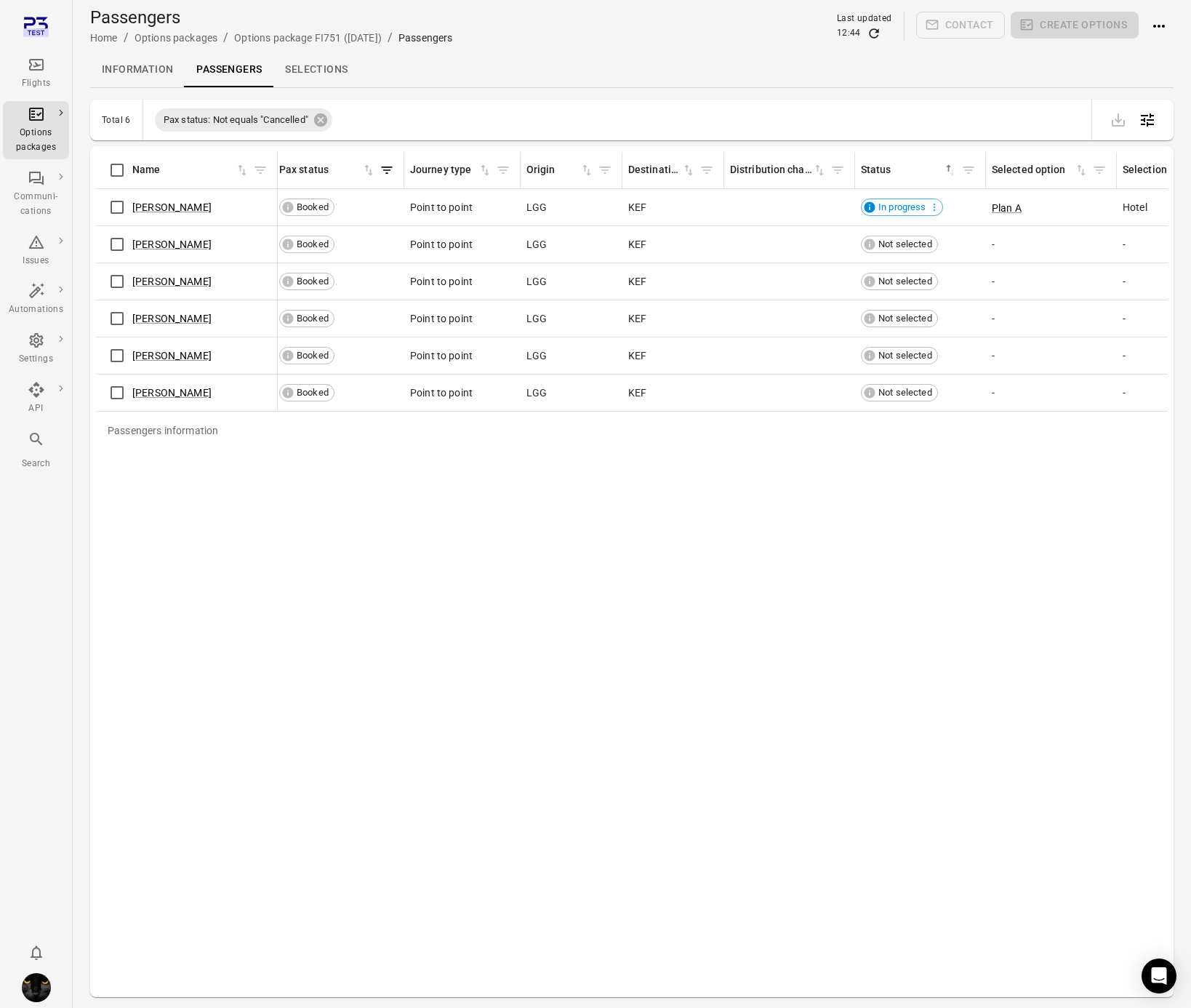
click at [874, 34] on icon "Refresh data" at bounding box center [874, 33] width 15 height 15
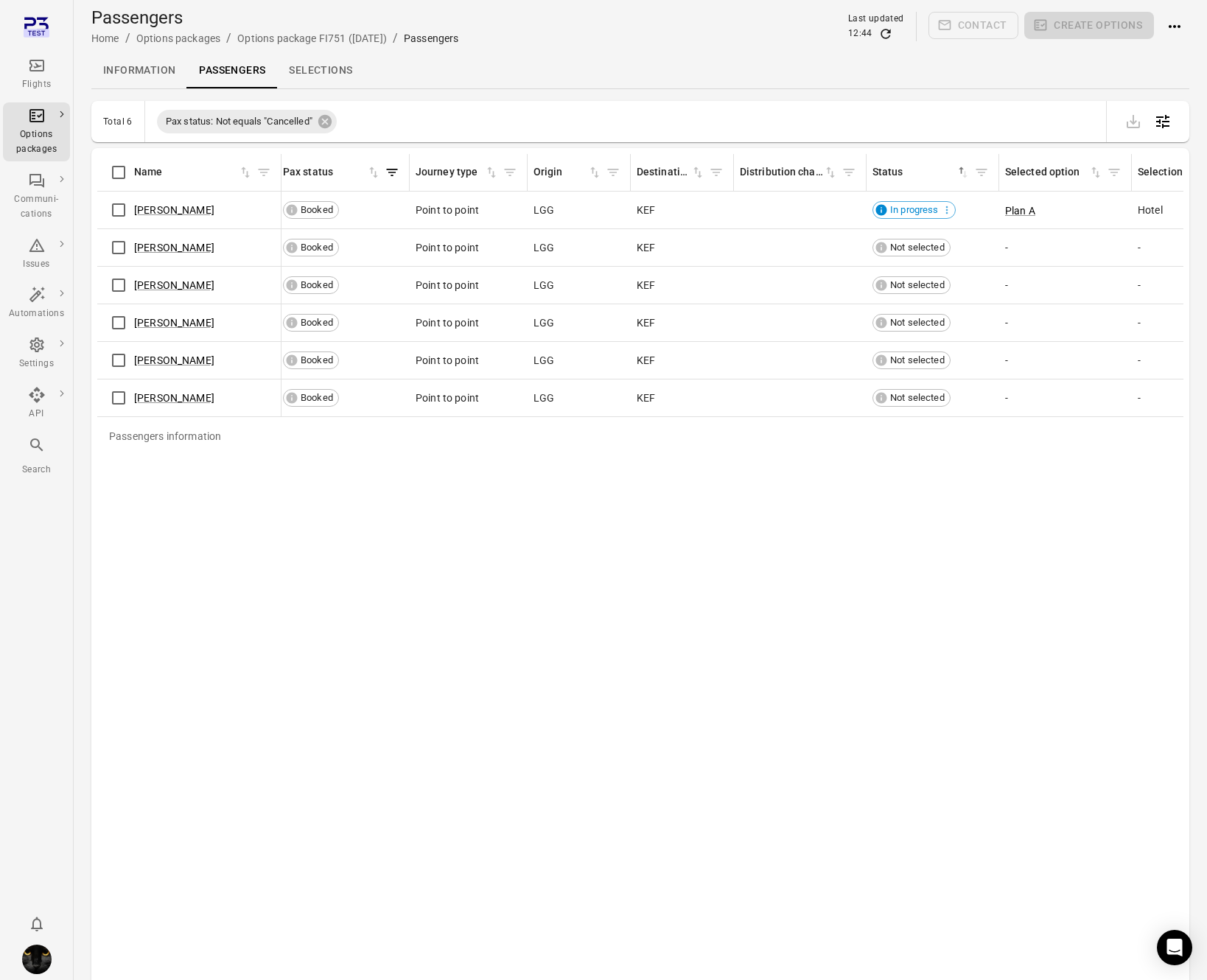
click at [803, 805] on div "Passengers information Name First name Last name Booking Pax status Journey typ…" at bounding box center [640, 579] width 1086 height 850
click at [884, 31] on icon "Refresh data" at bounding box center [885, 34] width 10 height 10
click at [904, 211] on span "Failed" at bounding box center [903, 210] width 36 height 14
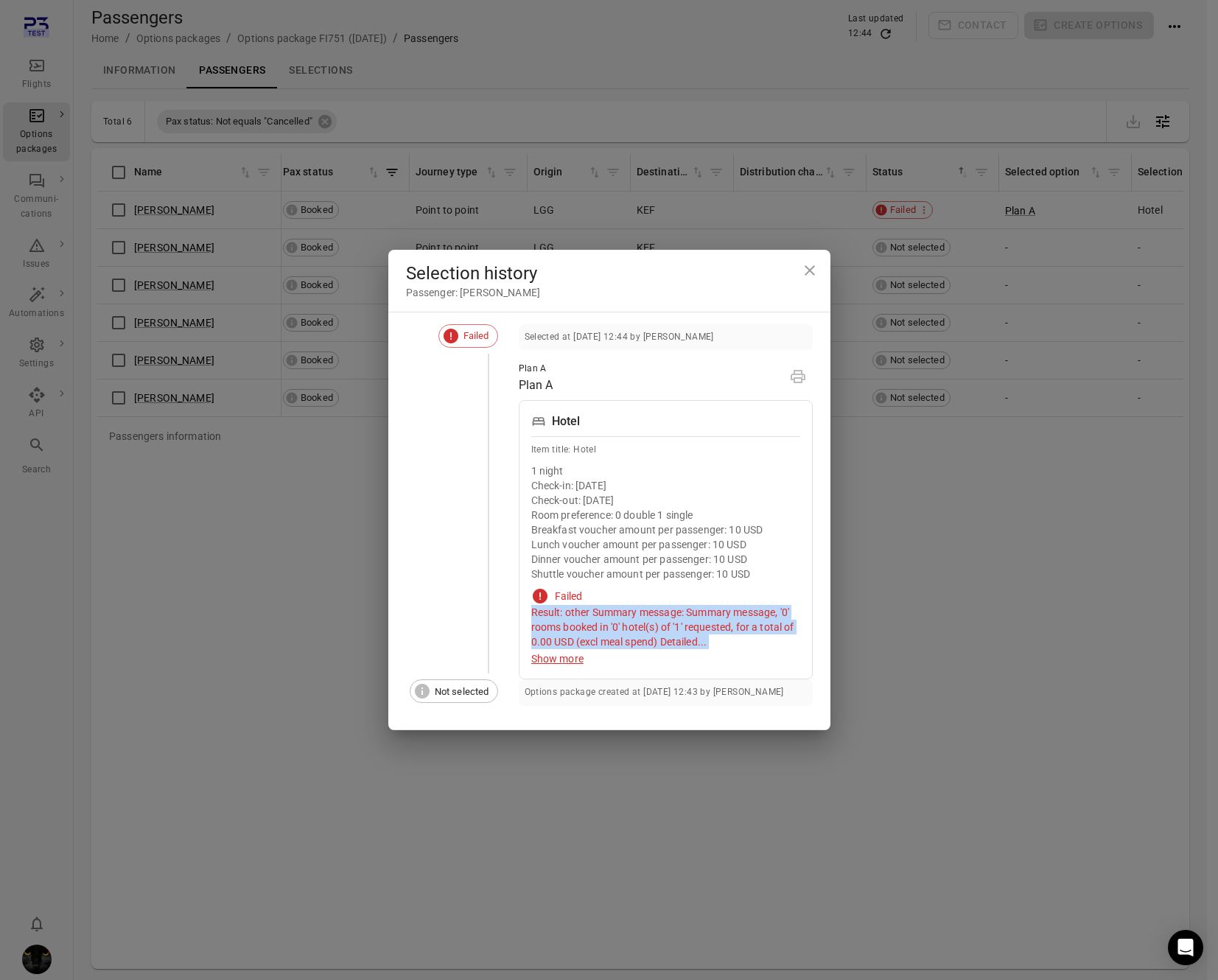
drag, startPoint x: 523, startPoint y: 608, endPoint x: 683, endPoint y: 641, distance: 163.4
click at [741, 657] on div "Hotel Item title: Hotel 1 night Check-in: 25 Aug 2025 Check-out: 26 Aug 2025 Ro…" at bounding box center [666, 539] width 294 height 279
click at [139, 474] on div "Selection history Passenger: Daníel Benediktsson Failed Selected at 25 Aug 2025…" at bounding box center [609, 490] width 1218 height 980
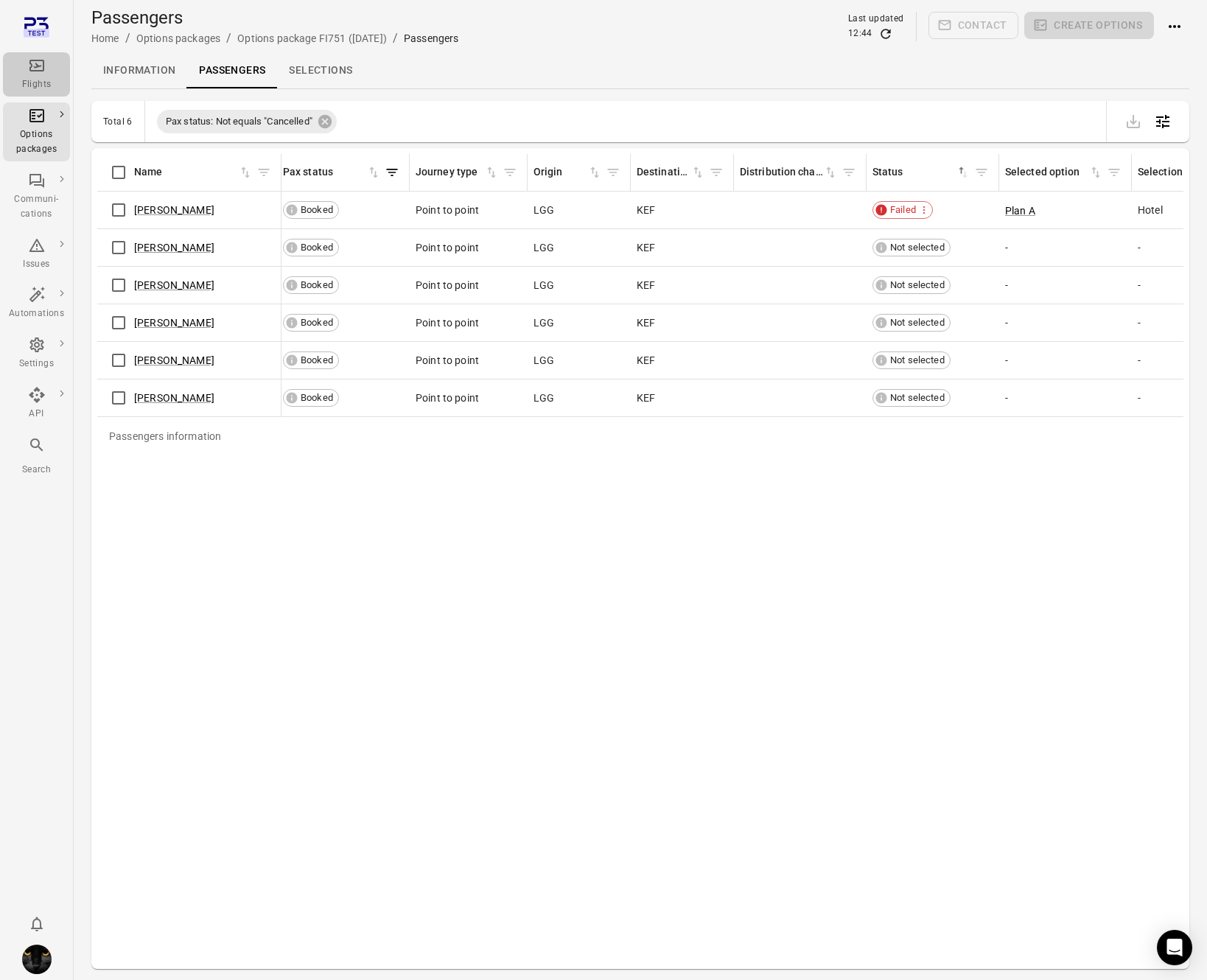
click at [43, 74] on div "Flights" at bounding box center [36, 74] width 55 height 35
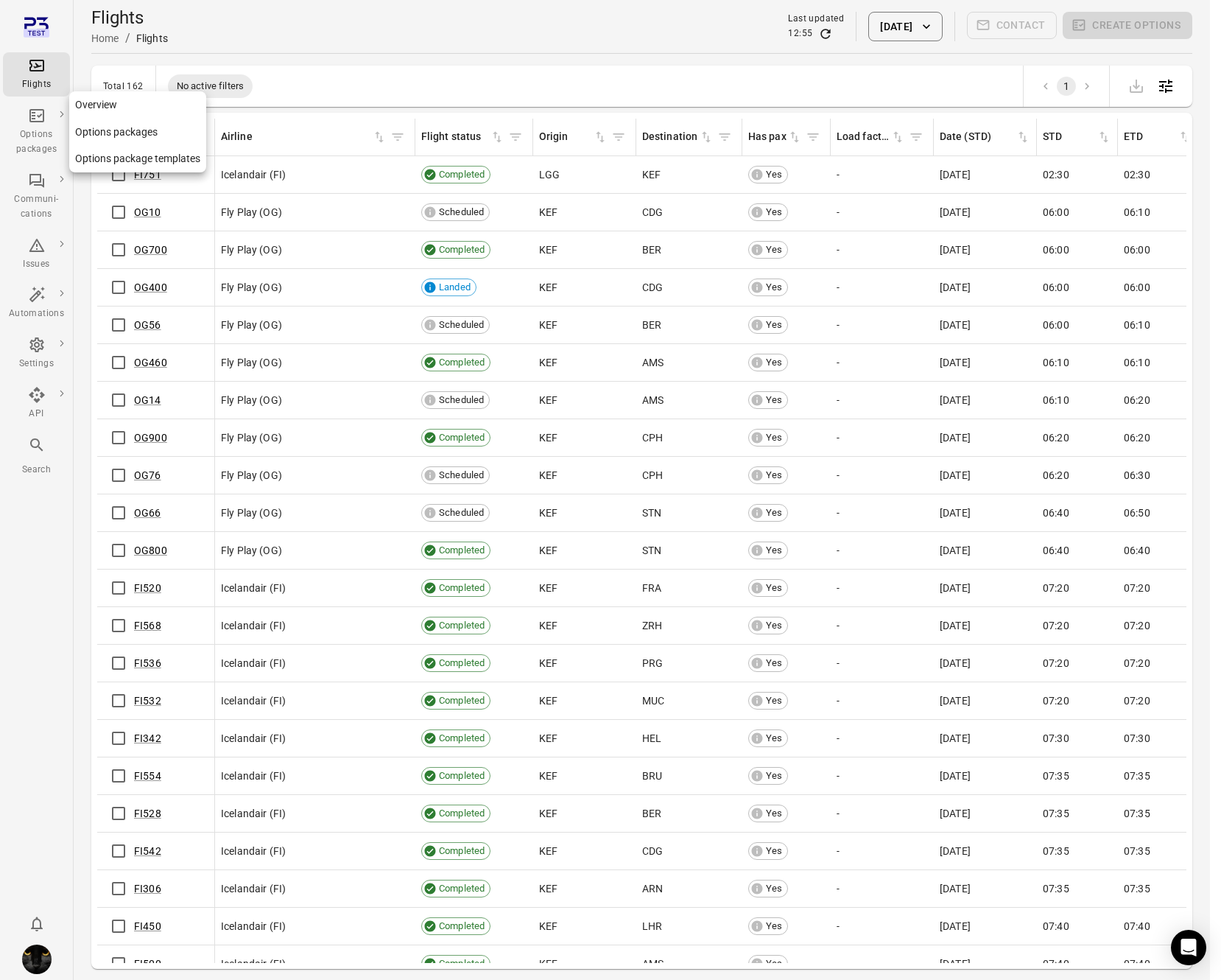
drag, startPoint x: 38, startPoint y: 113, endPoint x: 41, endPoint y: 104, distance: 9.5
click at [38, 113] on icon "Main navigation" at bounding box center [36, 115] width 17 height 17
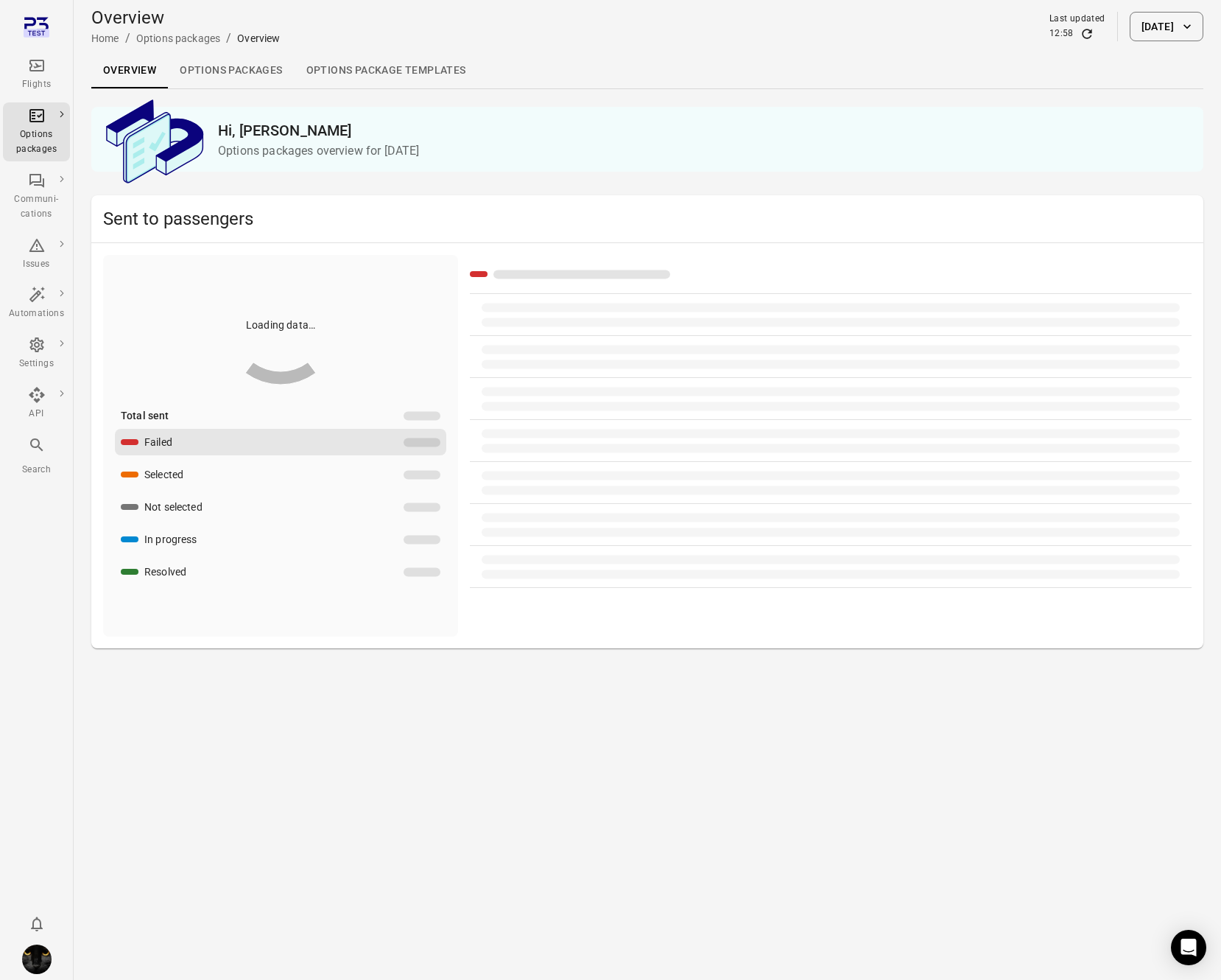
click at [45, 74] on div "Flights" at bounding box center [36, 74] width 55 height 35
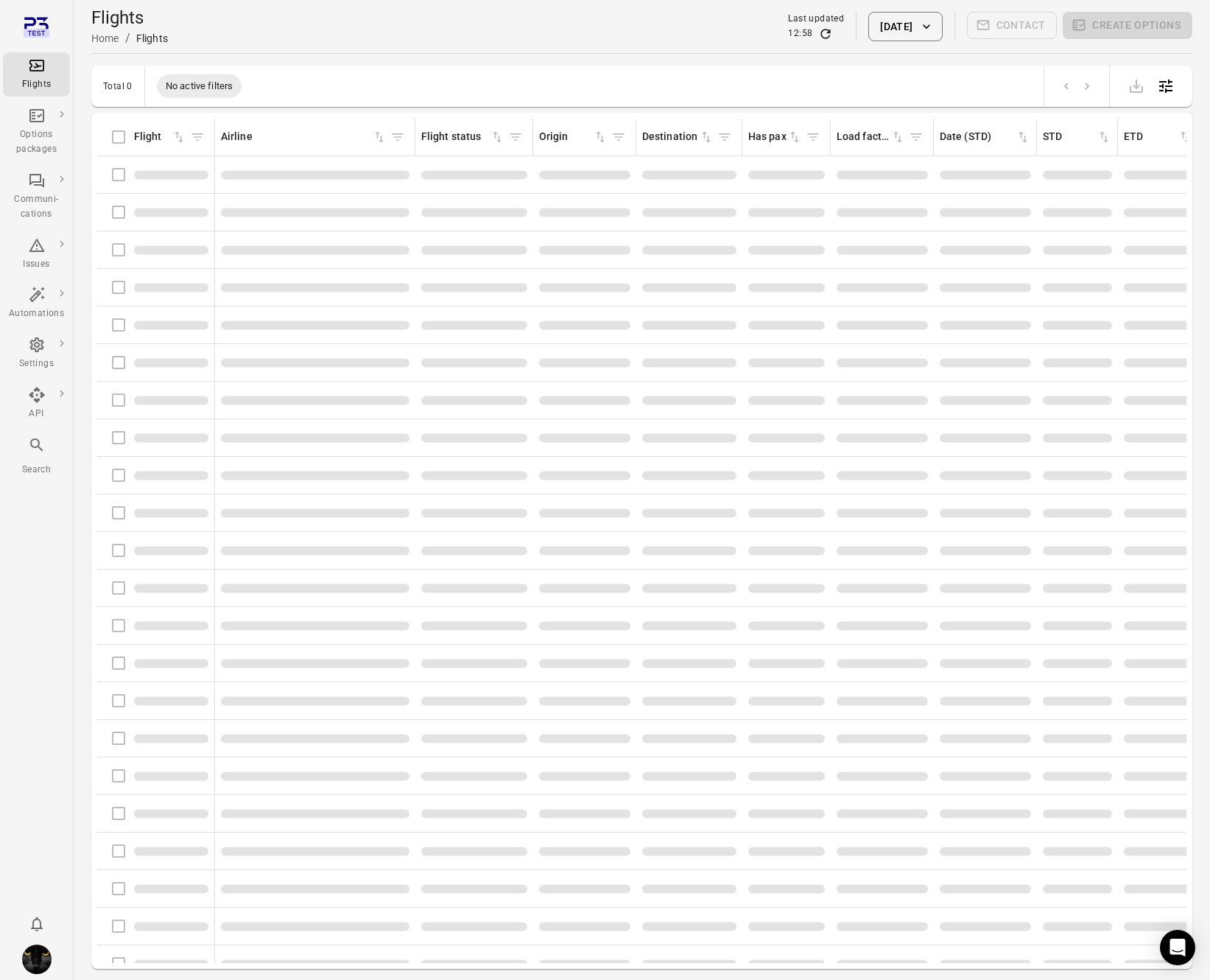
click at [896, 32] on button "[DATE]" at bounding box center [905, 26] width 73 height 30
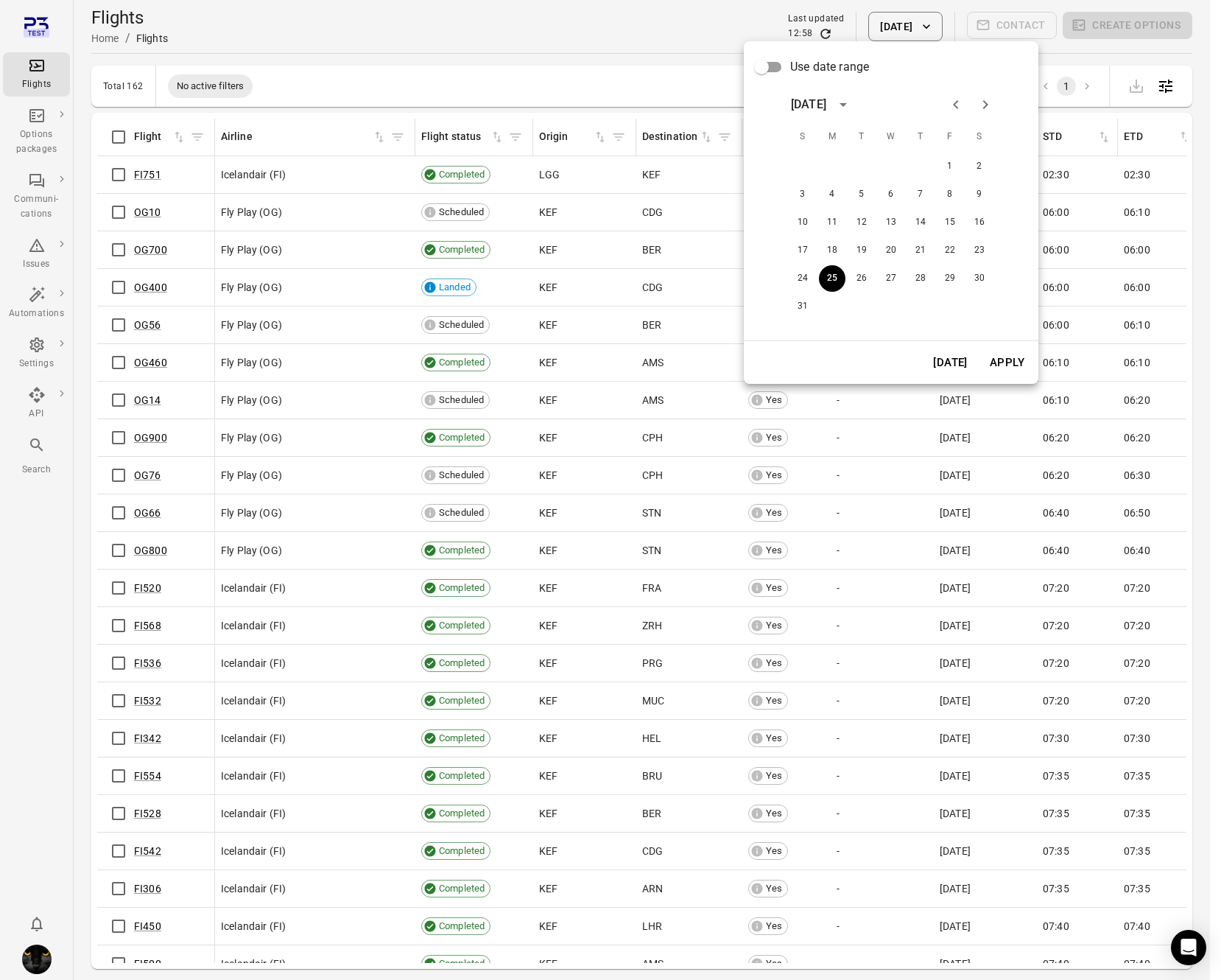
click at [947, 369] on button "Today" at bounding box center [950, 363] width 51 height 31
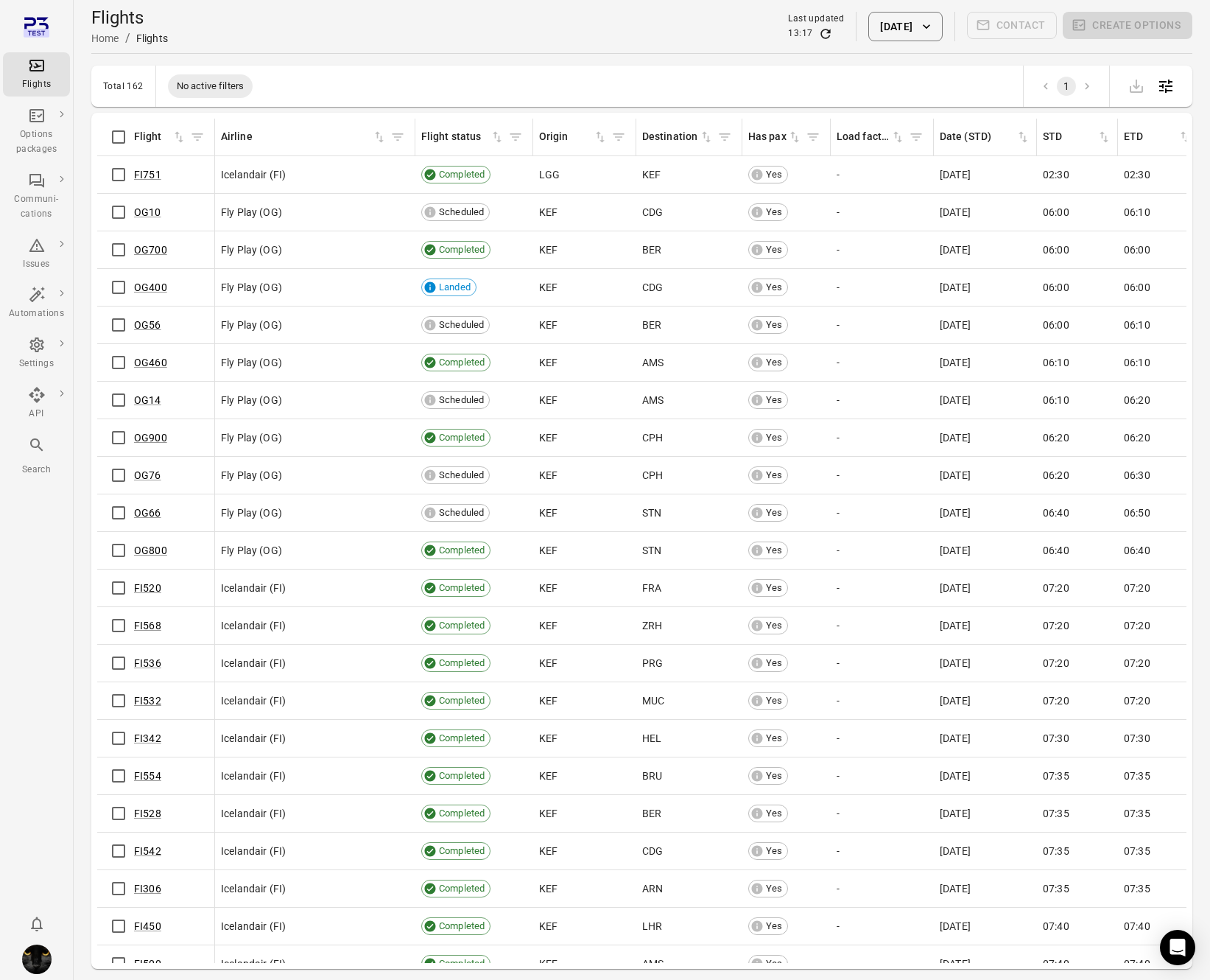
click at [92, 183] on div "Flights information Flight Airline Flight status Origin Destination Has pax Loa…" at bounding box center [642, 541] width 1101 height 856
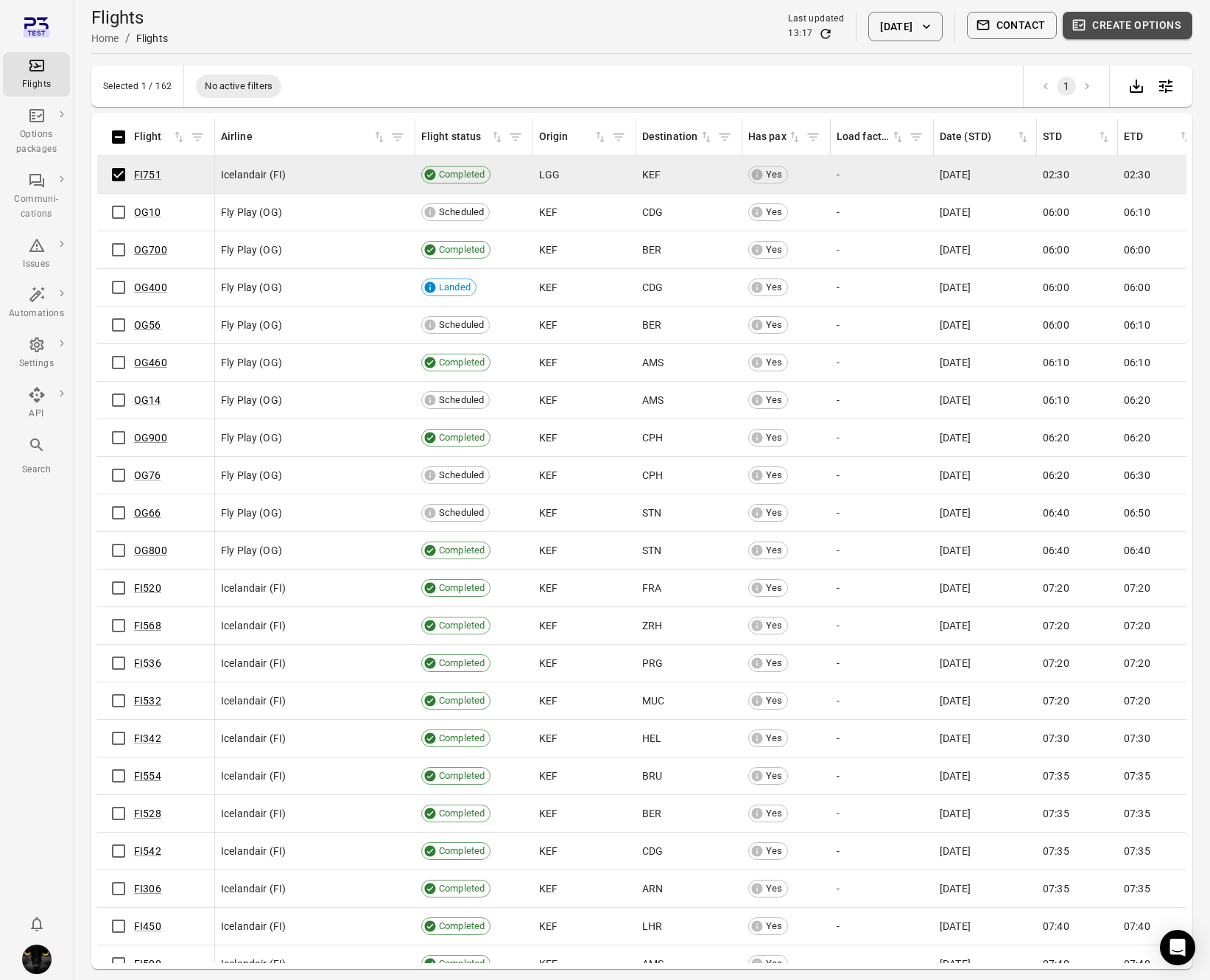
click at [1102, 21] on button "Create options" at bounding box center [1127, 25] width 129 height 27
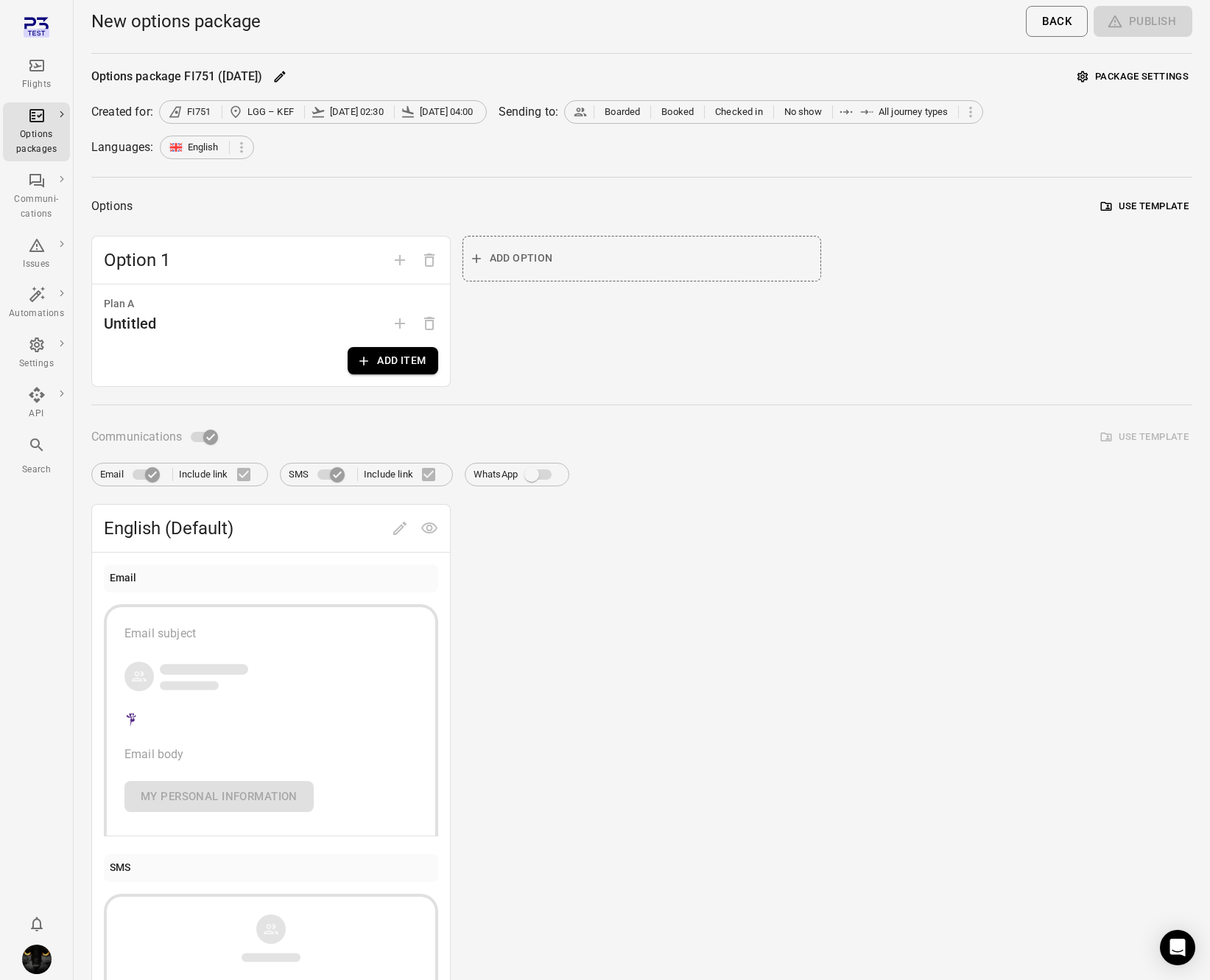
click at [402, 359] on button "Add item" at bounding box center [392, 360] width 90 height 27
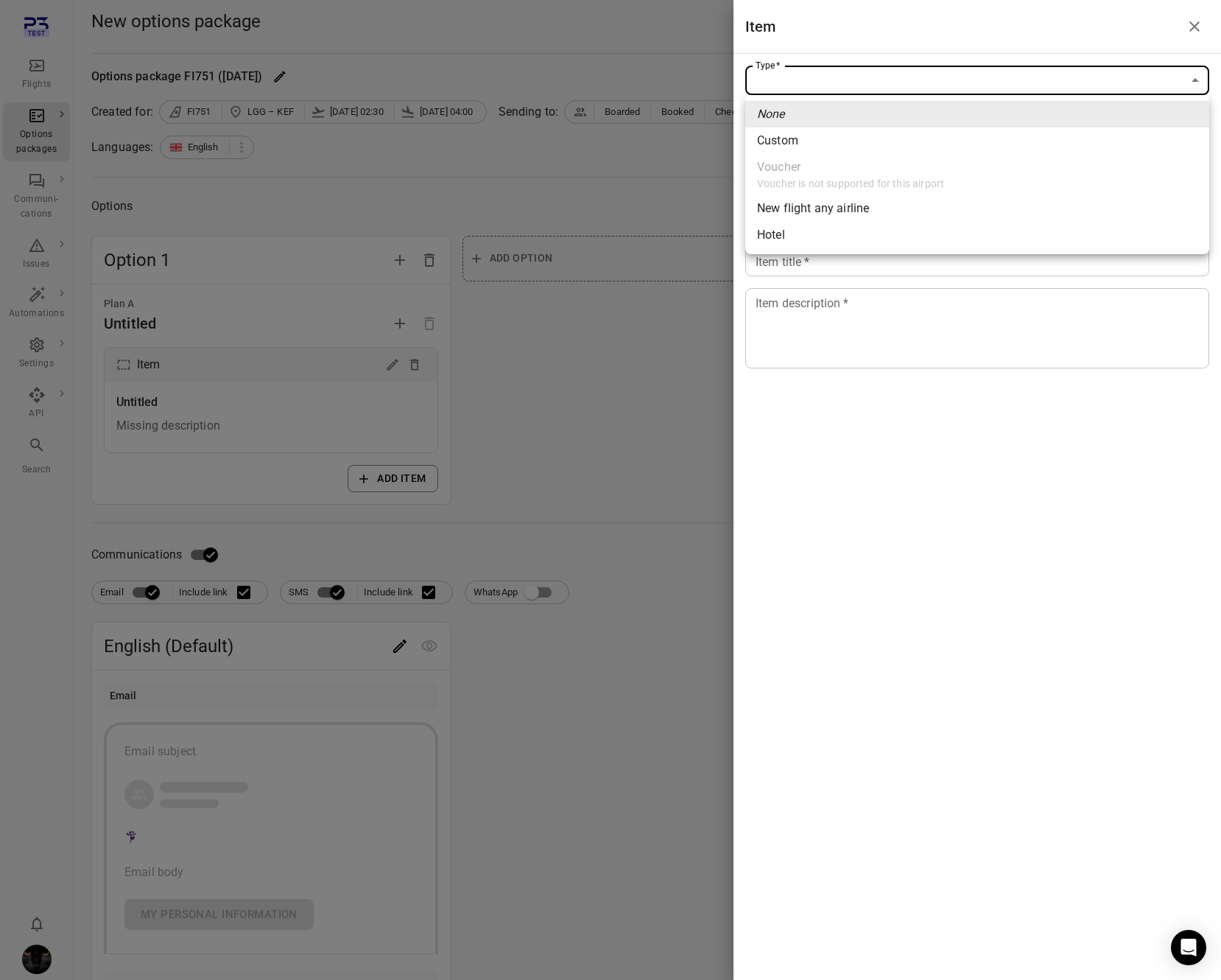
click at [980, 90] on body "Flights Options packages Communi-cations Issues Automations Settings API Search…" at bounding box center [610, 630] width 1221 height 1260
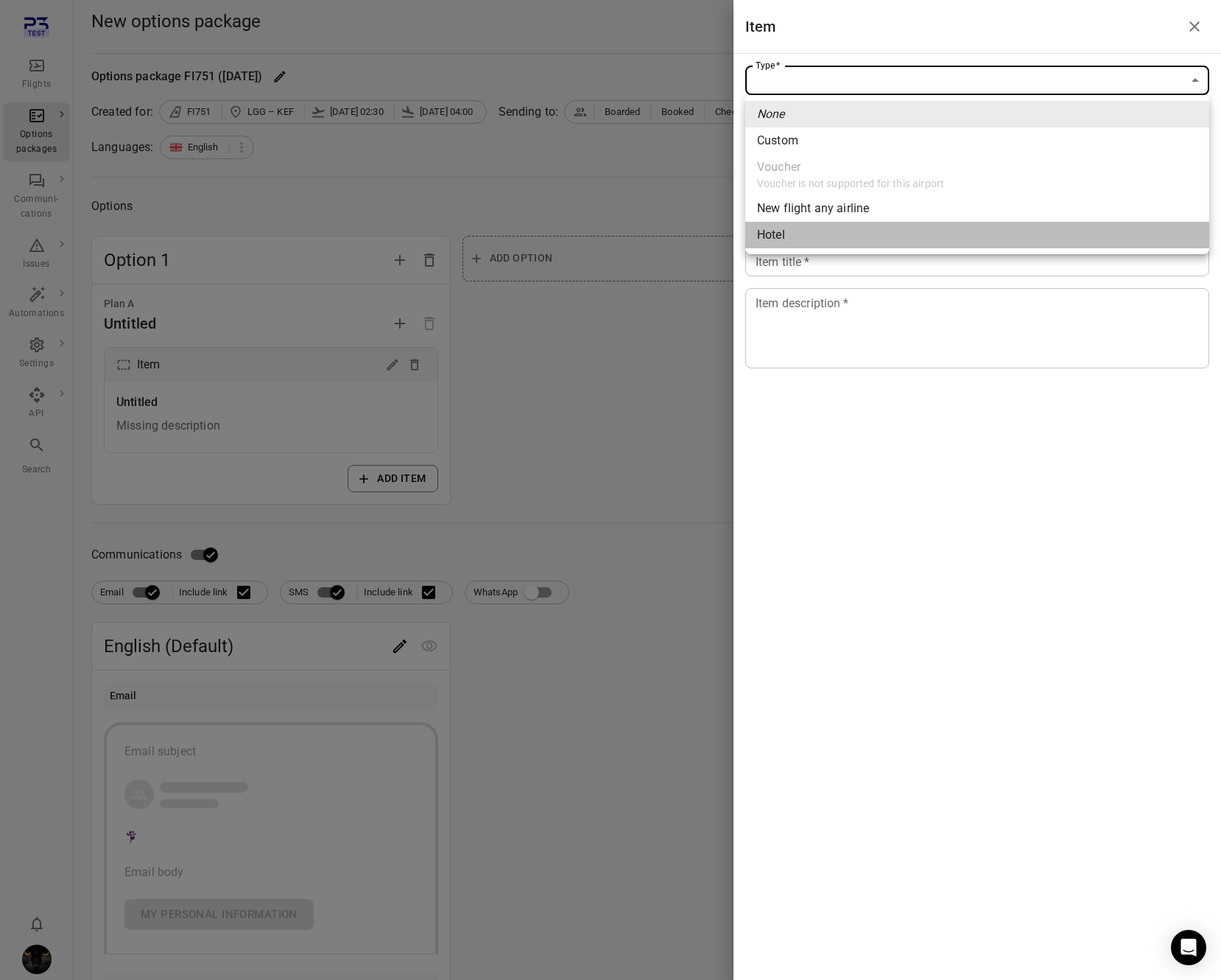
click at [894, 246] on li "Hotel" at bounding box center [978, 235] width 464 height 26
type input "*****"
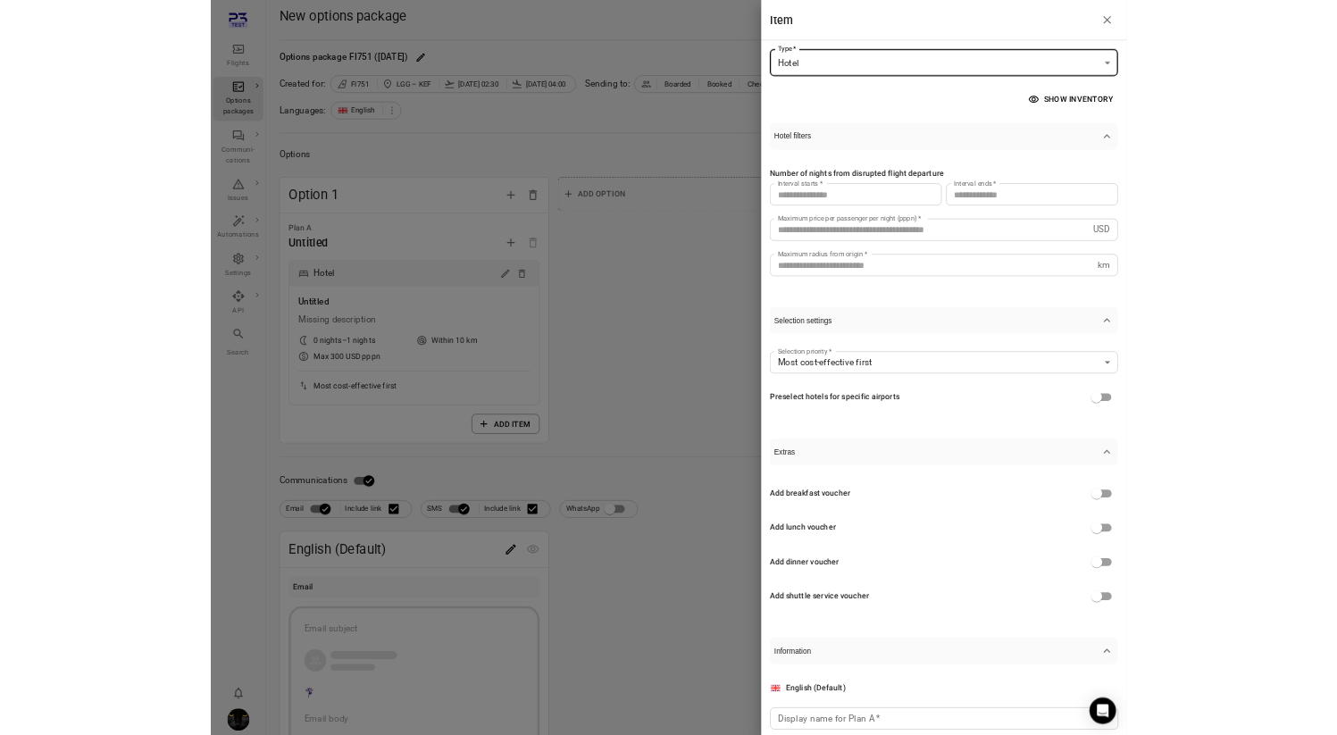
scroll to position [196, 0]
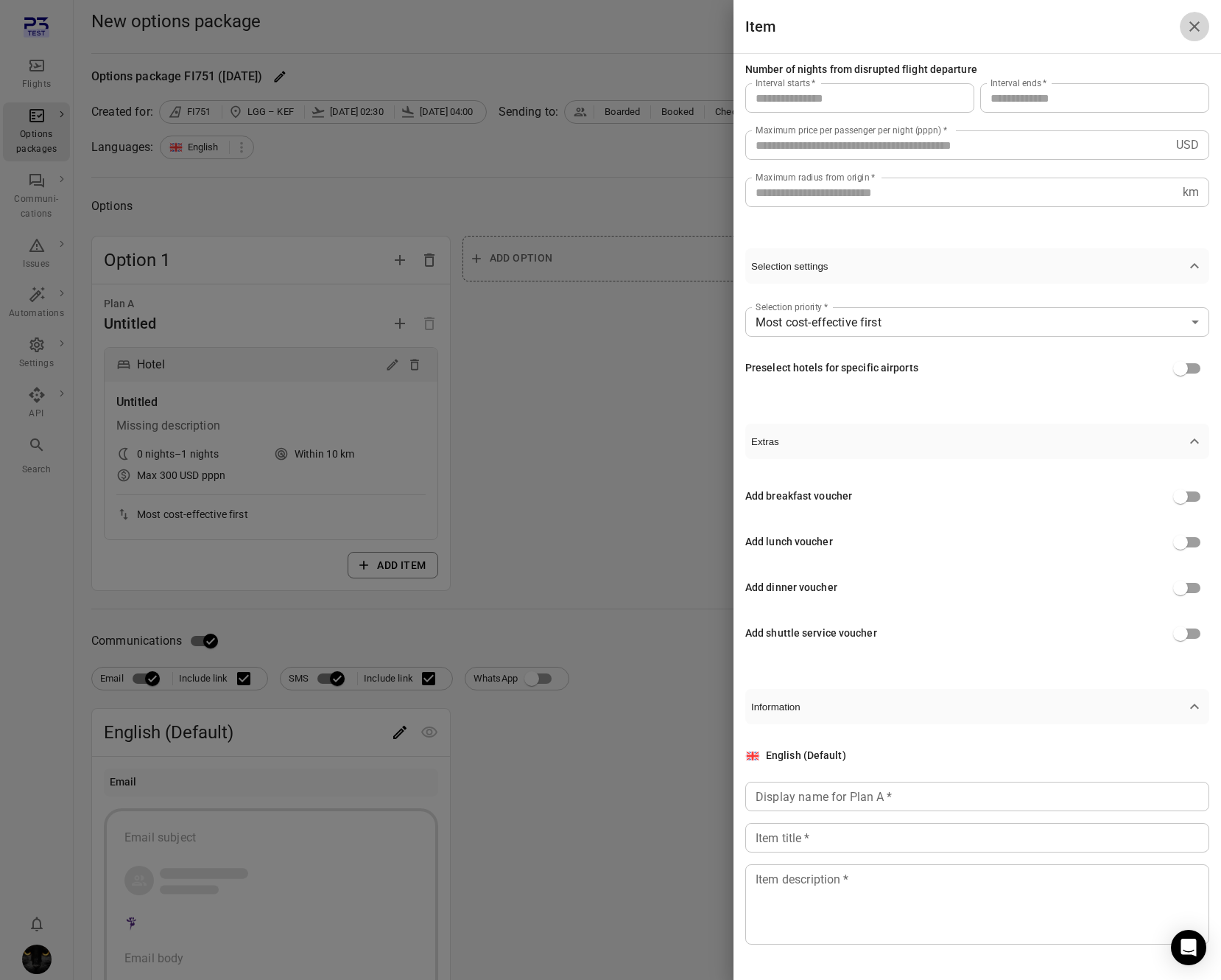
click at [1102, 31] on icon "Close drawer" at bounding box center [1195, 26] width 17 height 17
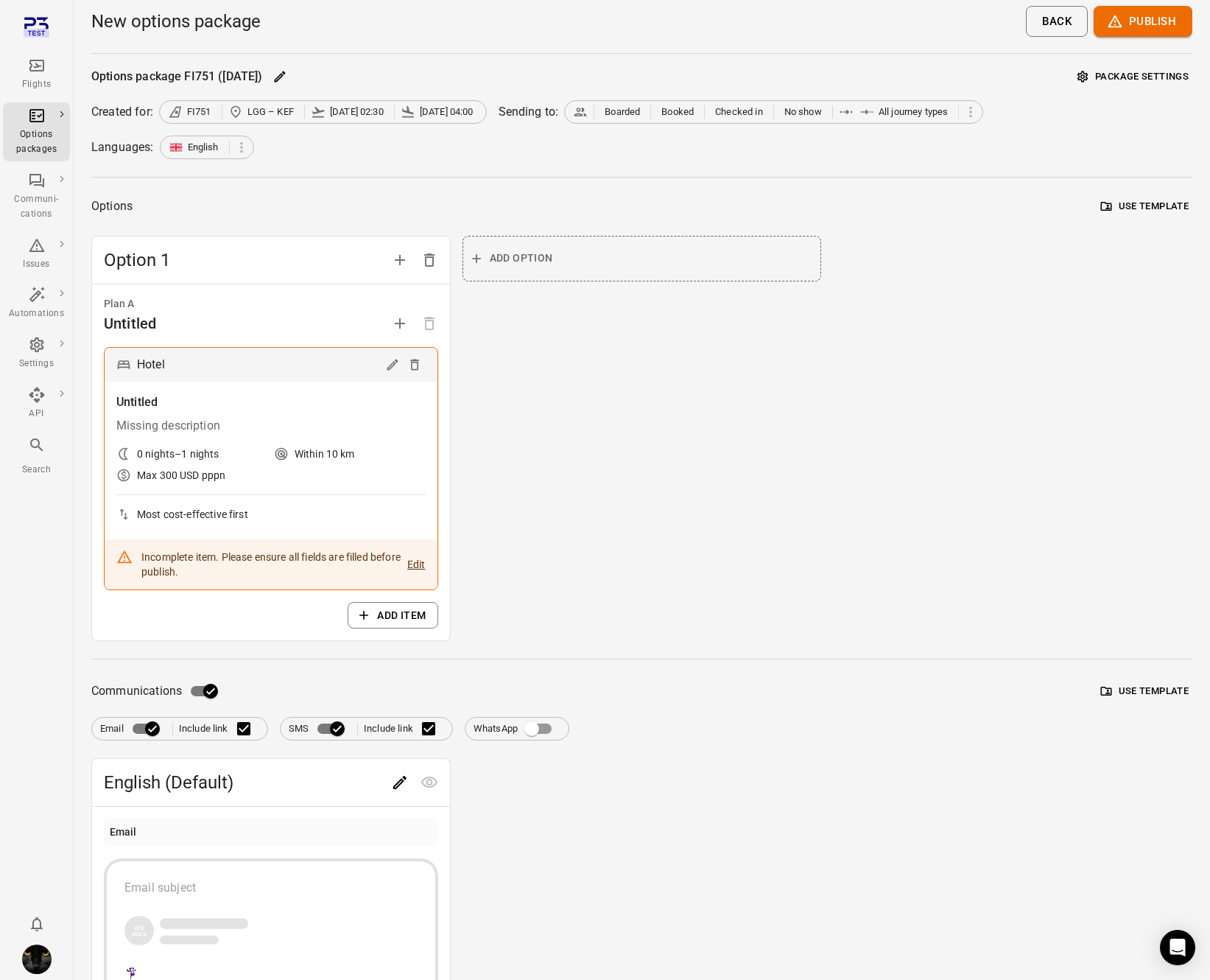
click at [26, 71] on div "Flights" at bounding box center [36, 74] width 55 height 35
